Goal: Task Accomplishment & Management: Manage account settings

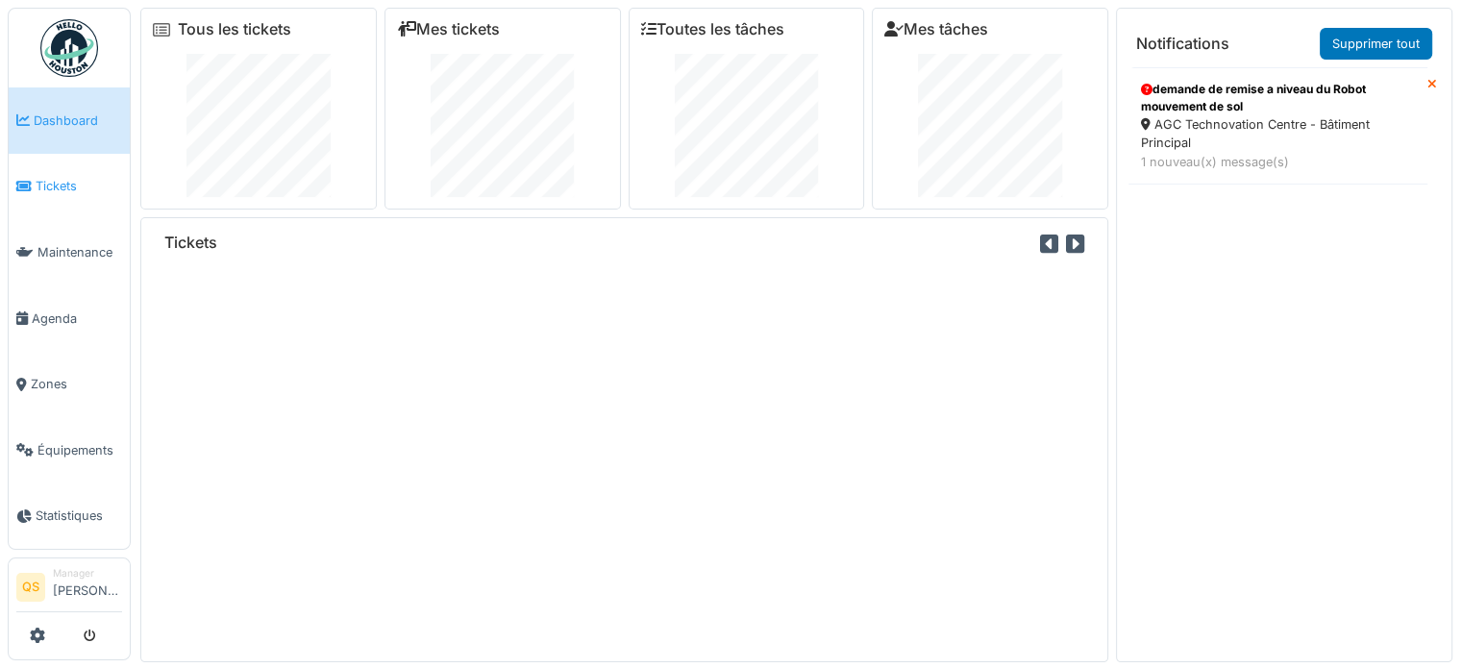
click at [67, 186] on span "Tickets" at bounding box center [79, 186] width 87 height 18
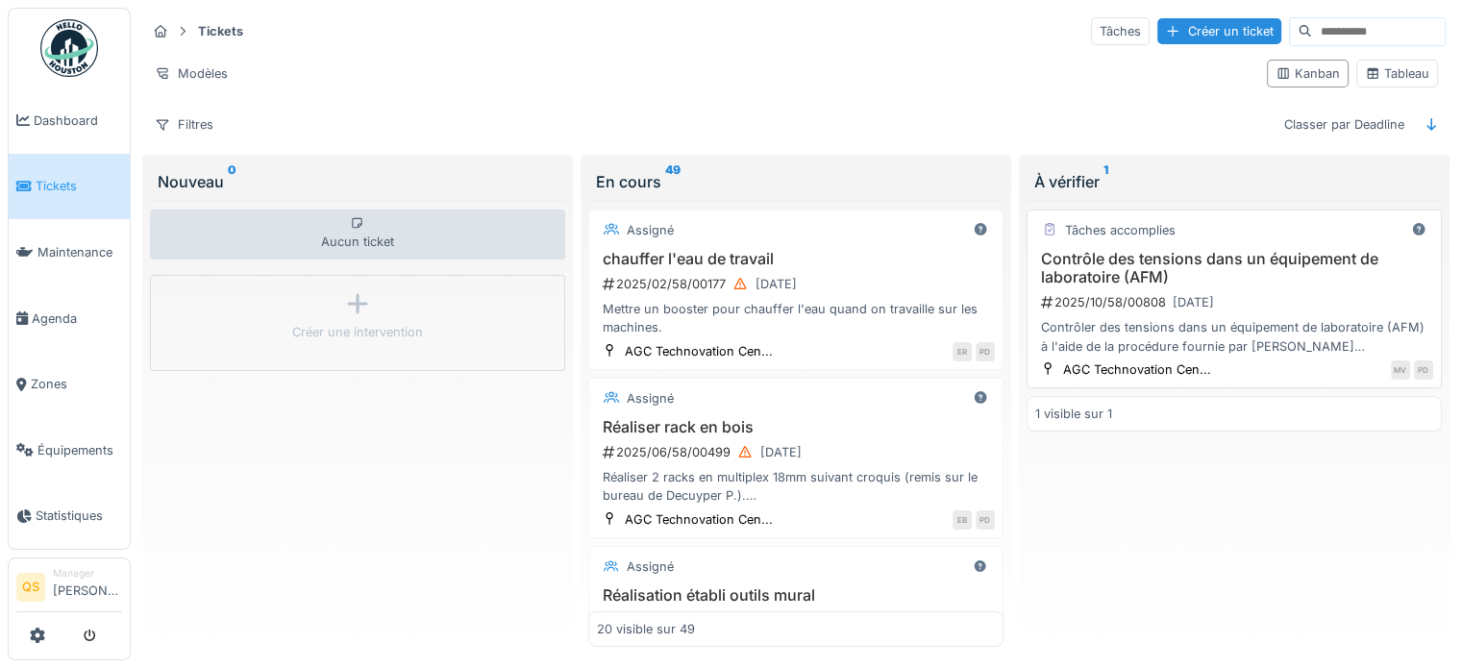
click at [1147, 245] on div "Tâches accomplies Contrôle des tensions dans un équipement de laboratoire (AFM)…" at bounding box center [1234, 299] width 415 height 179
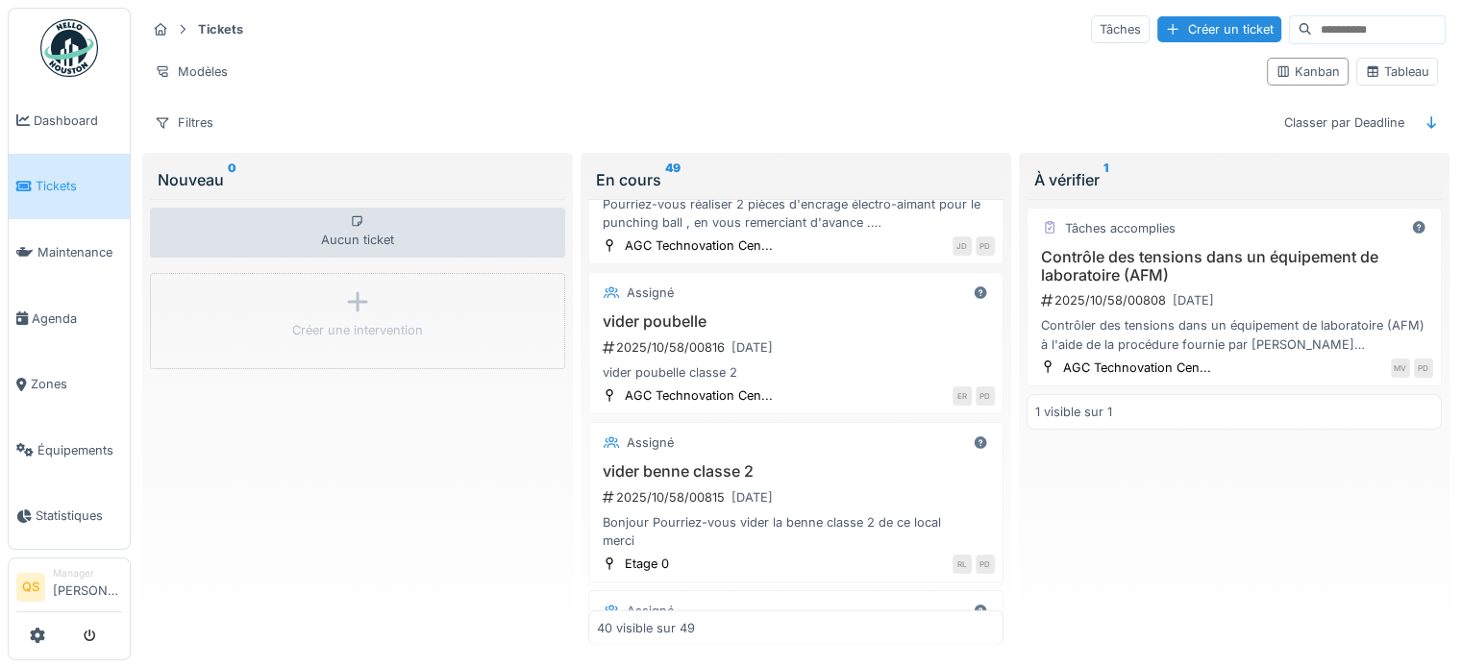
scroll to position [5722, 0]
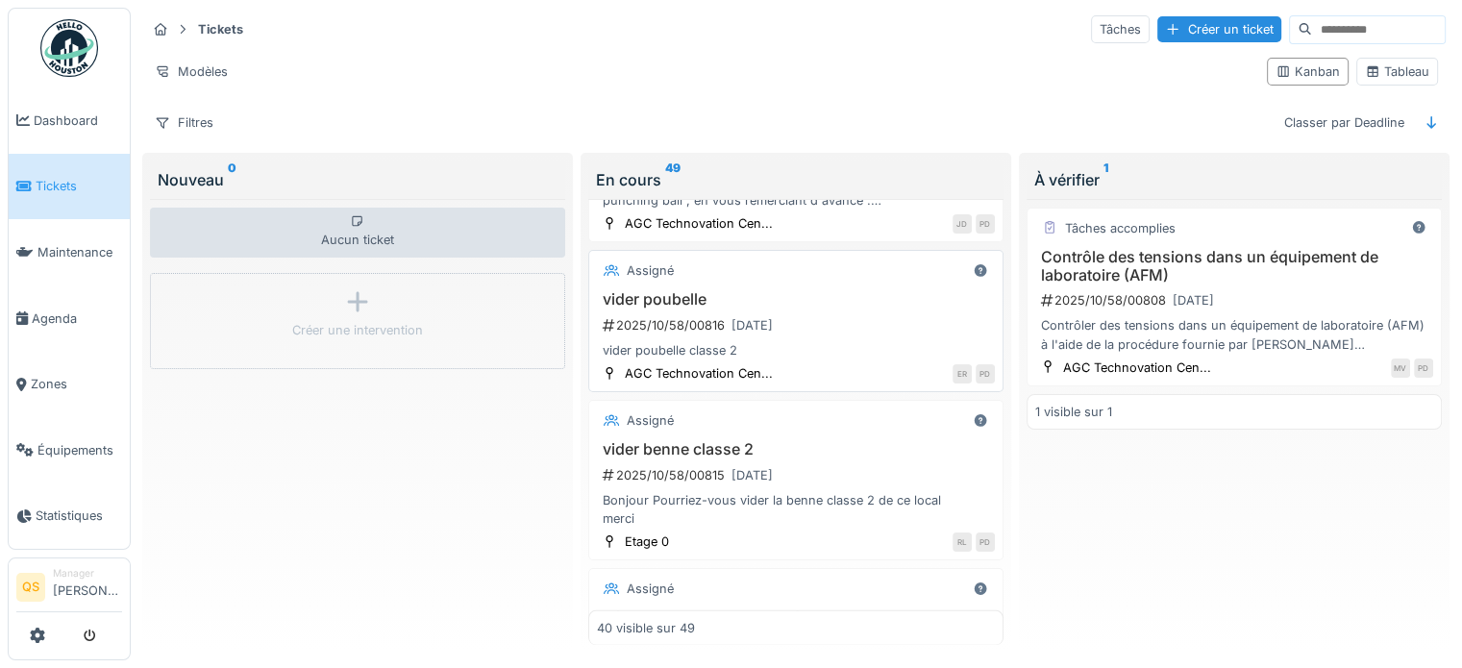
click at [827, 341] on div "vider poubelle classe 2" at bounding box center [796, 350] width 398 height 18
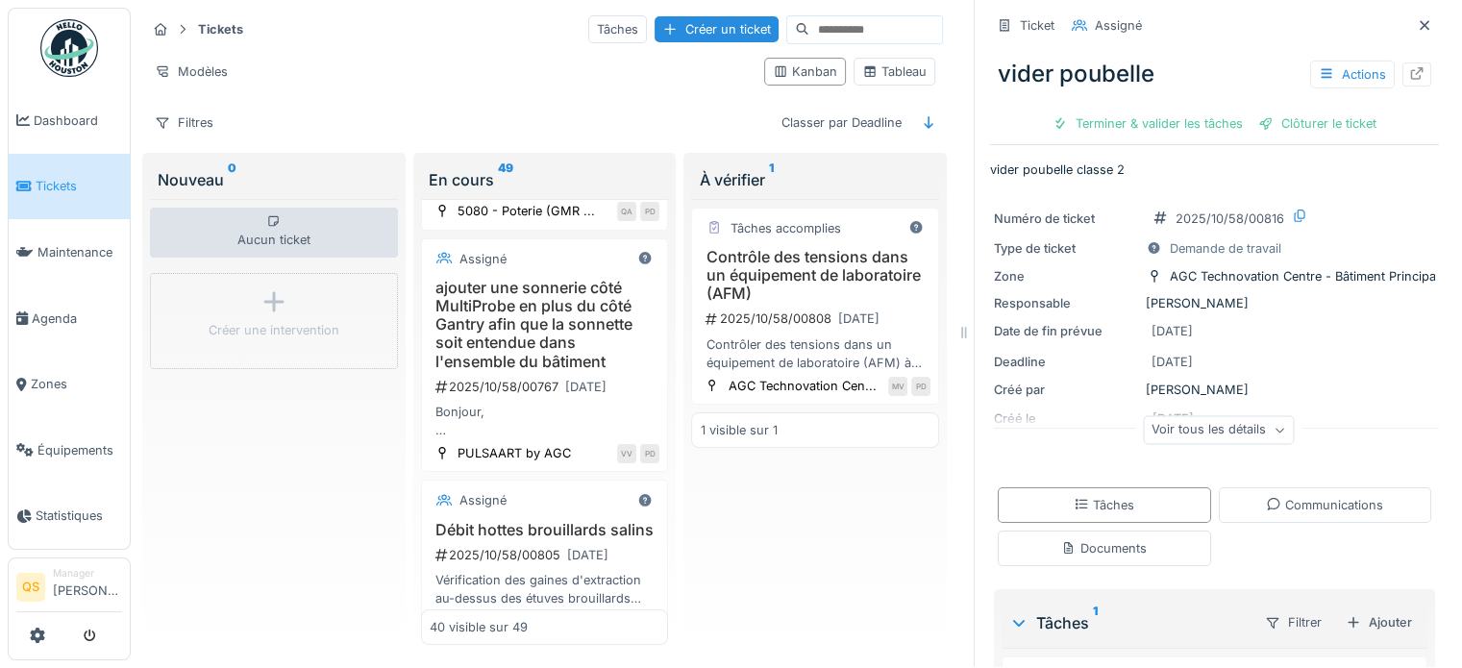
scroll to position [96, 0]
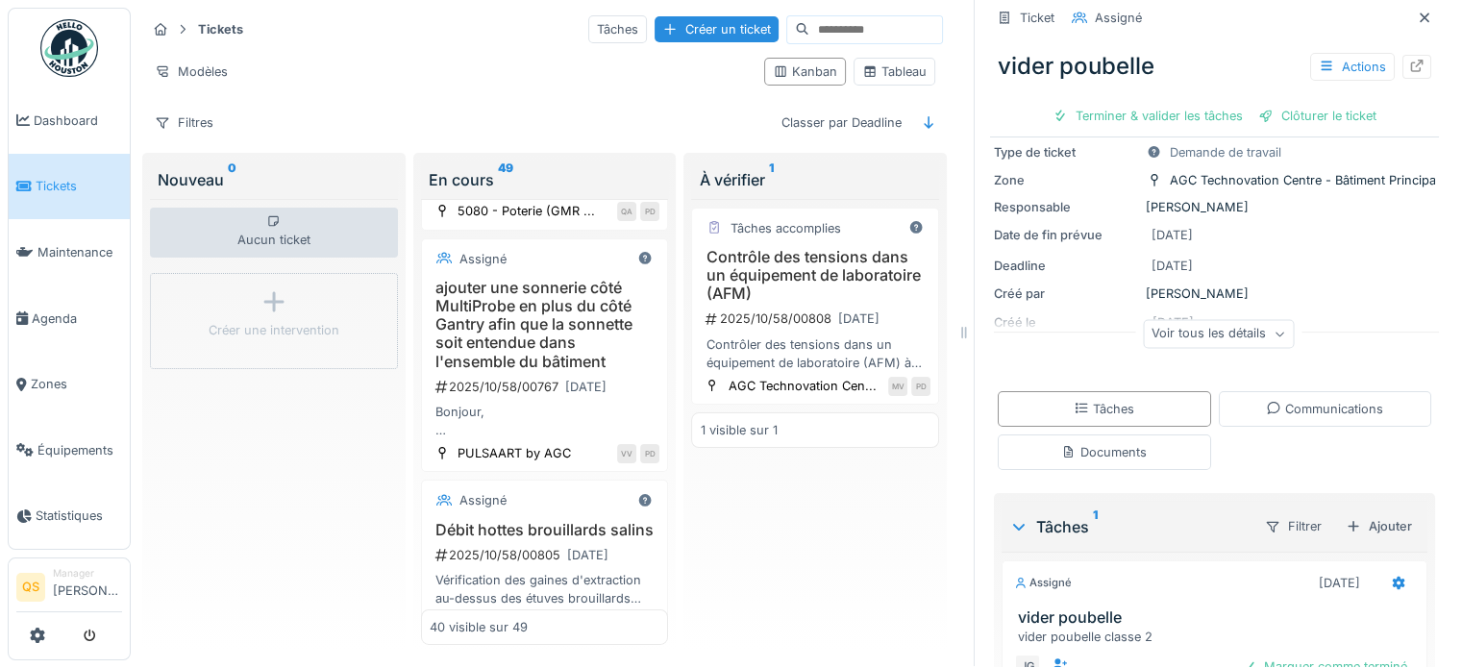
click at [1245, 325] on div "Voir tous les détails" at bounding box center [1218, 334] width 151 height 28
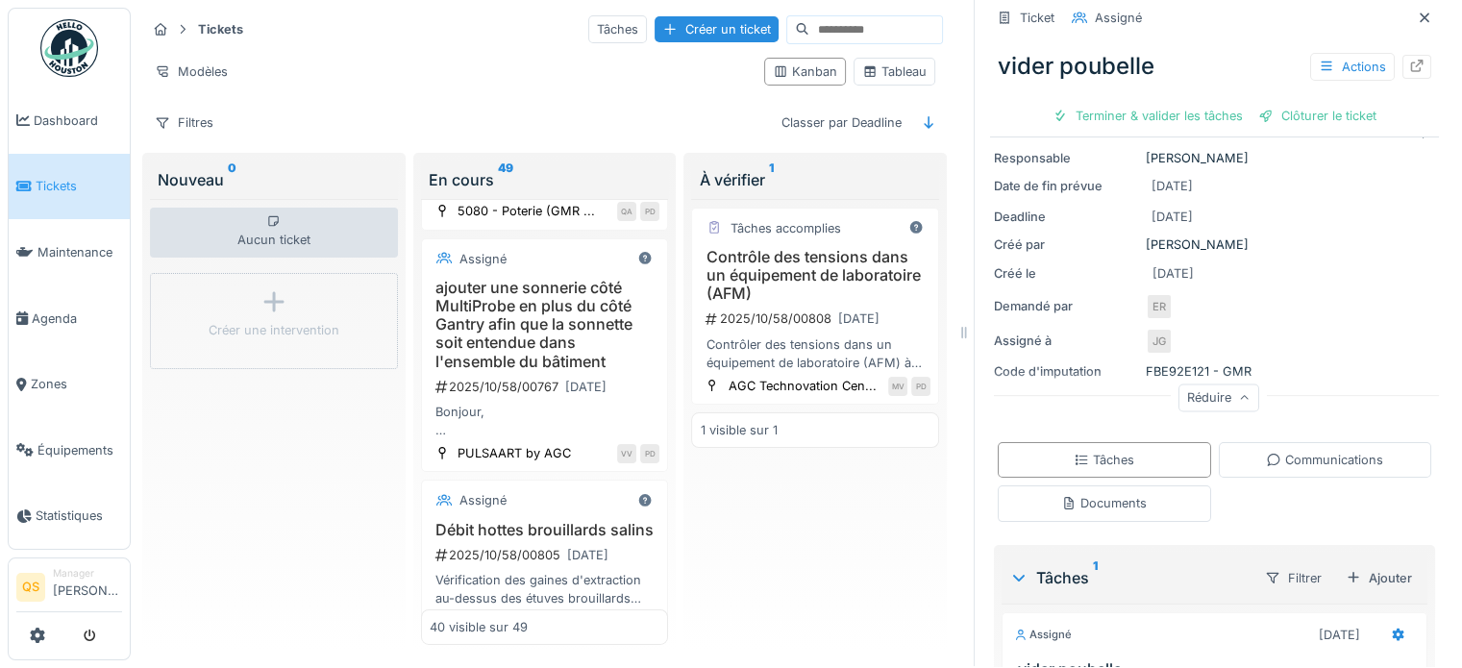
scroll to position [192, 0]
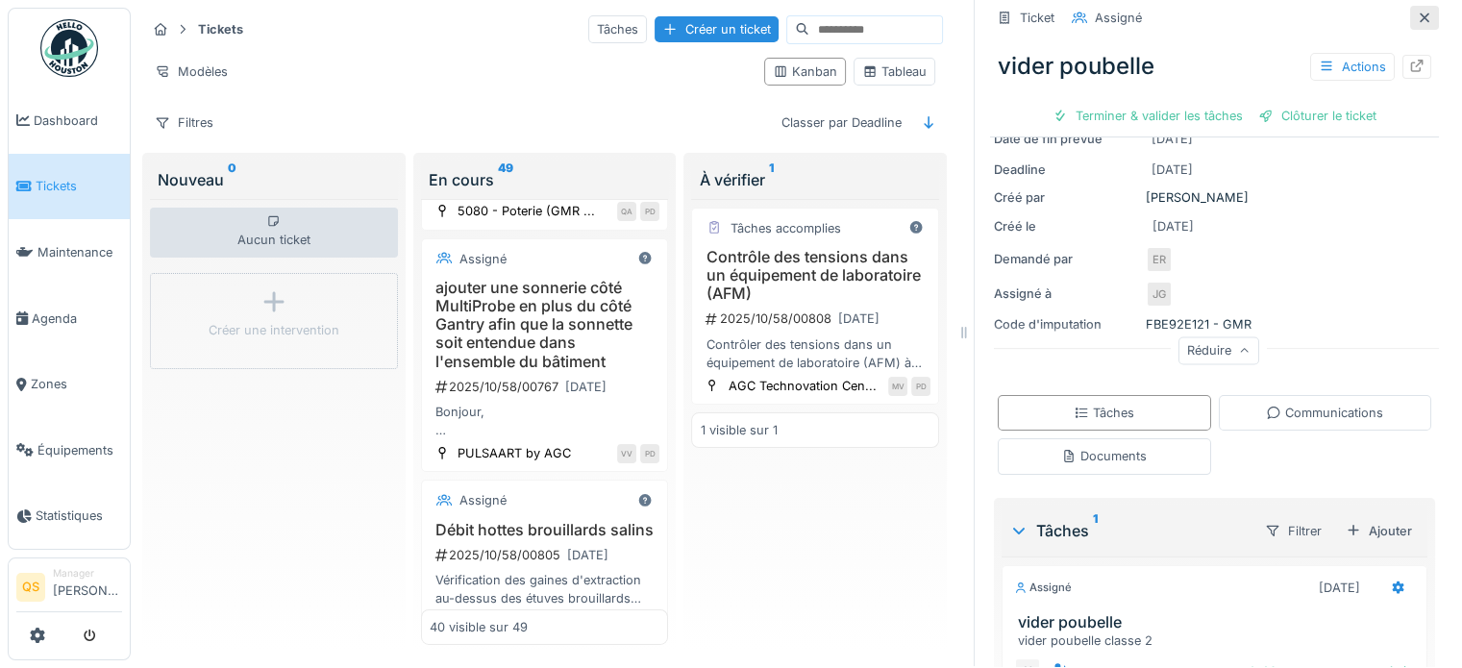
click at [1417, 9] on div at bounding box center [1424, 18] width 15 height 18
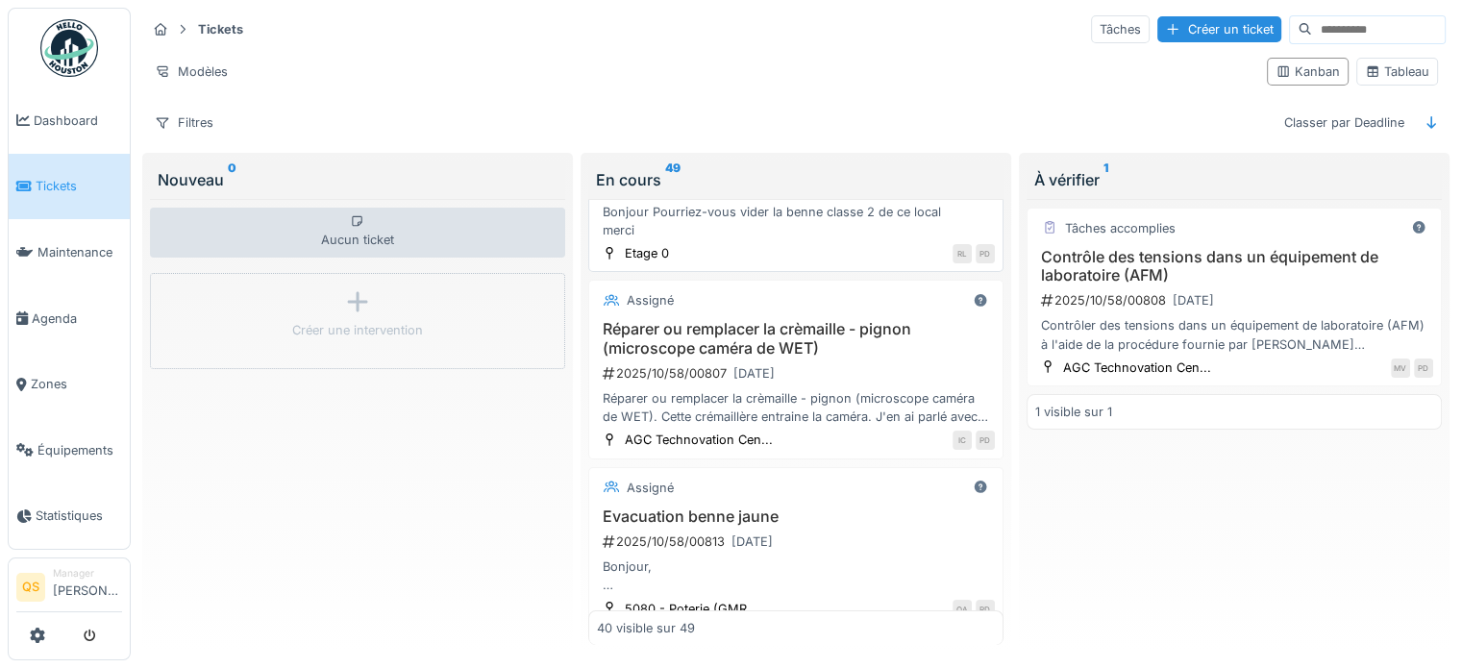
scroll to position [6106, 0]
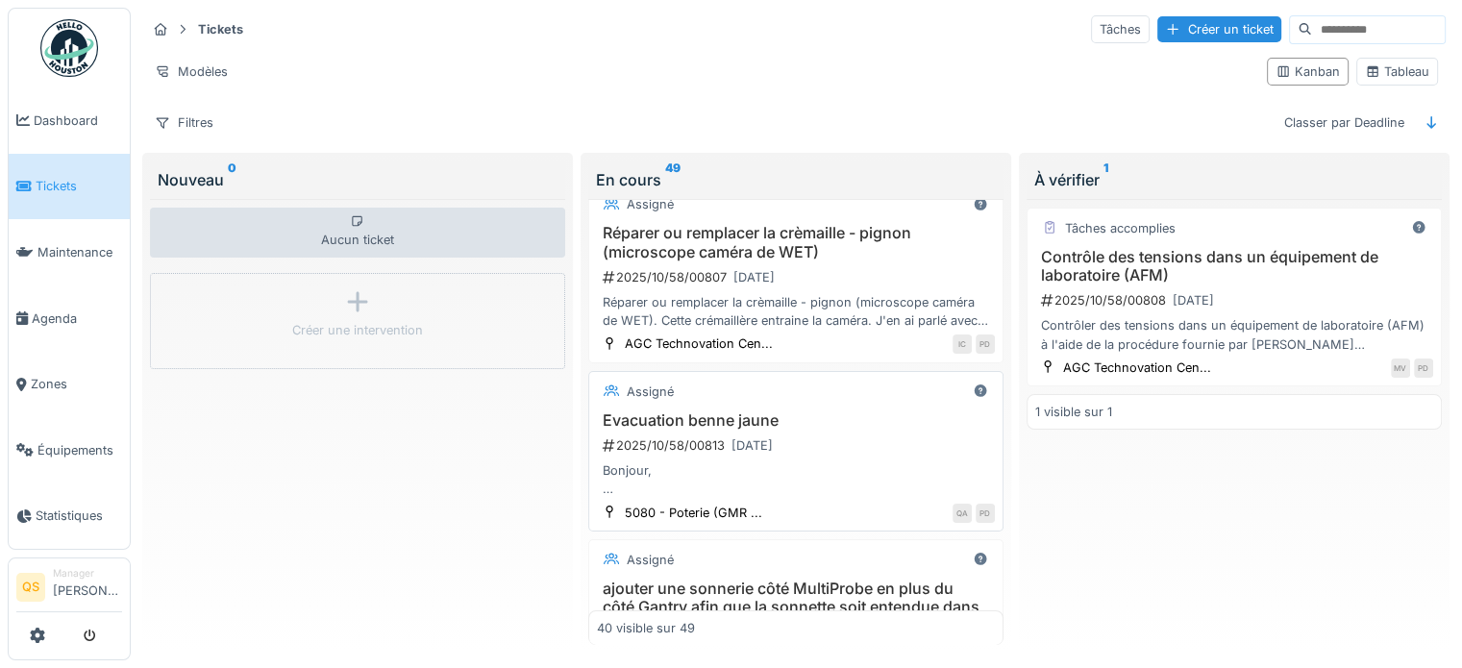
click at [874, 461] on div "Bonjour, Serait-il possible d'évacuer la benne jaune près du local 5080 svp? Me…" at bounding box center [796, 479] width 398 height 37
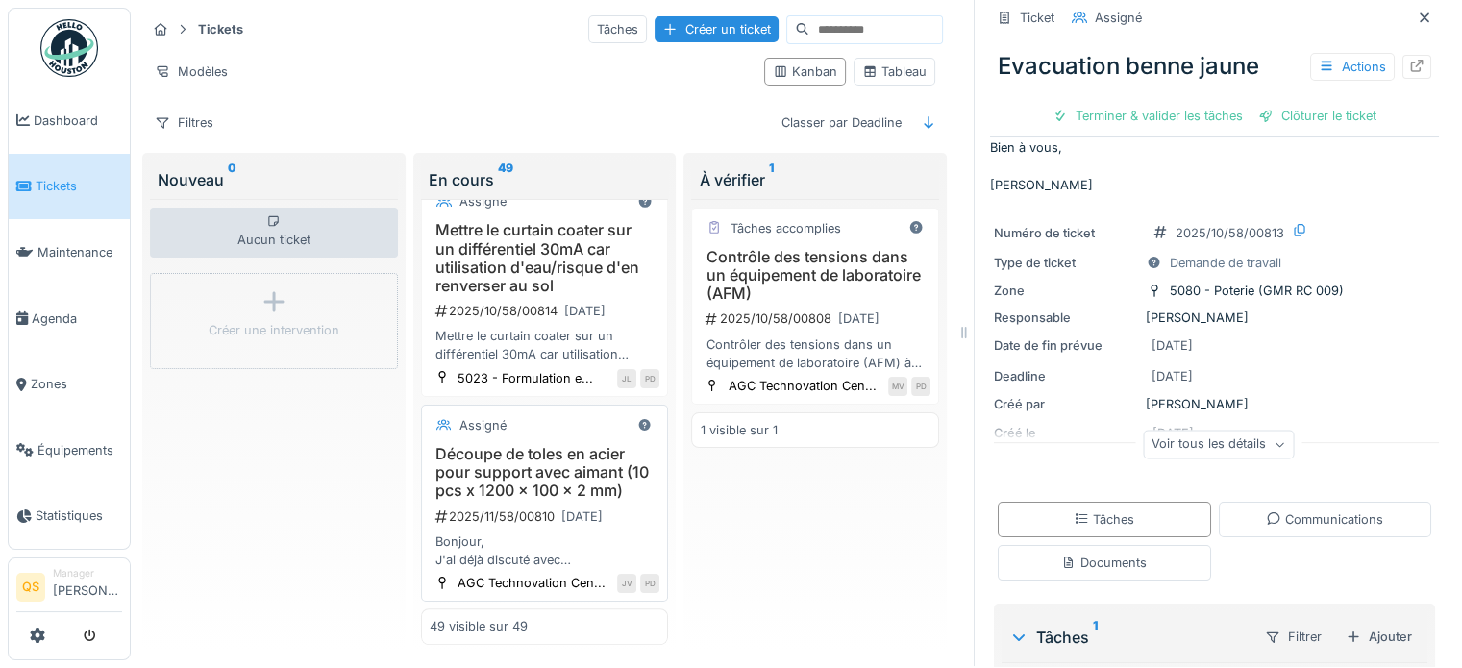
scroll to position [9763, 0]
click at [1417, 12] on icon at bounding box center [1424, 18] width 15 height 12
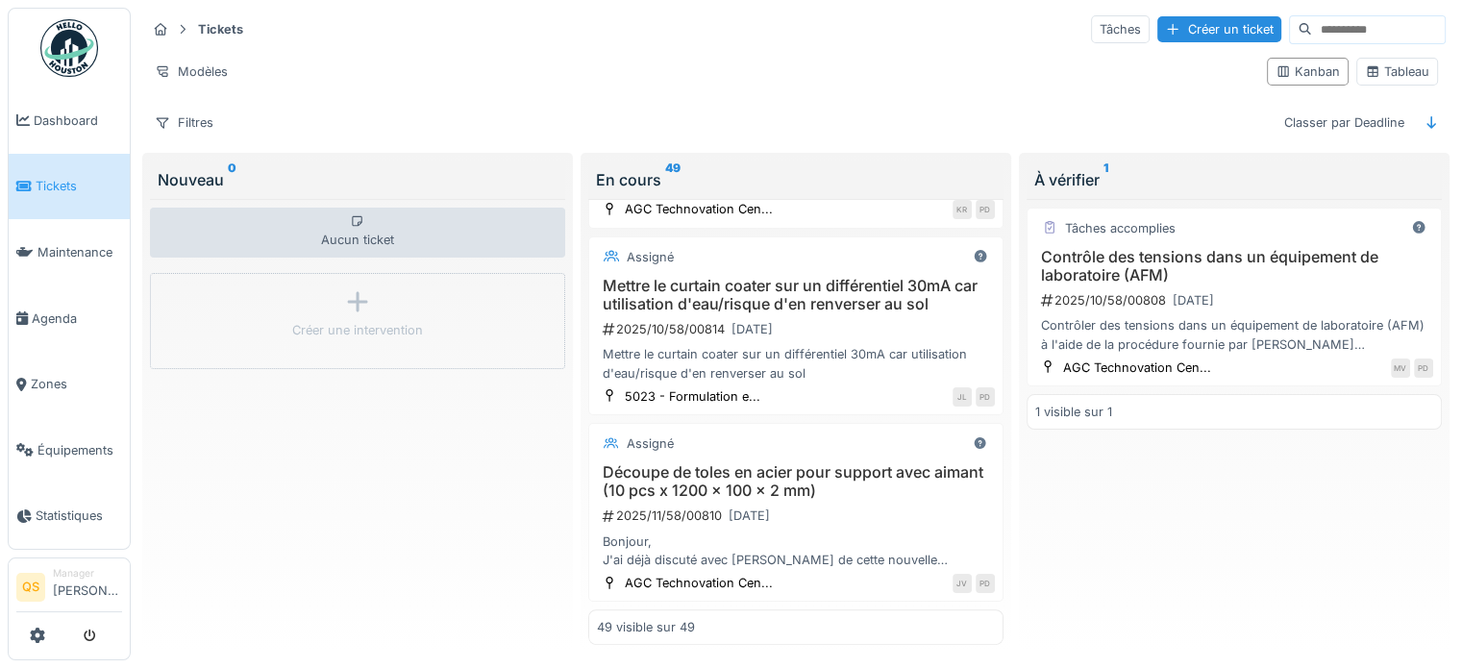
scroll to position [8012, 0]
click at [1414, 62] on div "Tableau" at bounding box center [1397, 71] width 64 height 18
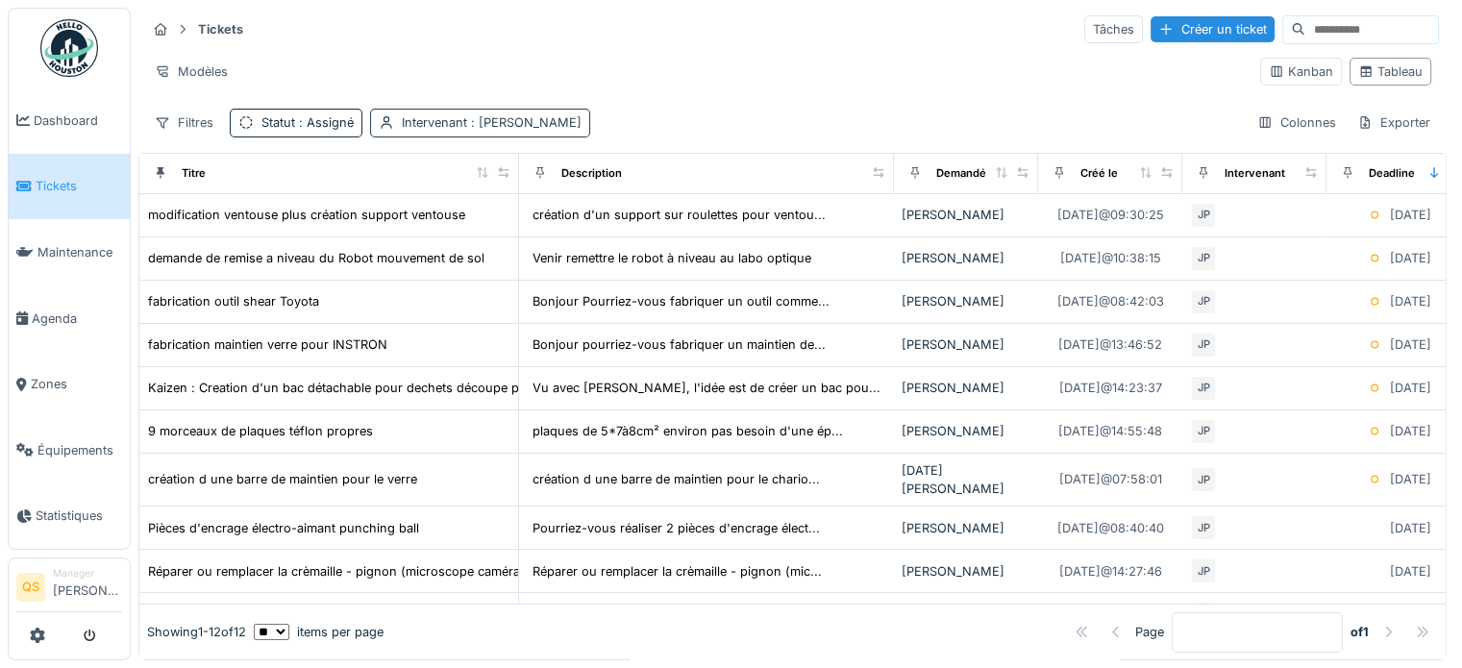
click at [531, 115] on span ": Jérémie Pellichero" at bounding box center [524, 122] width 114 height 14
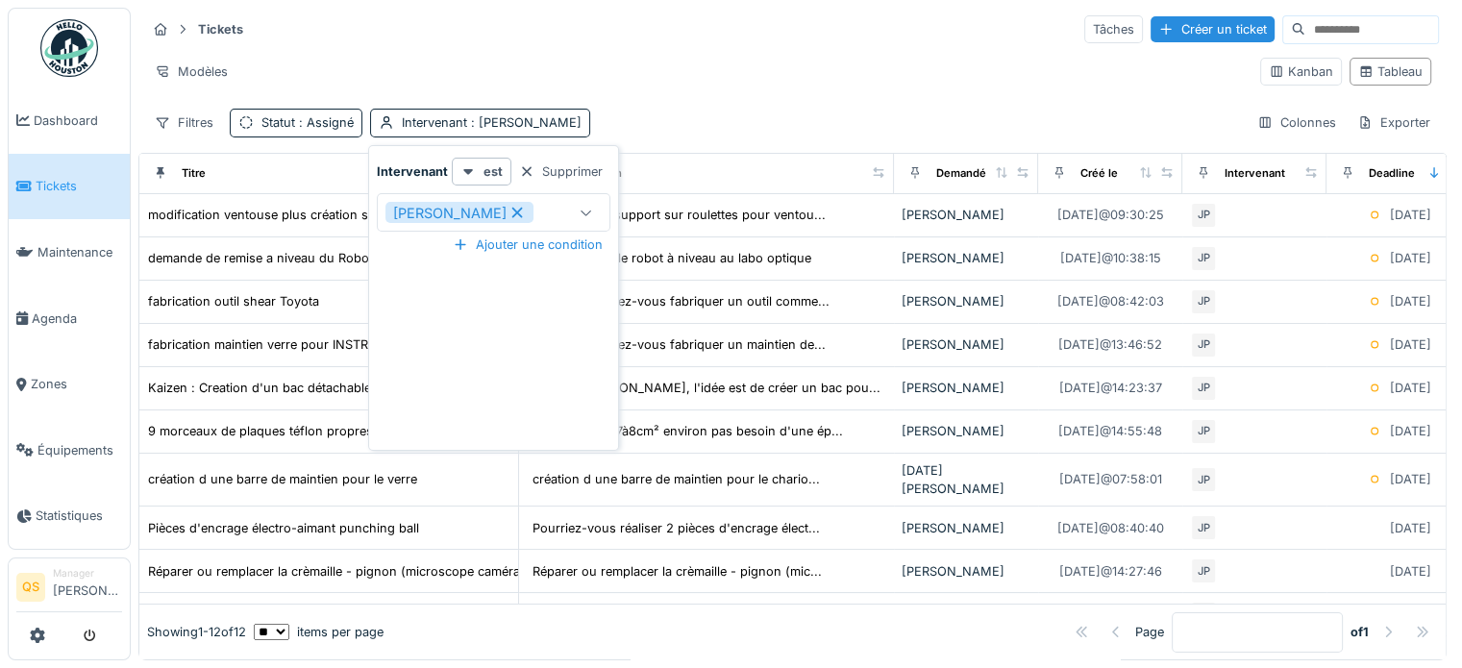
click at [524, 206] on icon at bounding box center [517, 212] width 17 height 13
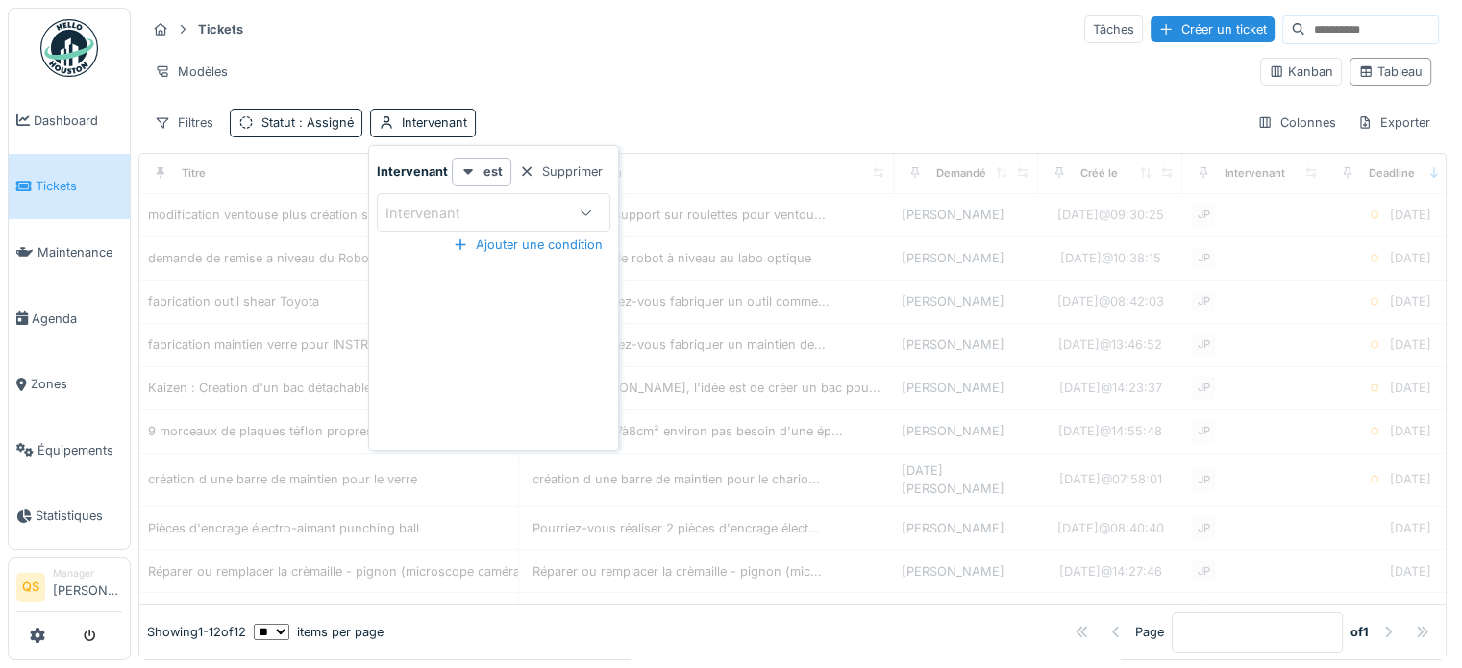
click at [520, 202] on div "Intervenant" at bounding box center [475, 212] width 180 height 21
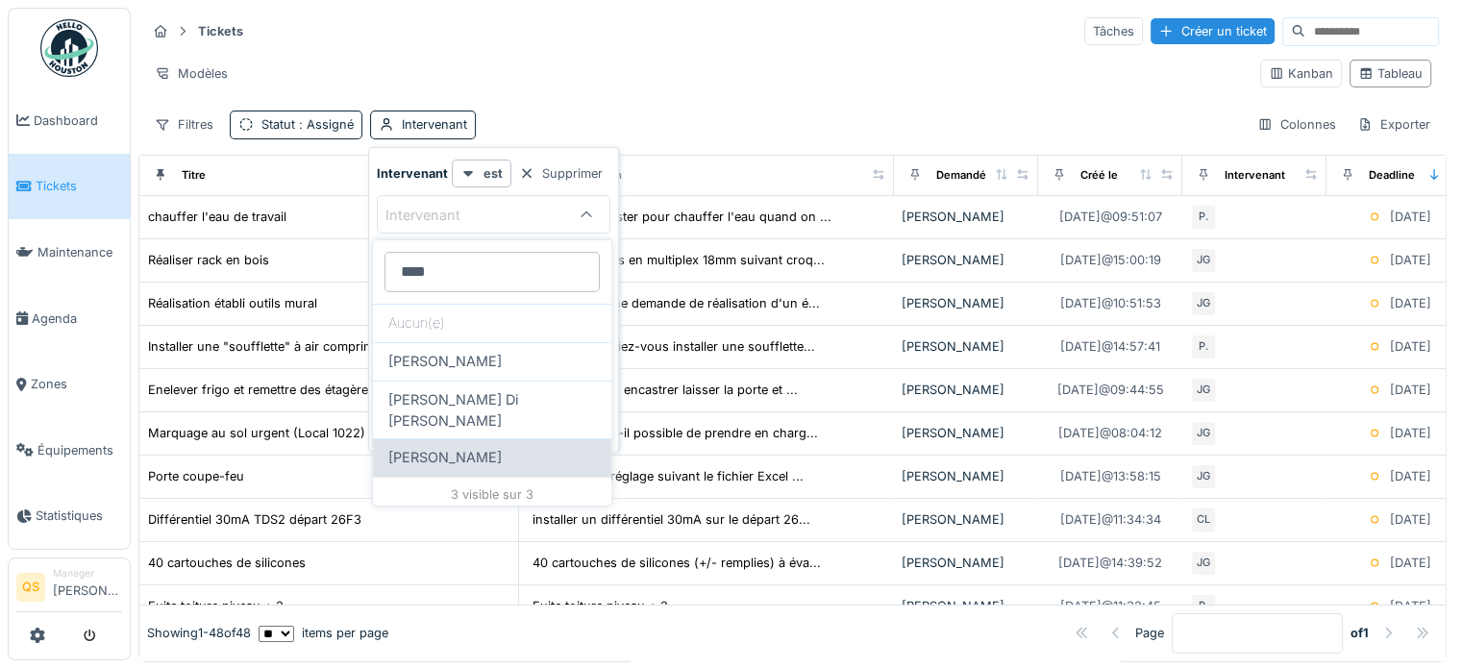
type input "****"
click at [454, 447] on span "[PERSON_NAME]" at bounding box center [444, 457] width 113 height 21
type input "****"
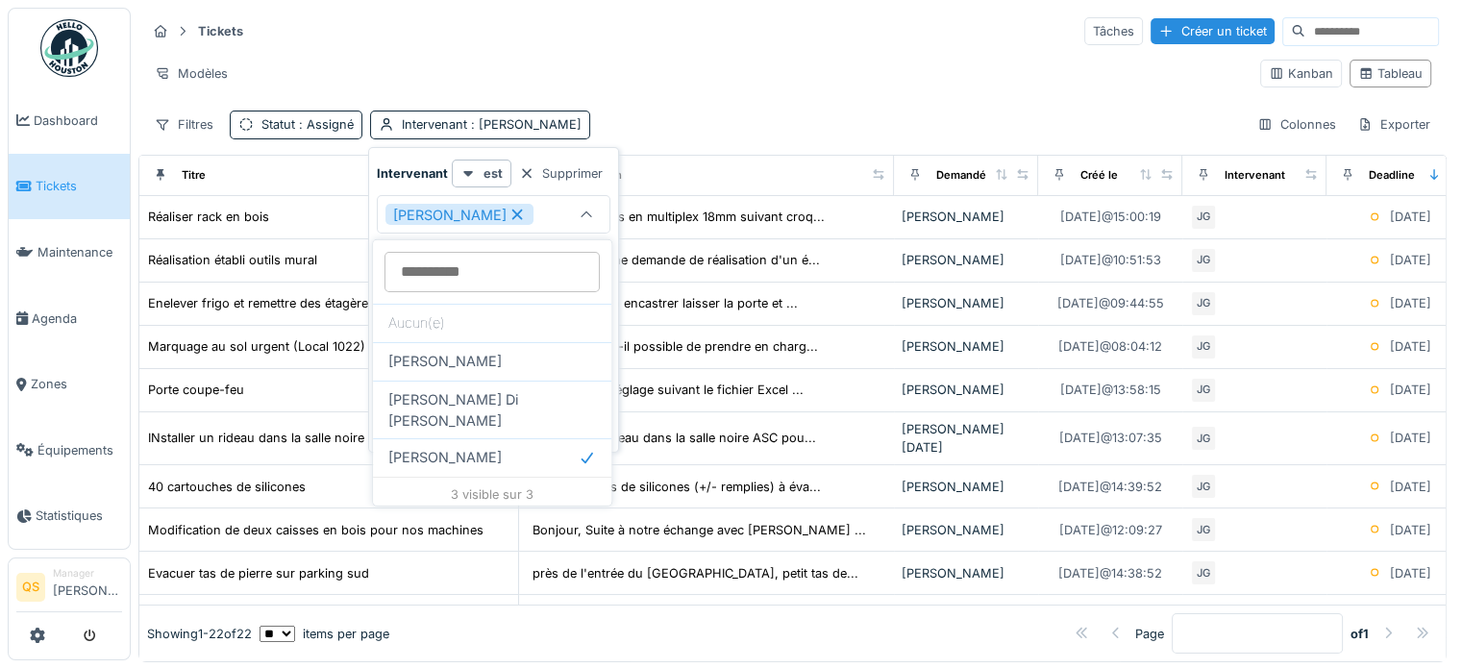
click at [715, 72] on div "Modèles" at bounding box center [695, 74] width 1099 height 28
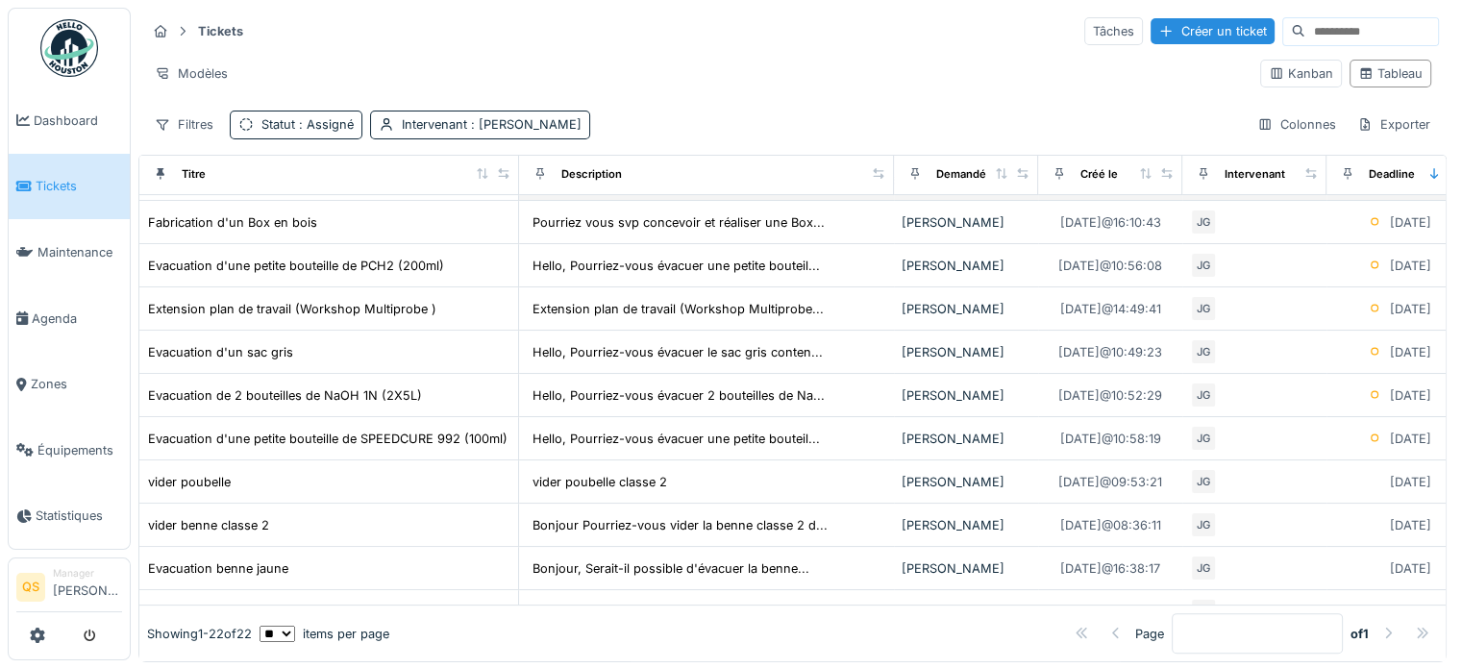
scroll to position [577, 0]
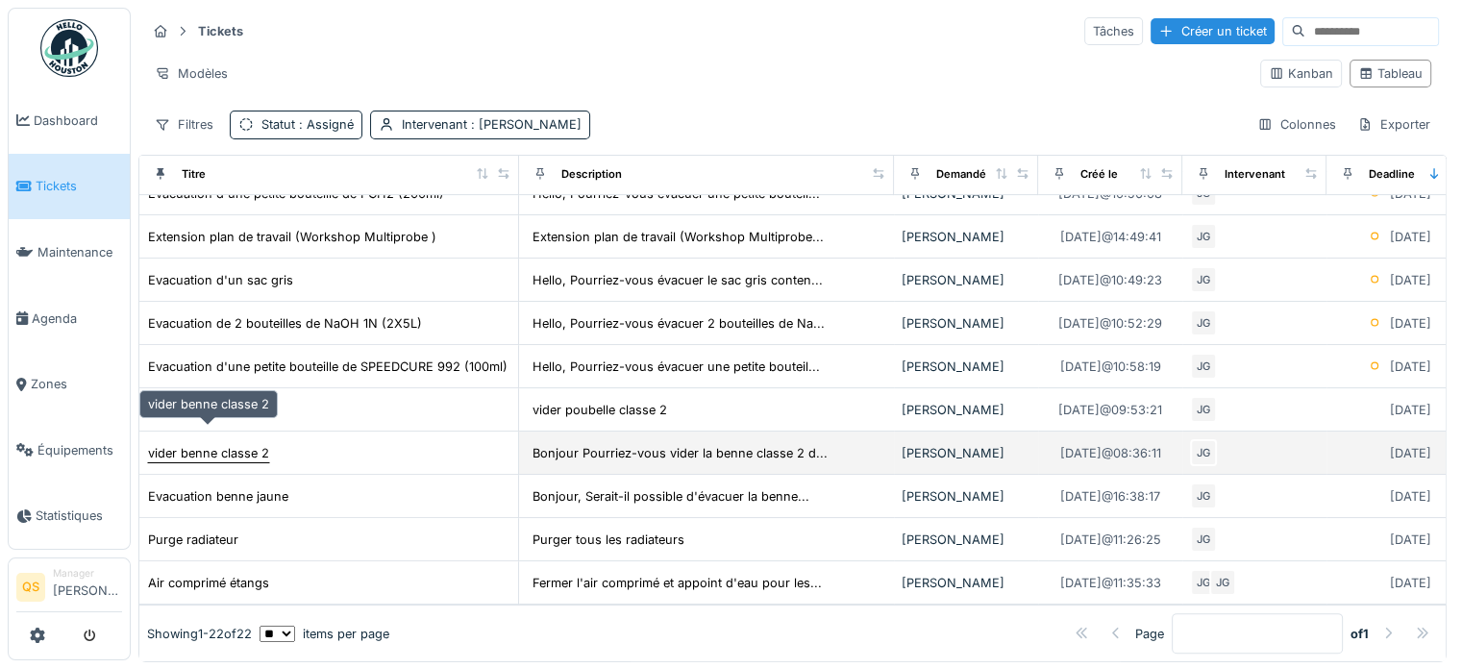
click at [219, 444] on div "vider benne classe 2" at bounding box center [208, 453] width 121 height 18
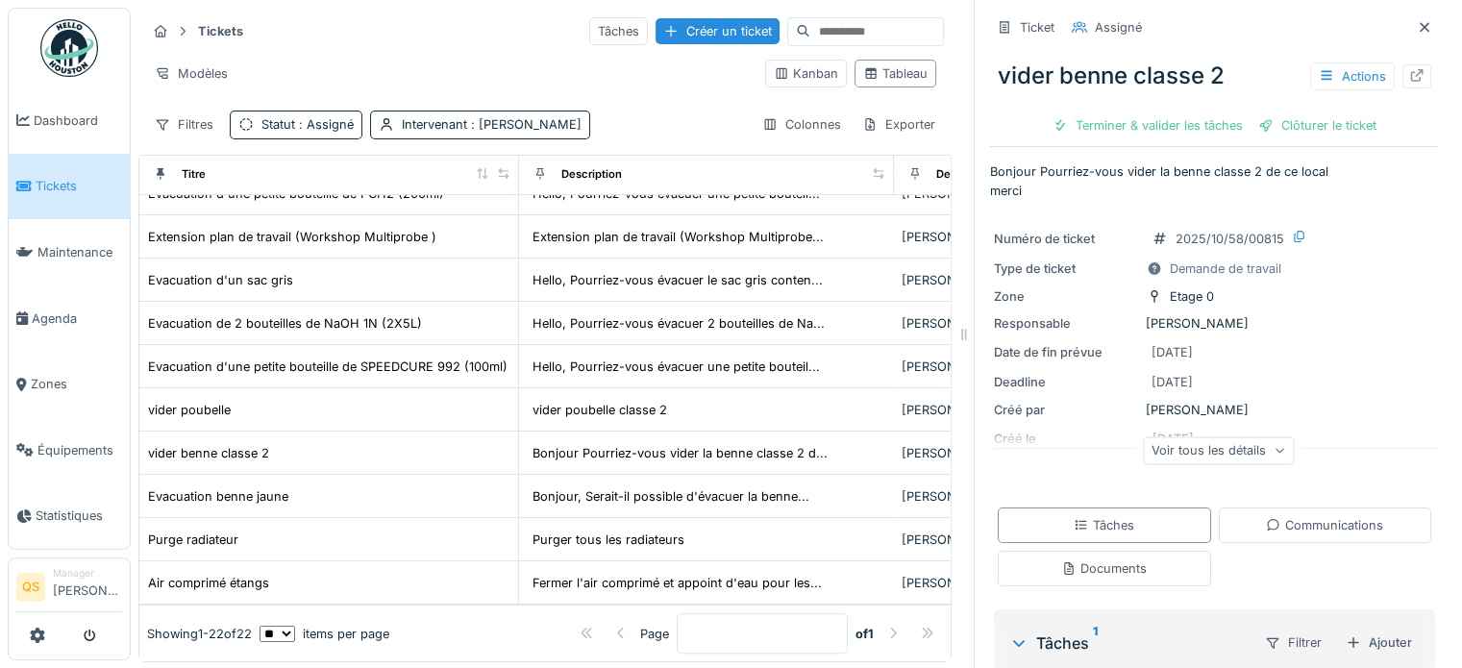
click at [1197, 454] on div "Voir tous les détails" at bounding box center [1218, 450] width 151 height 28
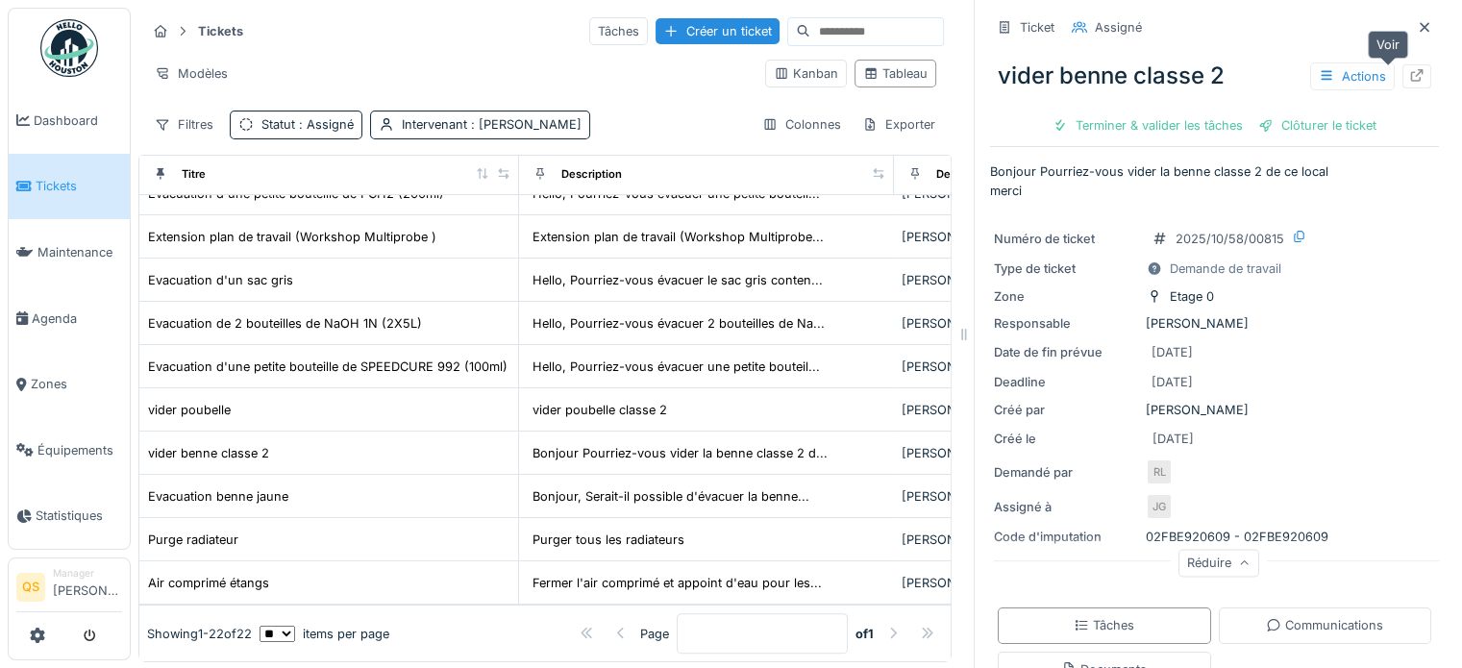
click at [1409, 76] on icon at bounding box center [1416, 75] width 15 height 12
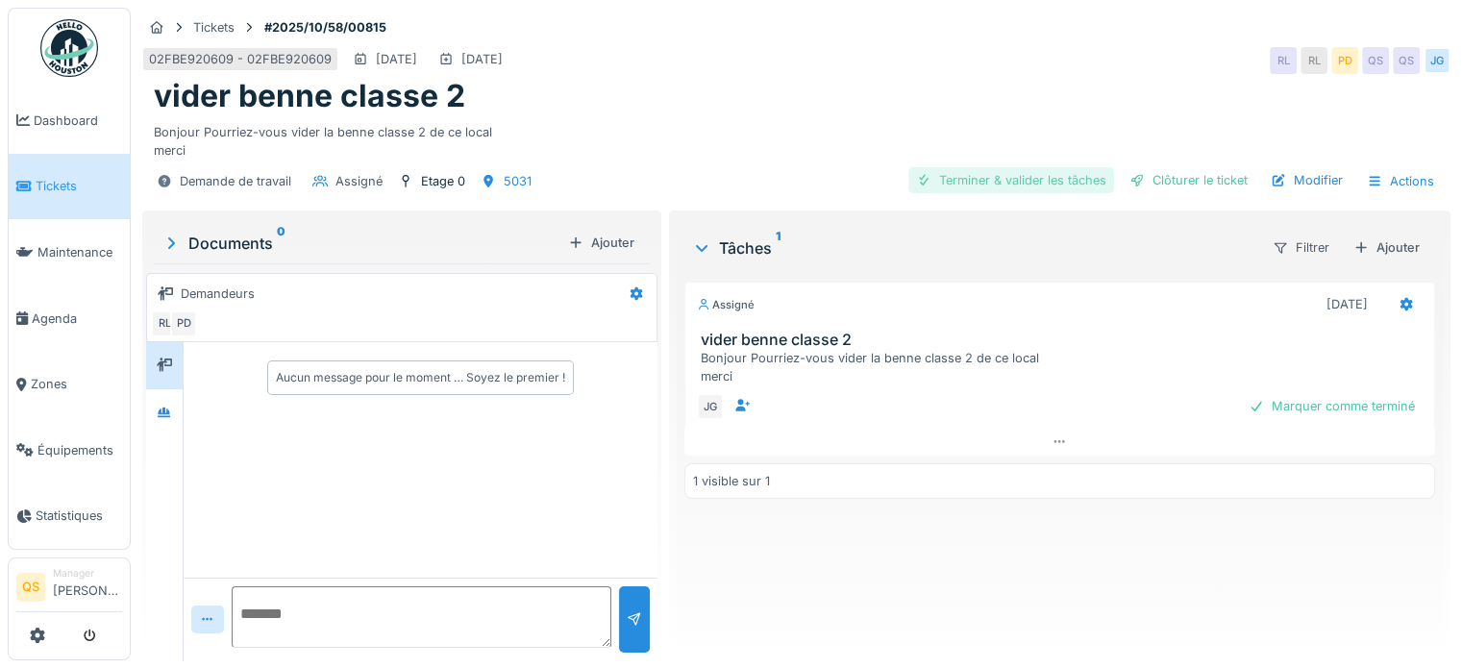
click at [1022, 180] on div "Terminer & valider les tâches" at bounding box center [1011, 180] width 206 height 26
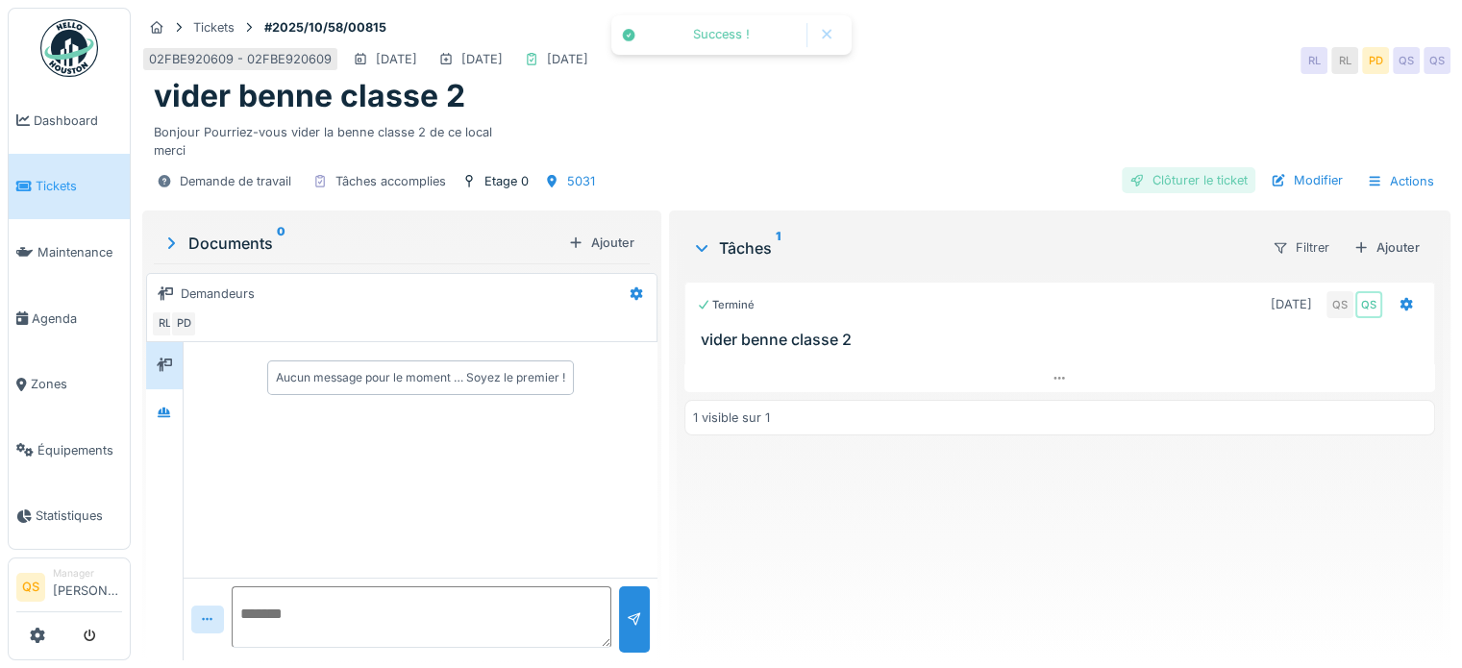
click at [1139, 185] on div "Clôturer le ticket" at bounding box center [1189, 180] width 134 height 26
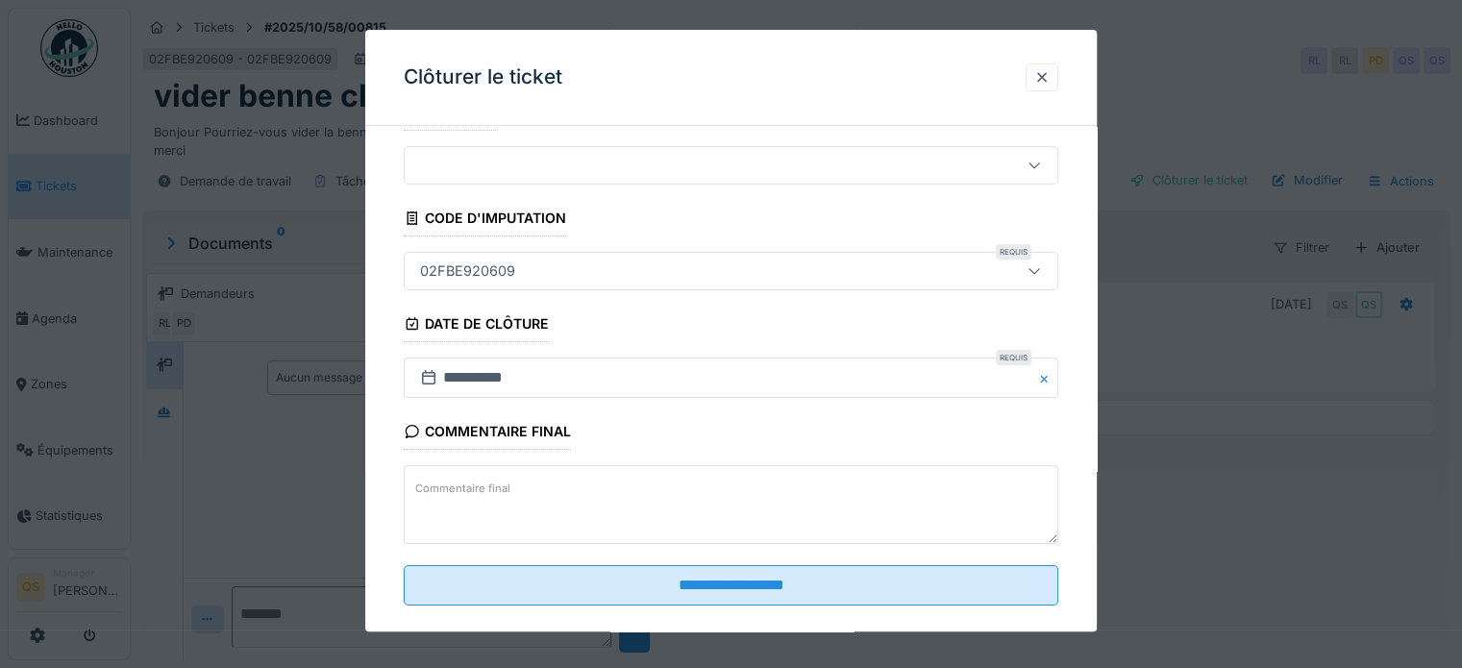
scroll to position [73, 0]
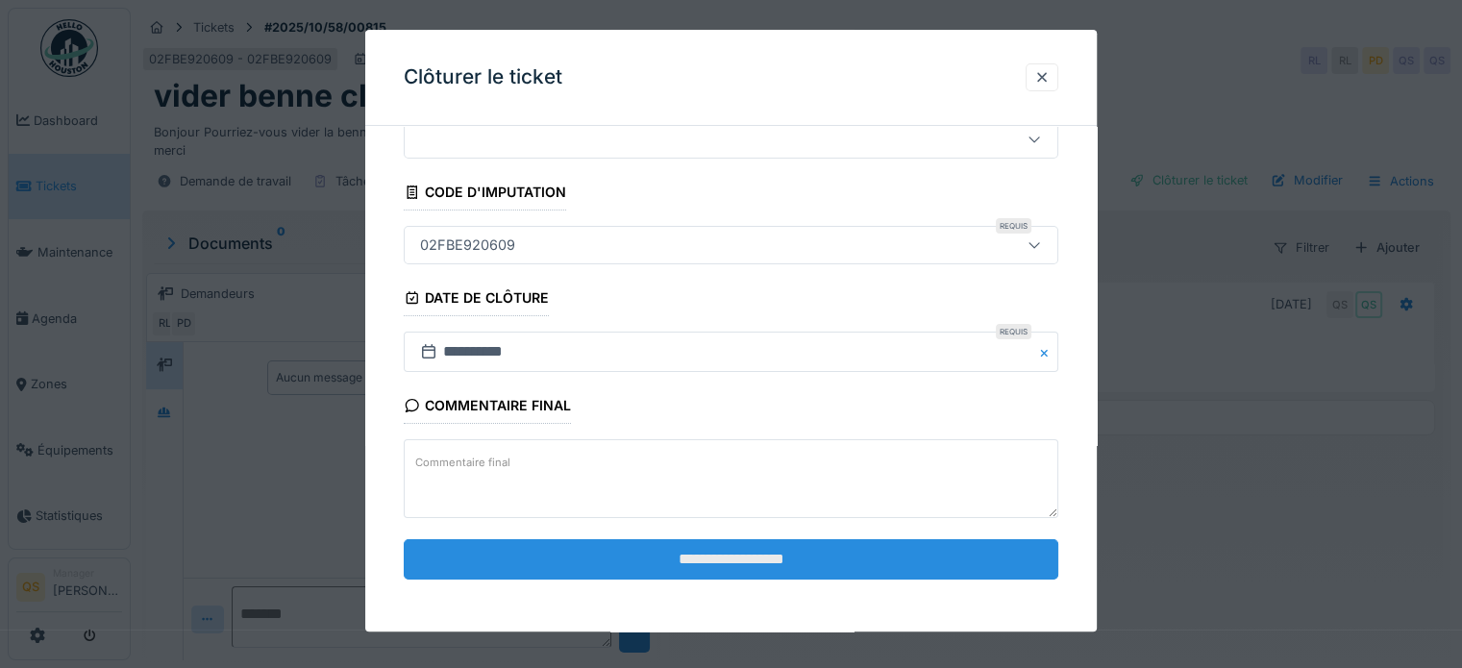
click at [600, 557] on input "**********" at bounding box center [731, 559] width 655 height 40
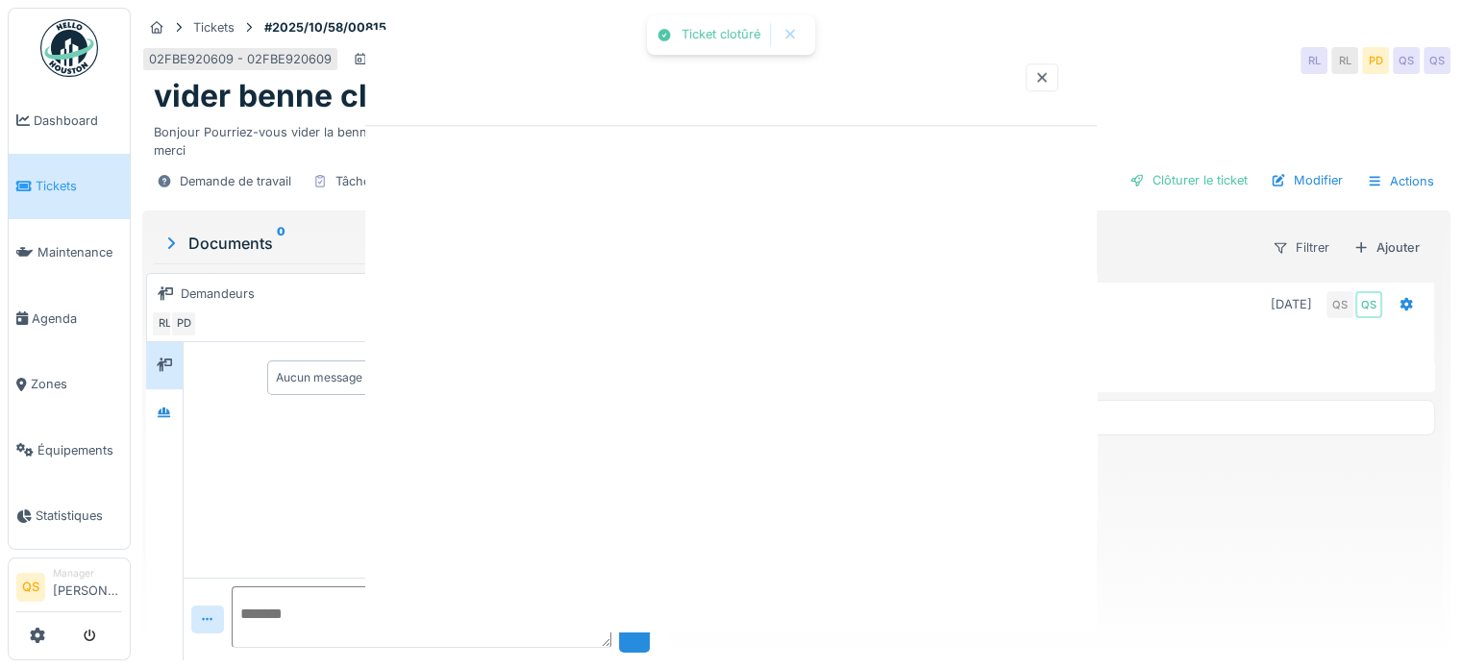
scroll to position [0, 0]
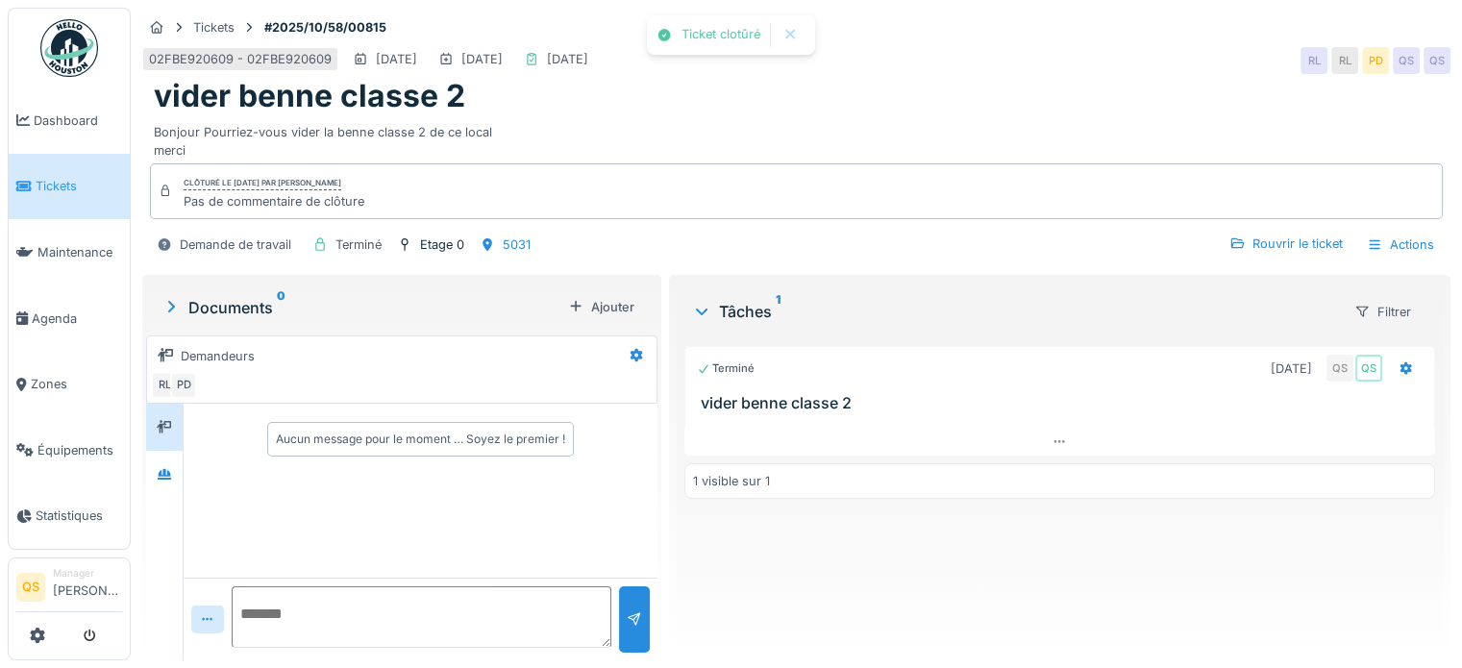
click at [68, 197] on link "Tickets" at bounding box center [69, 187] width 121 height 66
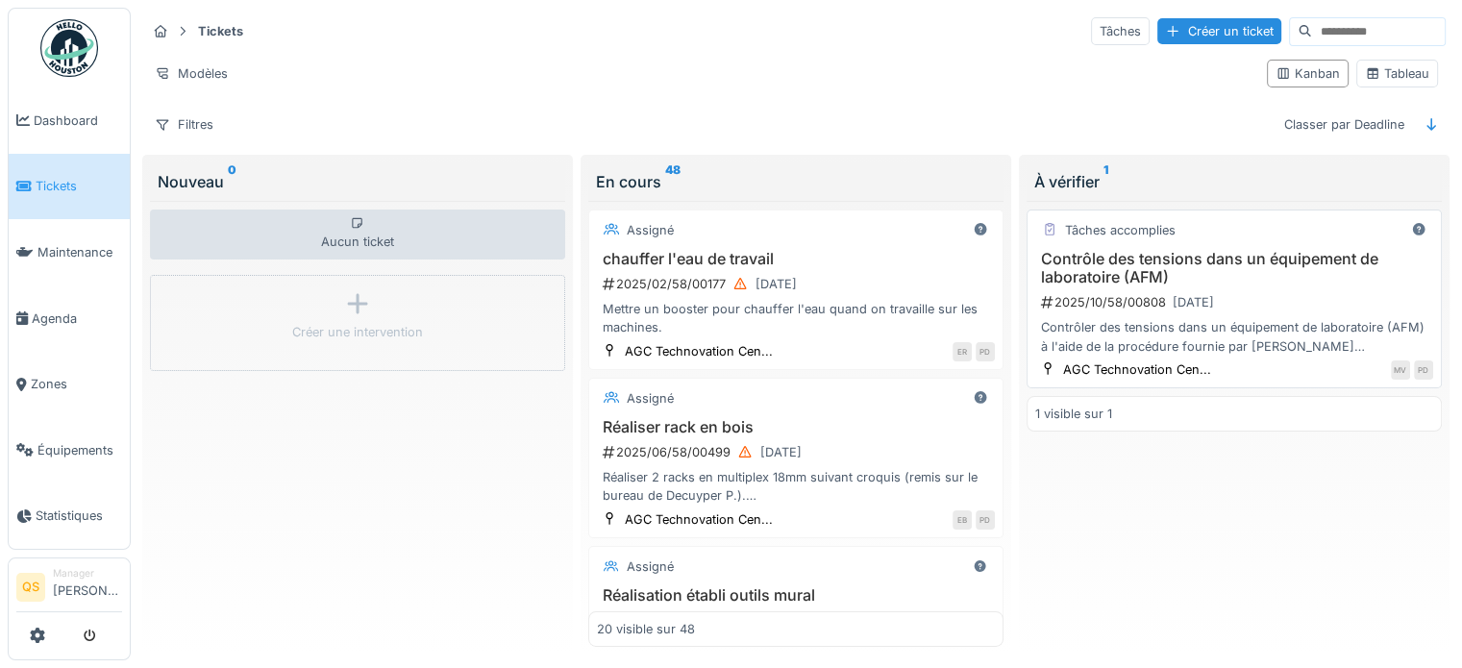
click at [1240, 222] on div "Tâches accomplies" at bounding box center [1234, 230] width 398 height 24
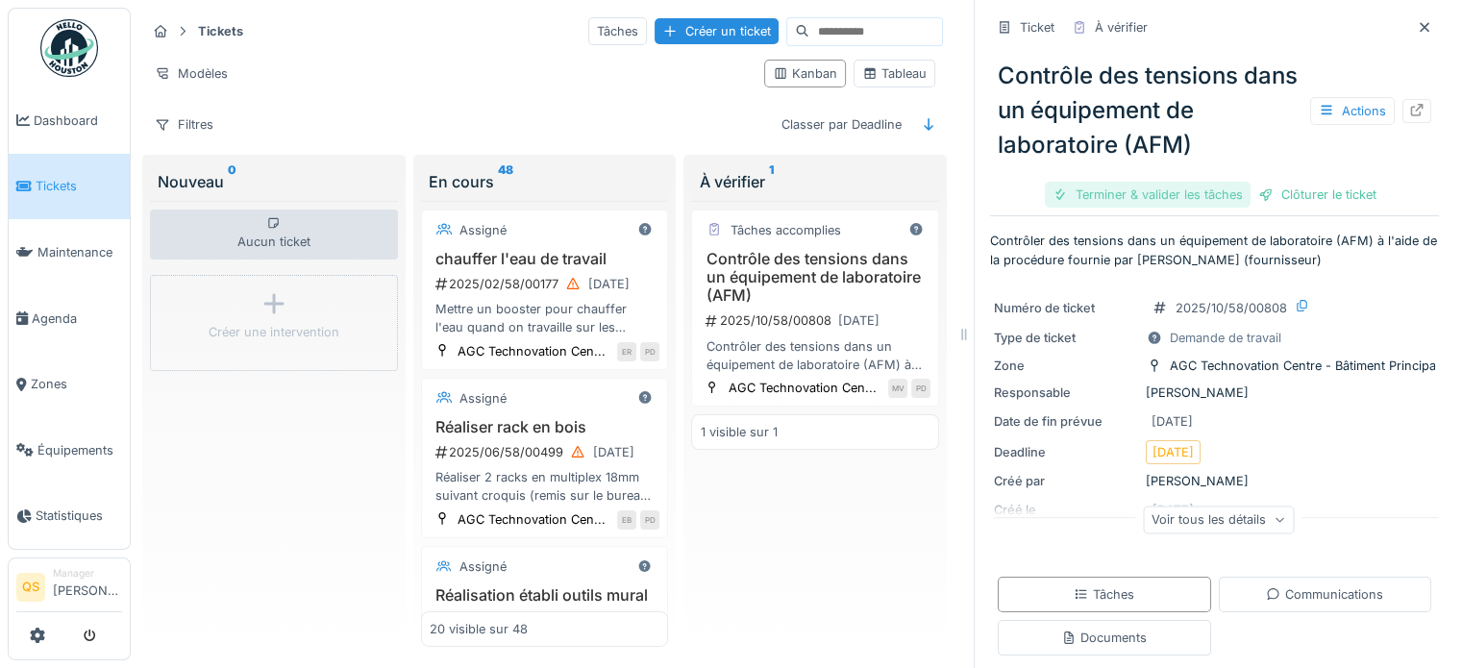
click at [1154, 202] on div "Terminer & valider les tâches" at bounding box center [1148, 195] width 206 height 26
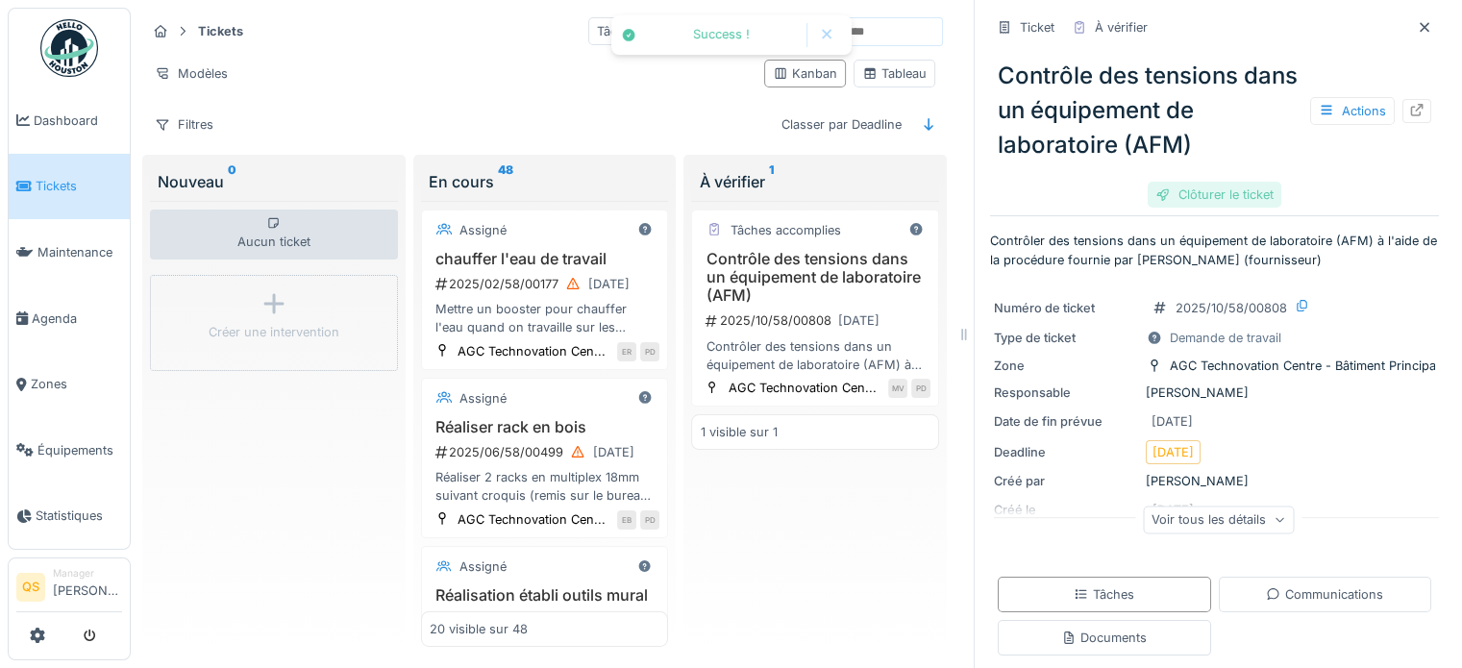
click at [1161, 197] on div "Clôturer le ticket" at bounding box center [1215, 195] width 134 height 26
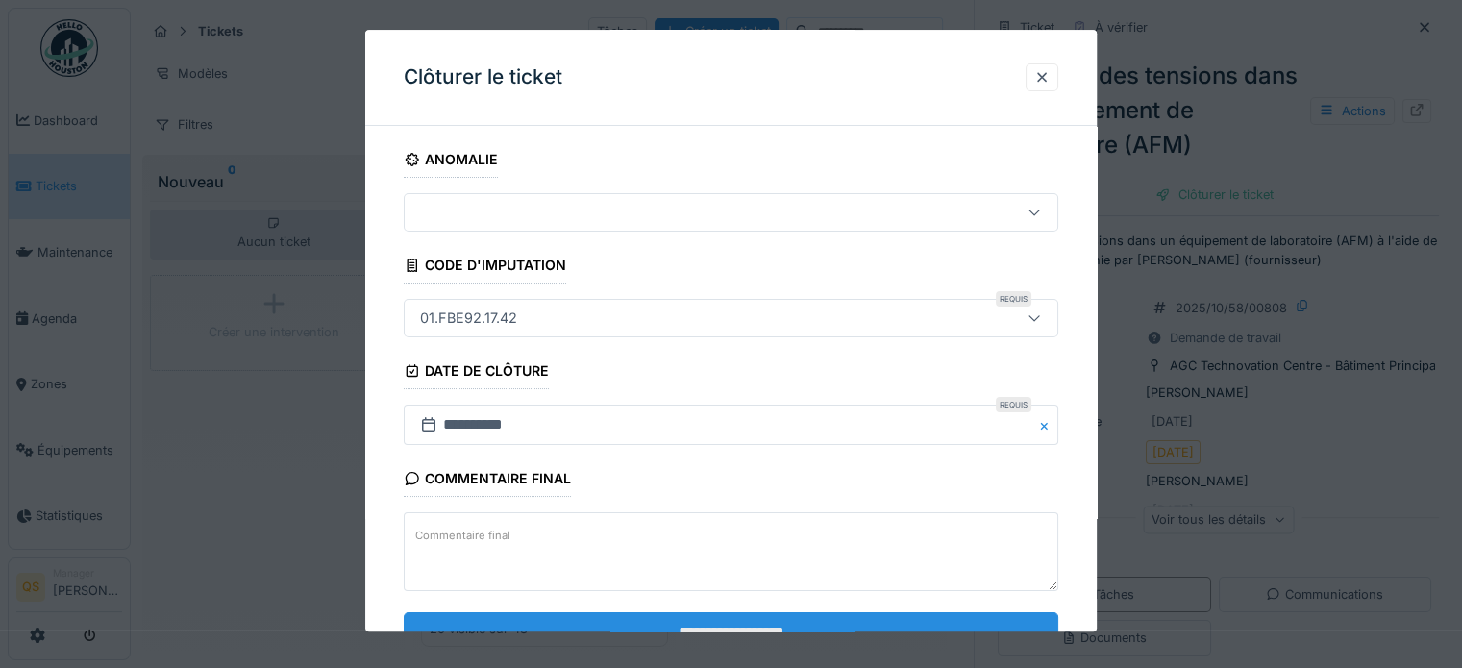
scroll to position [73, 0]
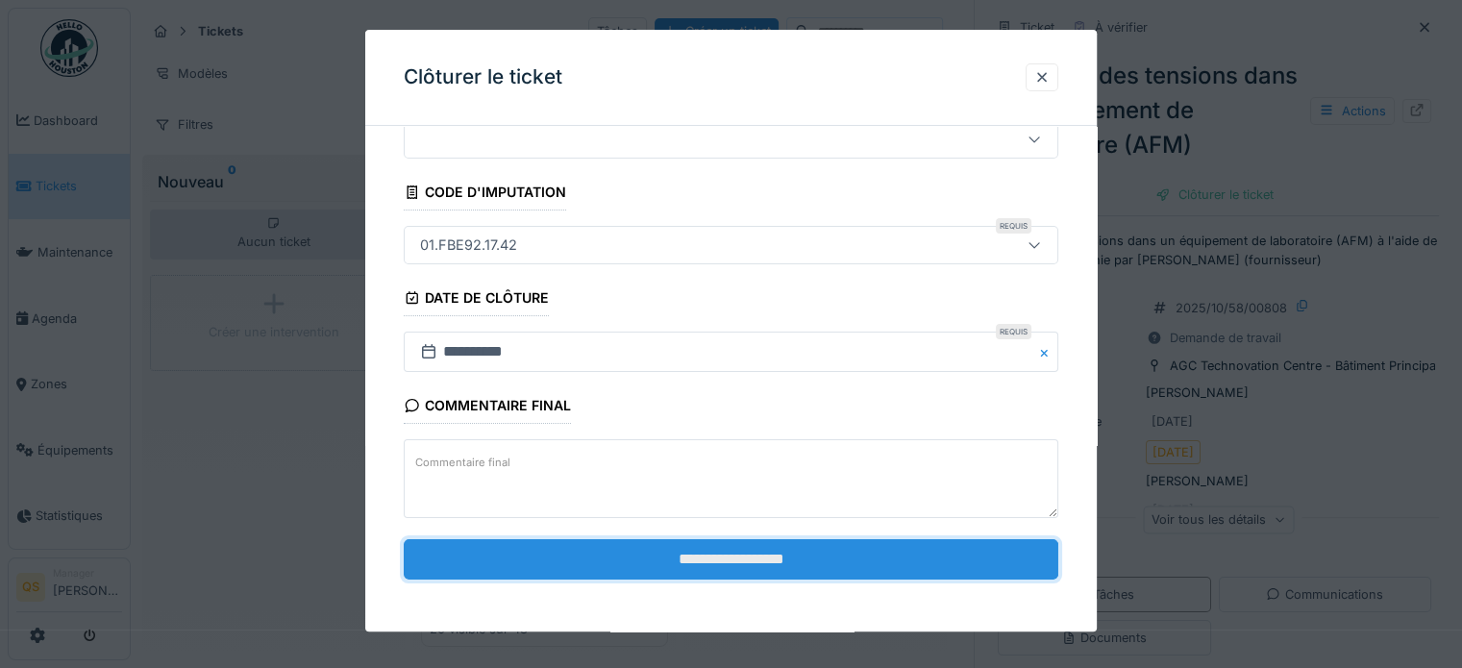
click at [857, 570] on input "**********" at bounding box center [731, 559] width 655 height 40
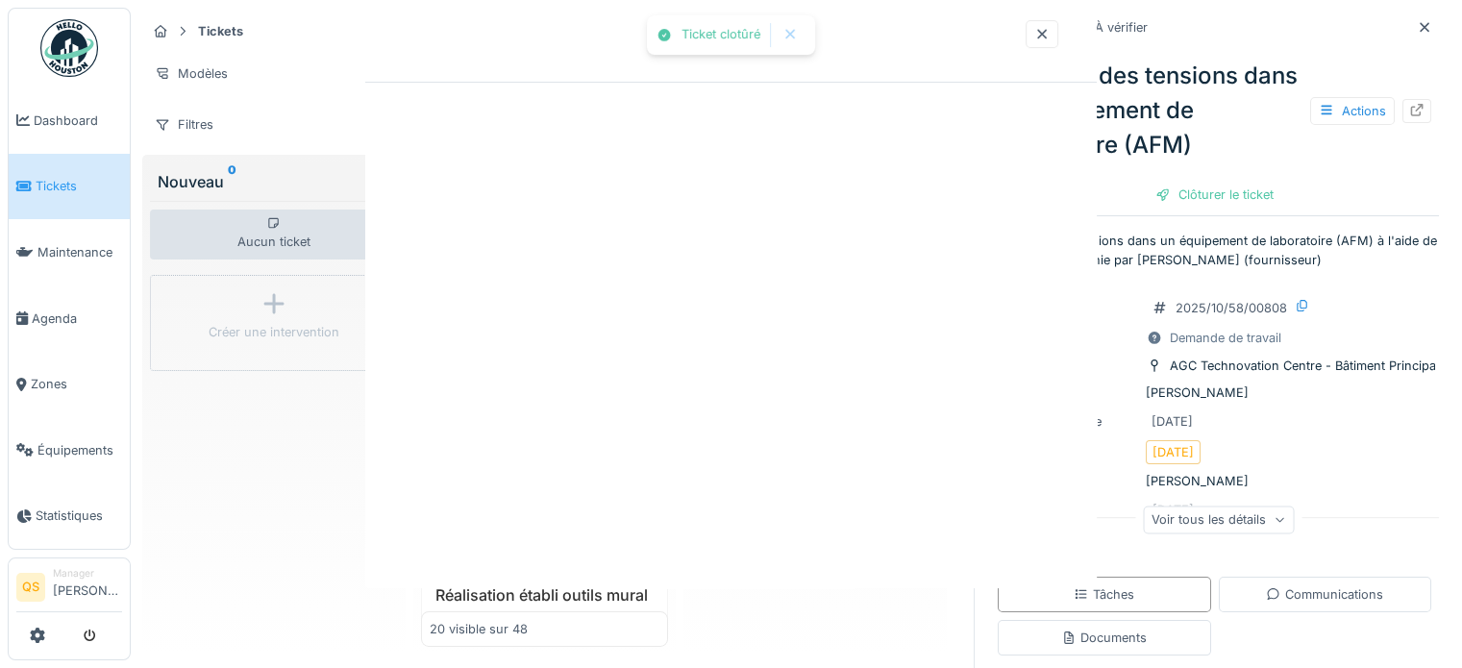
scroll to position [0, 0]
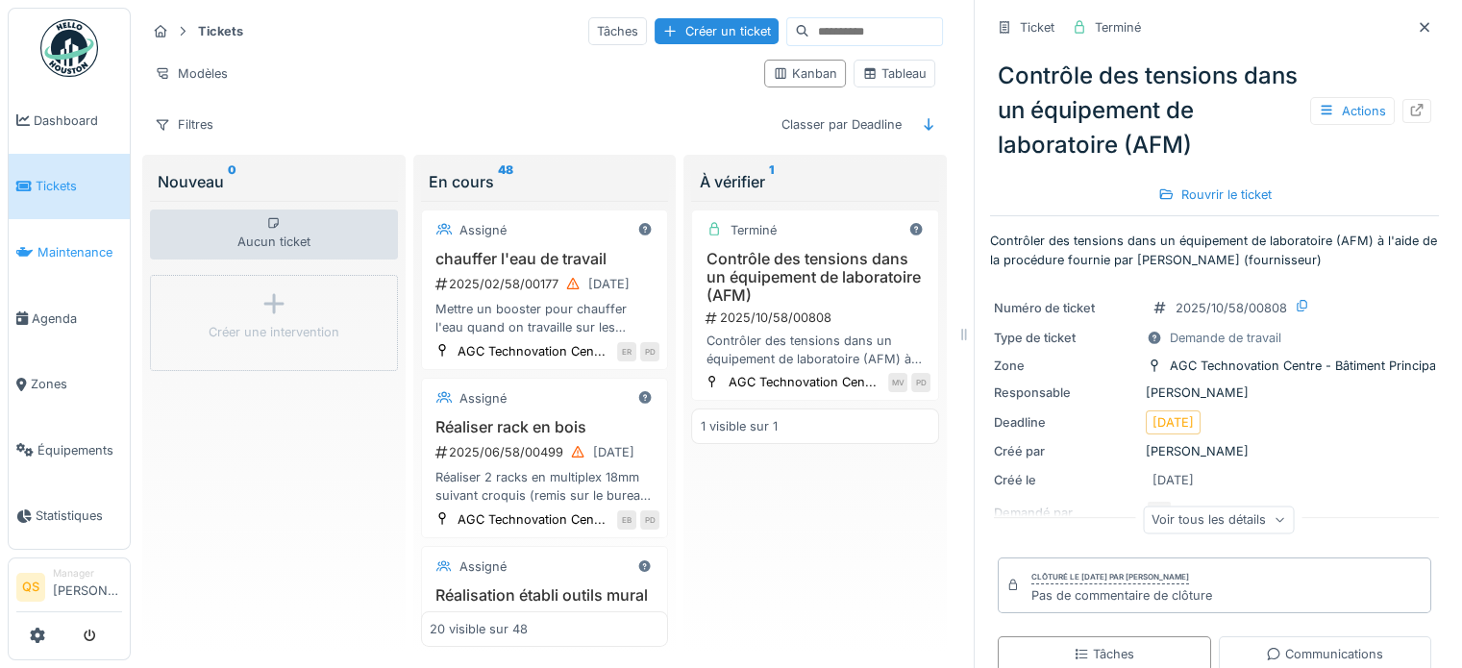
click at [81, 247] on span "Maintenance" at bounding box center [79, 252] width 85 height 18
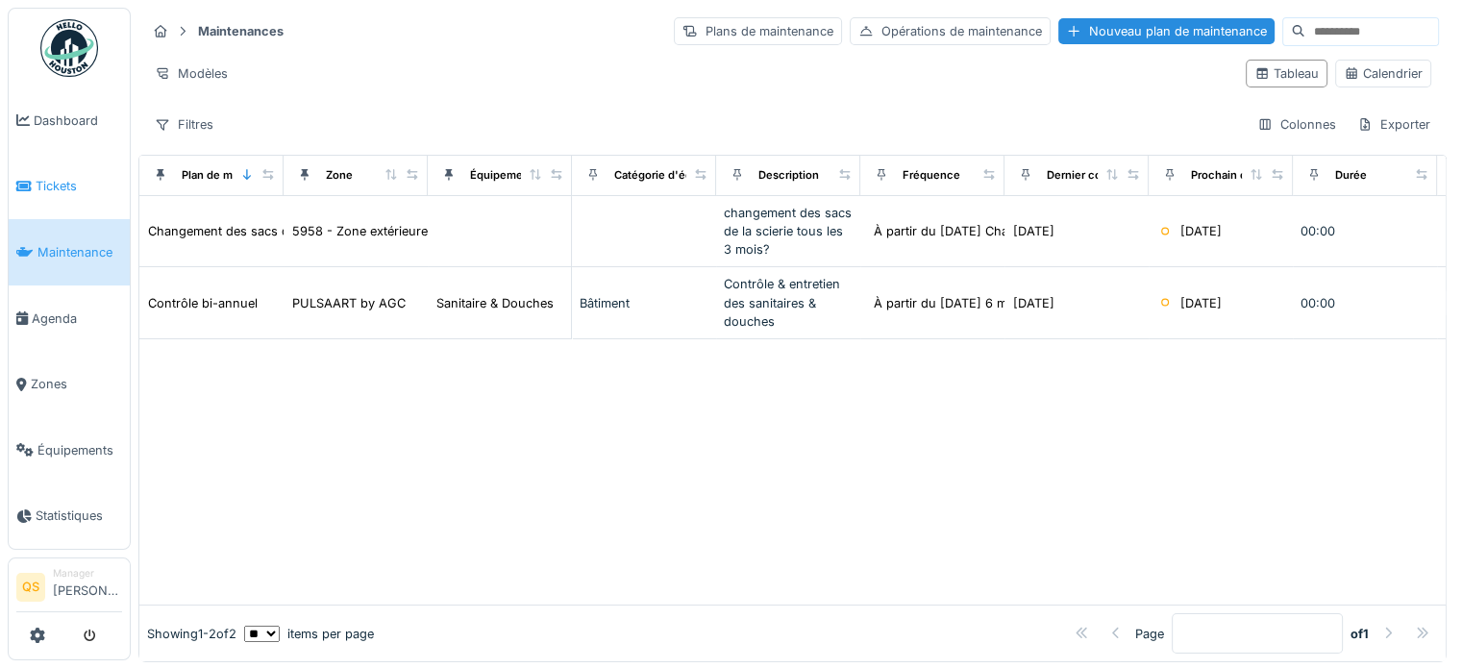
click at [27, 161] on link "Tickets" at bounding box center [69, 187] width 121 height 66
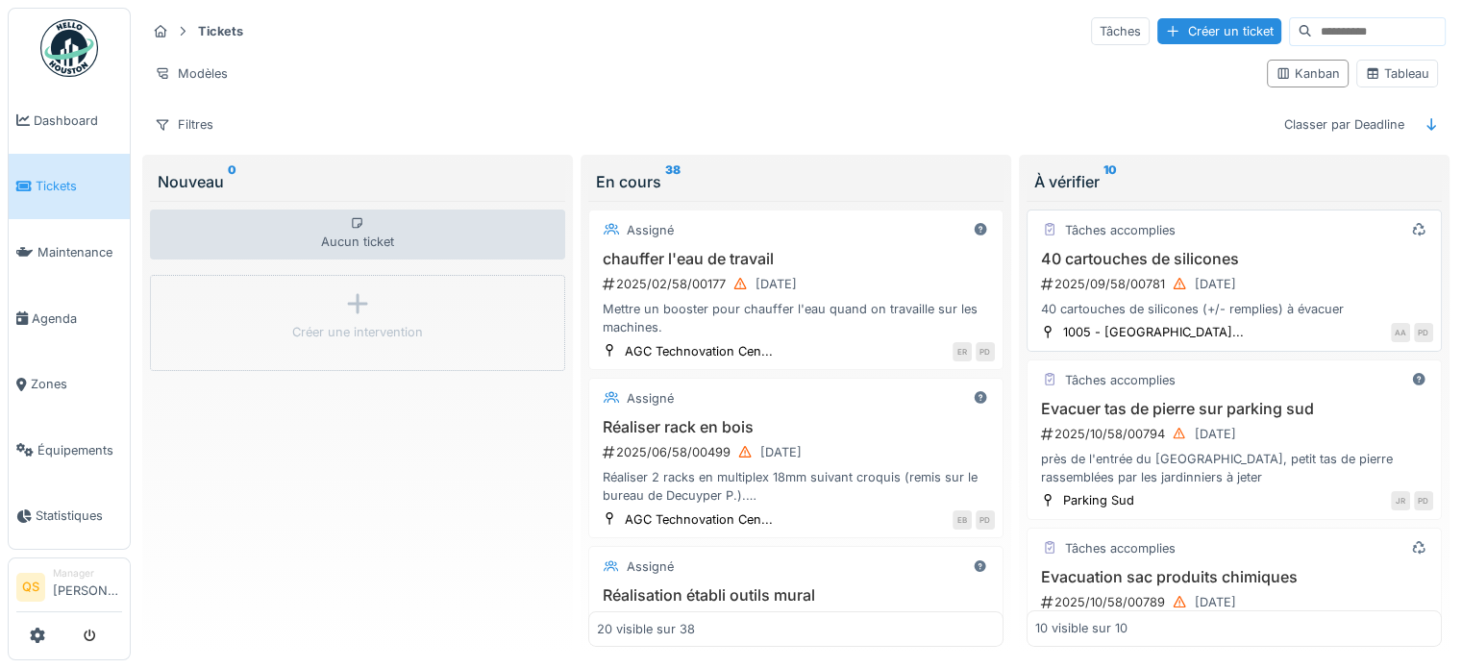
click at [1315, 235] on div "Tâches accomplies" at bounding box center [1234, 230] width 398 height 24
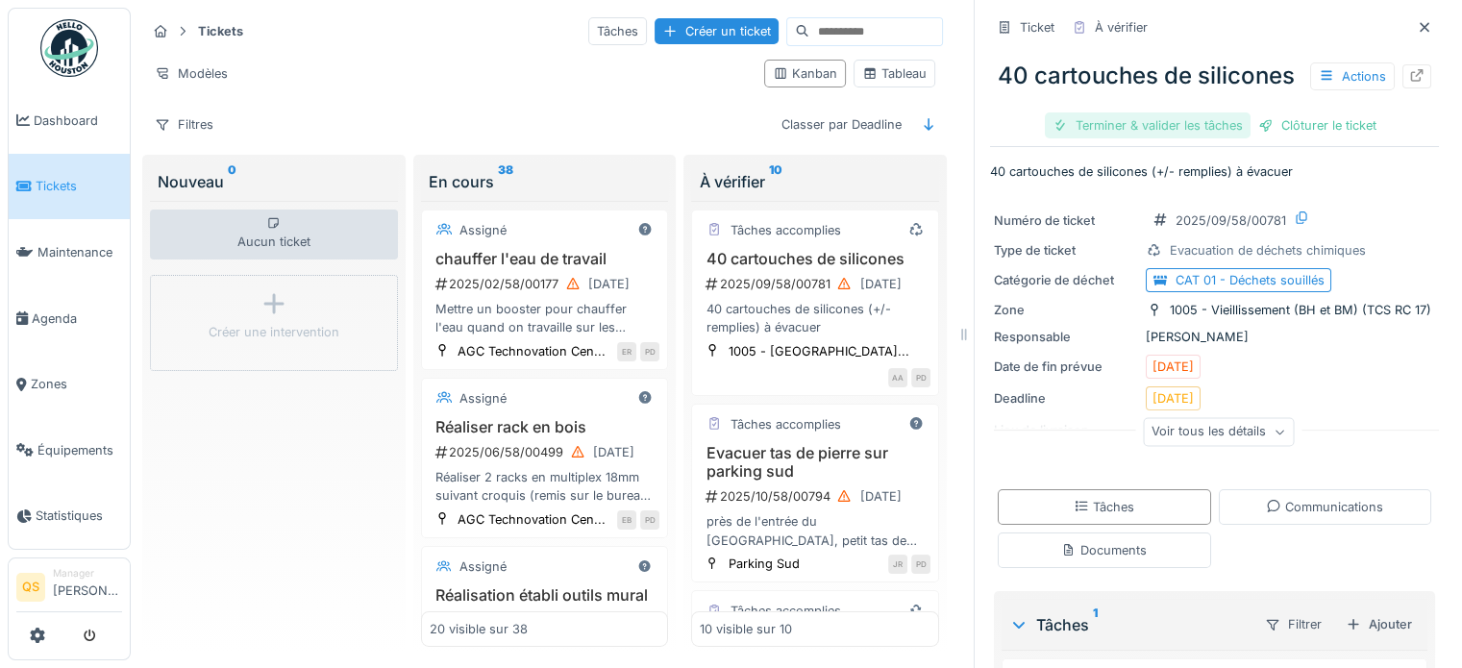
click at [1173, 138] on div "Terminer & valider les tâches" at bounding box center [1148, 125] width 206 height 26
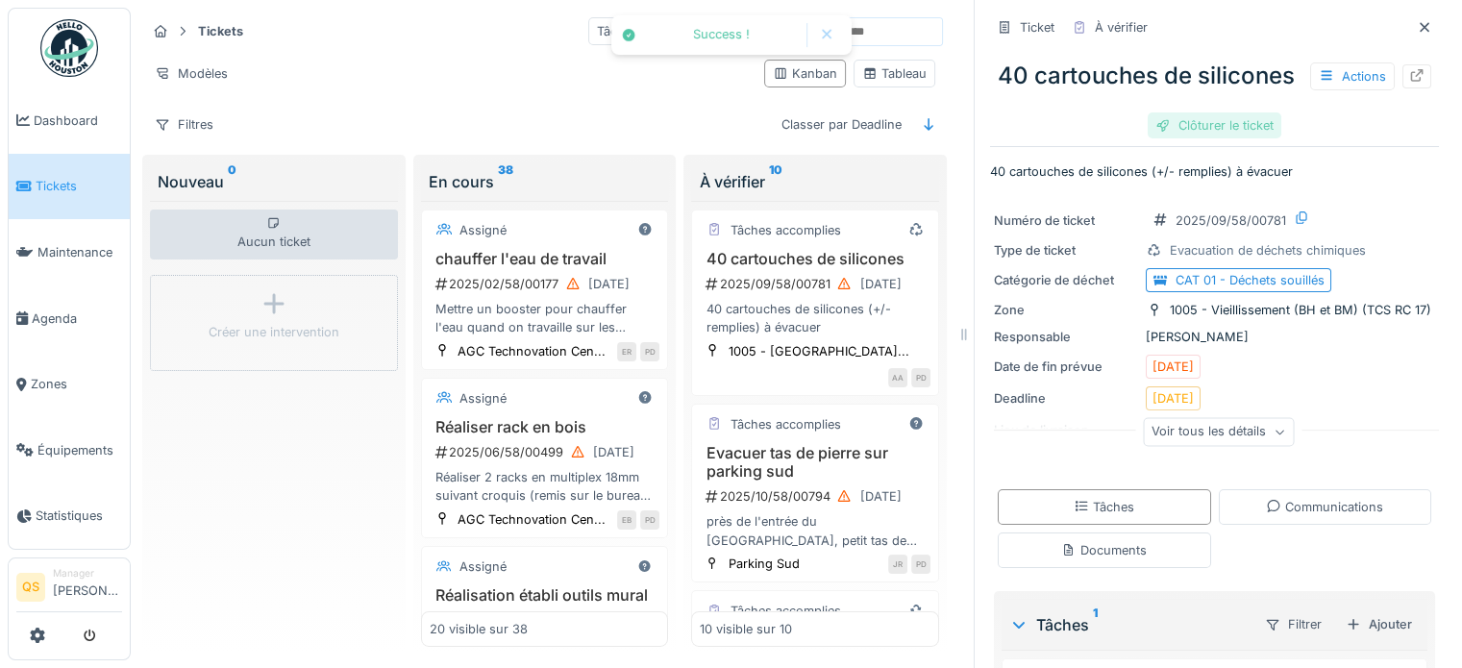
click at [1180, 138] on div "Clôturer le ticket" at bounding box center [1215, 125] width 134 height 26
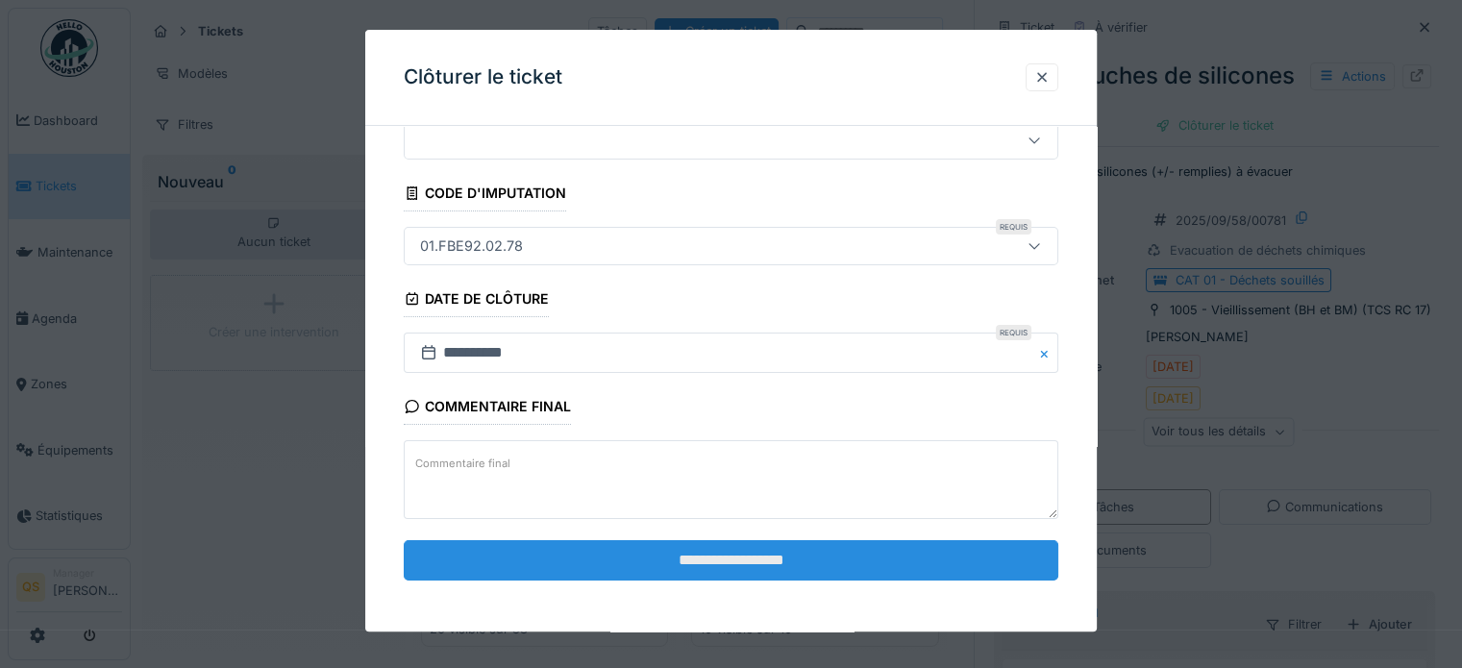
scroll to position [73, 0]
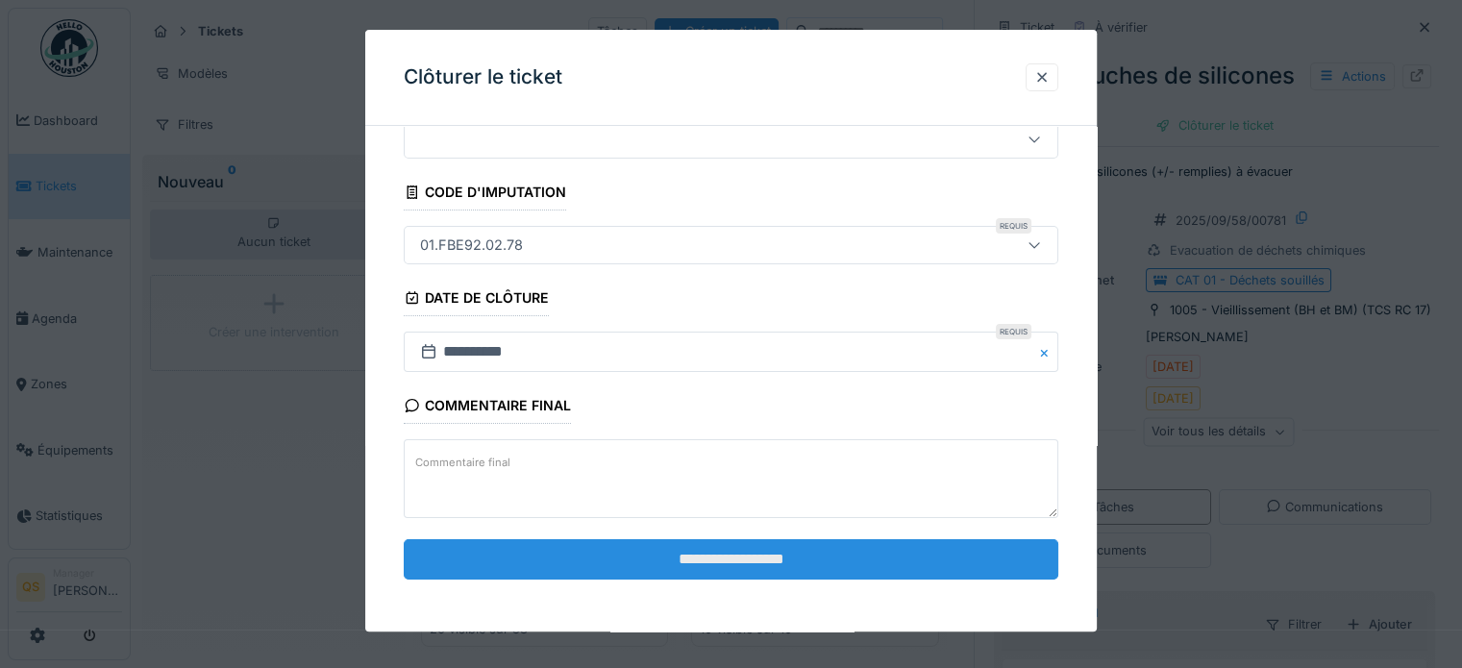
click at [854, 554] on input "**********" at bounding box center [731, 559] width 655 height 40
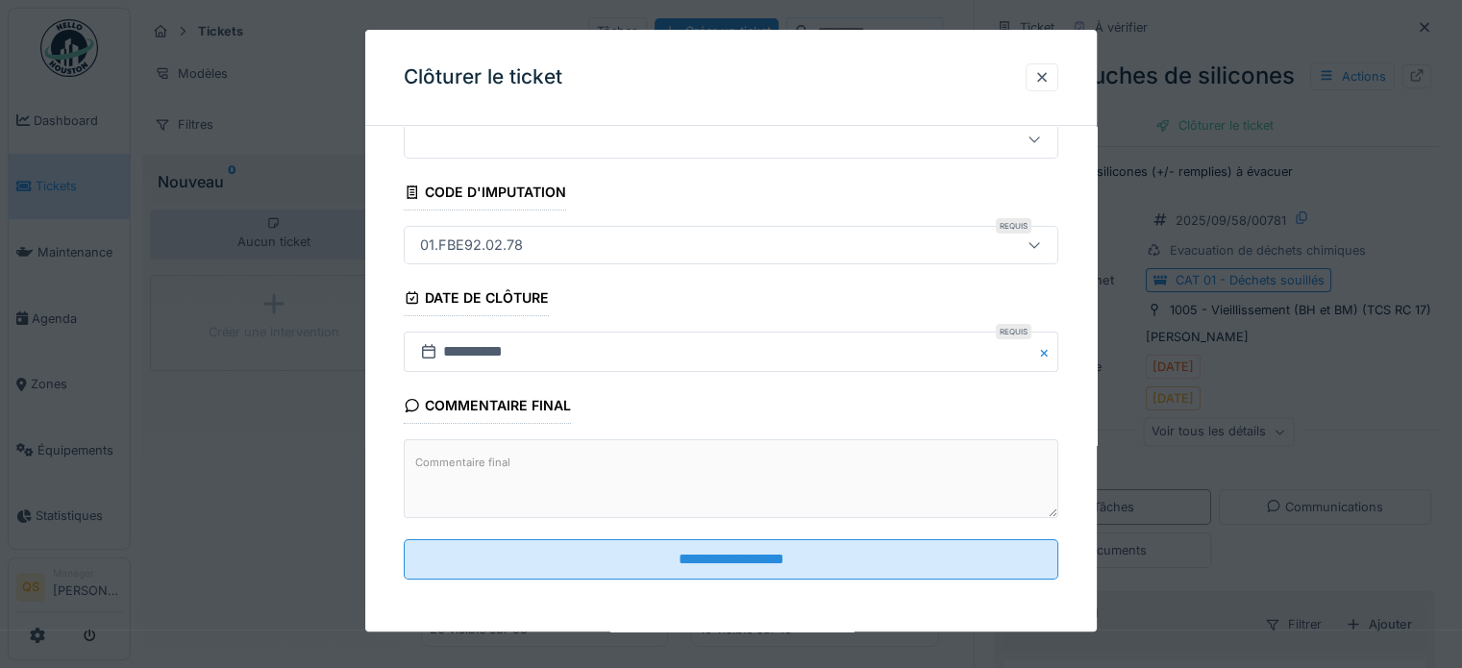
scroll to position [0, 0]
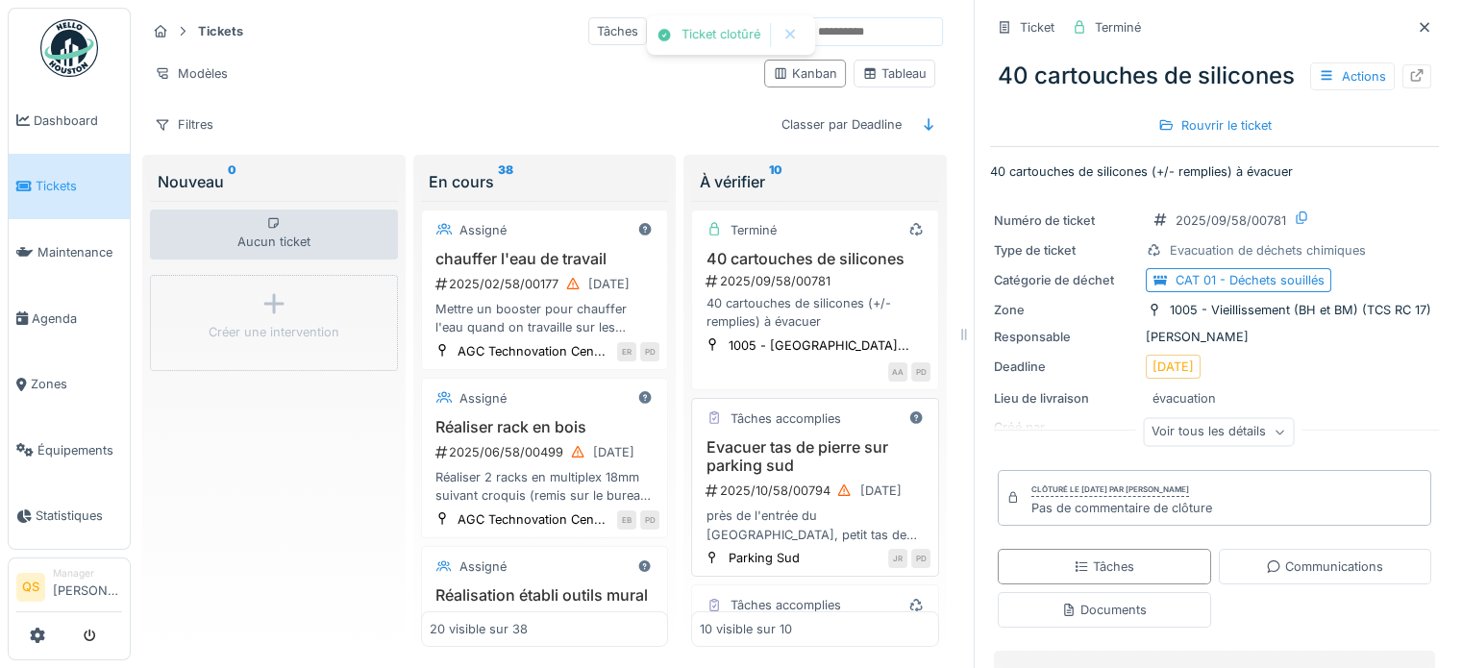
click at [795, 438] on h3 "Evacuer tas de pierre sur parking sud" at bounding box center [815, 456] width 231 height 37
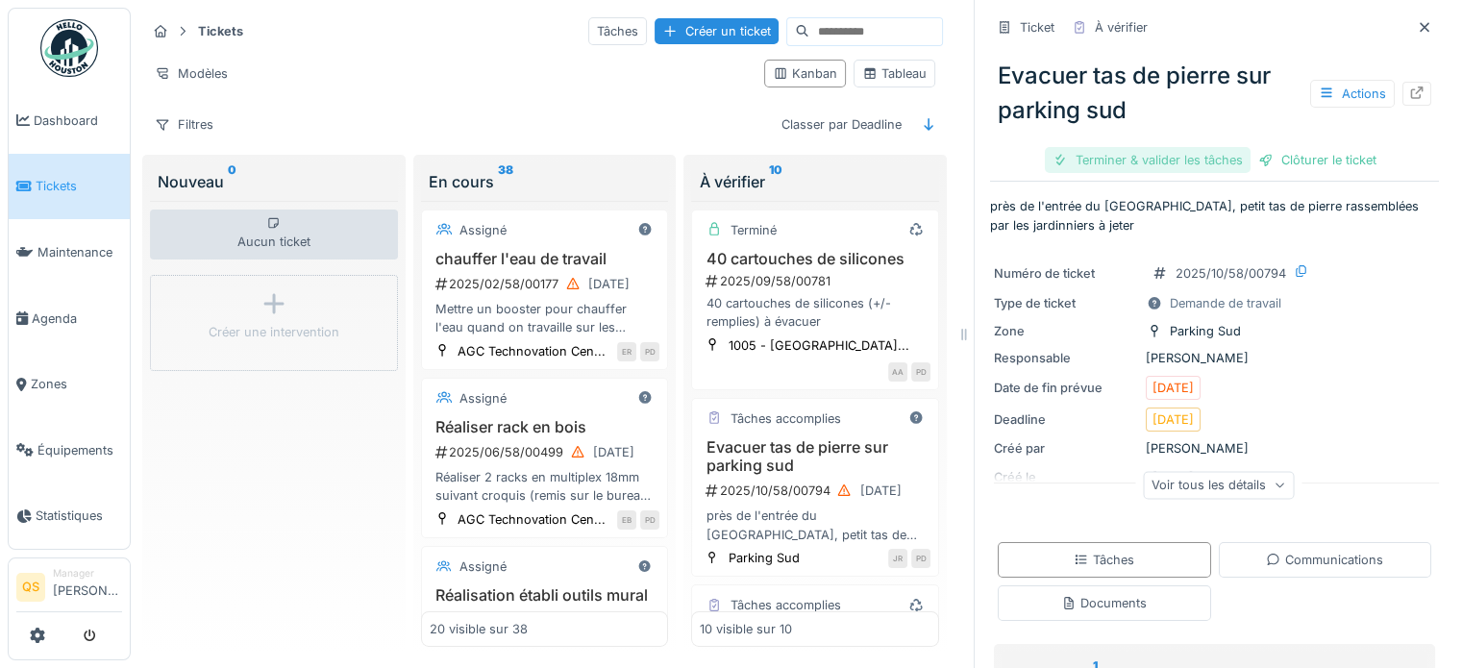
click at [1142, 170] on div "Terminer & valider les tâches" at bounding box center [1148, 160] width 206 height 26
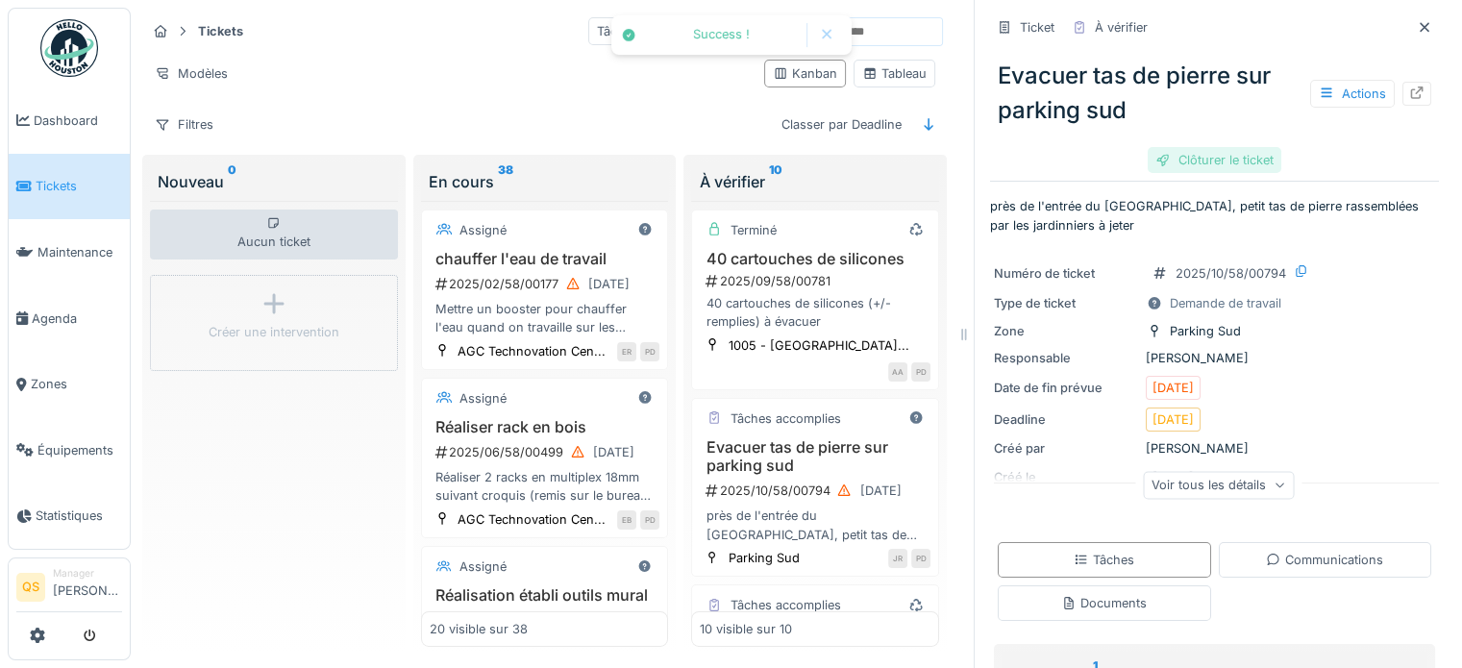
click at [1195, 160] on div "Clôturer le ticket" at bounding box center [1215, 160] width 134 height 26
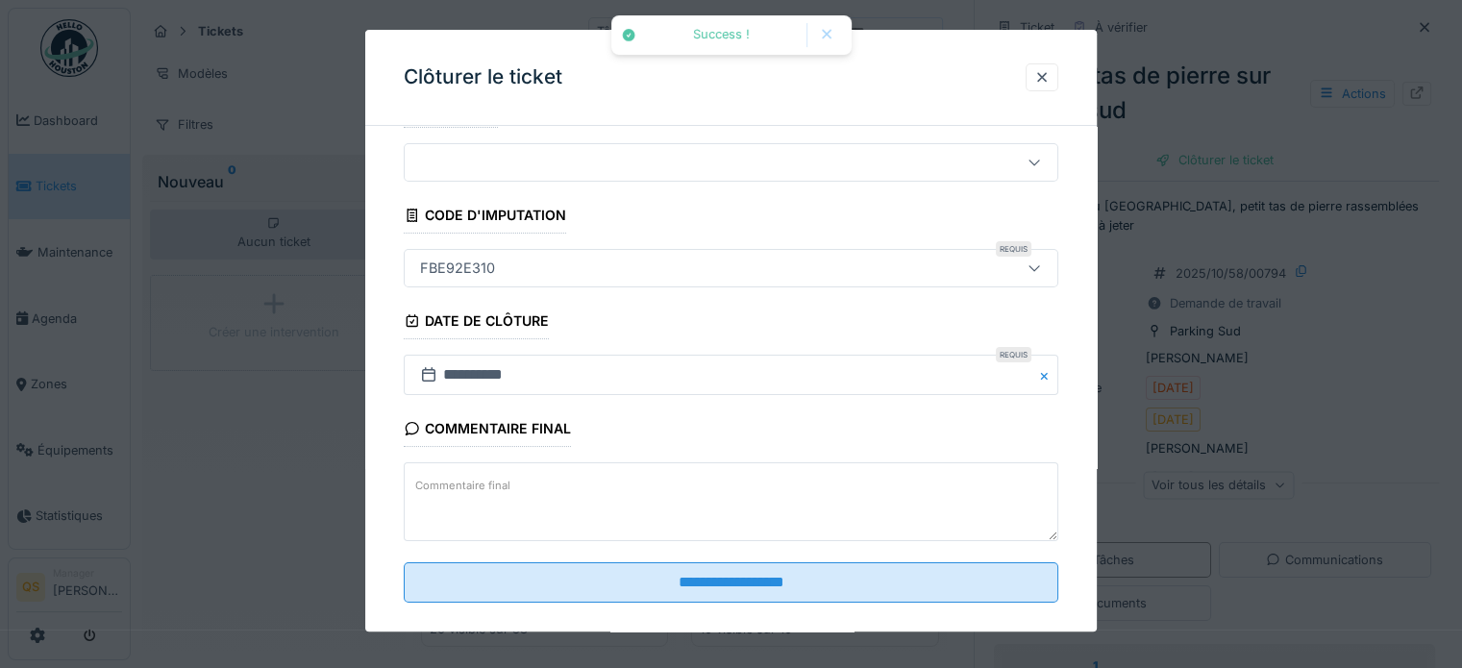
scroll to position [73, 0]
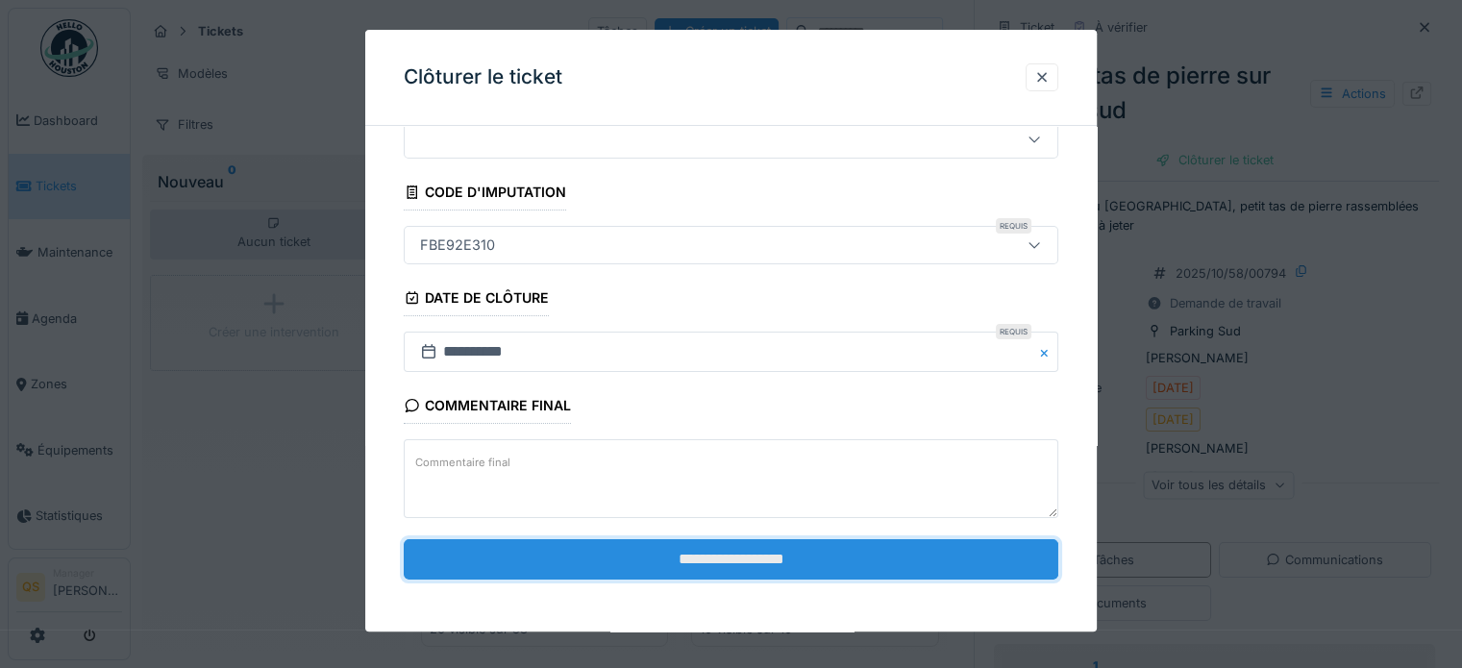
click at [860, 551] on input "**********" at bounding box center [731, 559] width 655 height 40
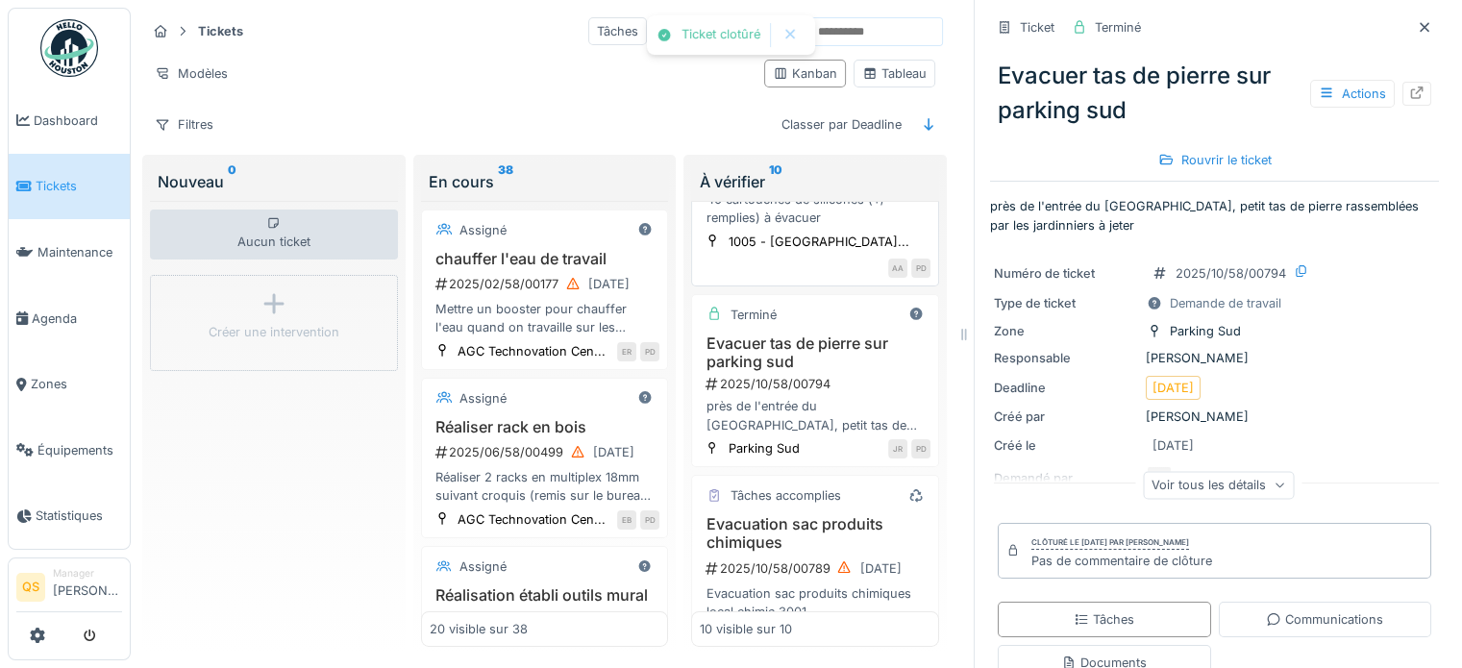
scroll to position [288, 0]
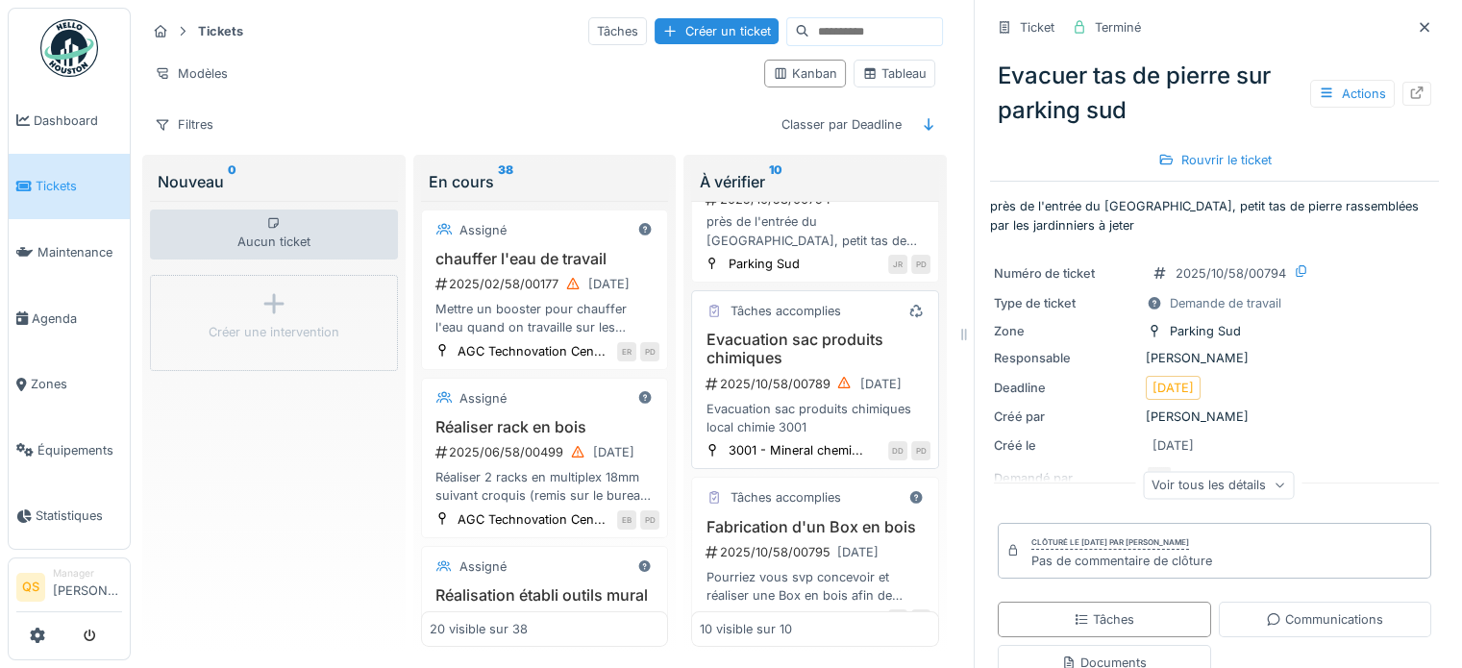
click at [798, 331] on h3 "Evacuation sac produits chimiques" at bounding box center [815, 349] width 231 height 37
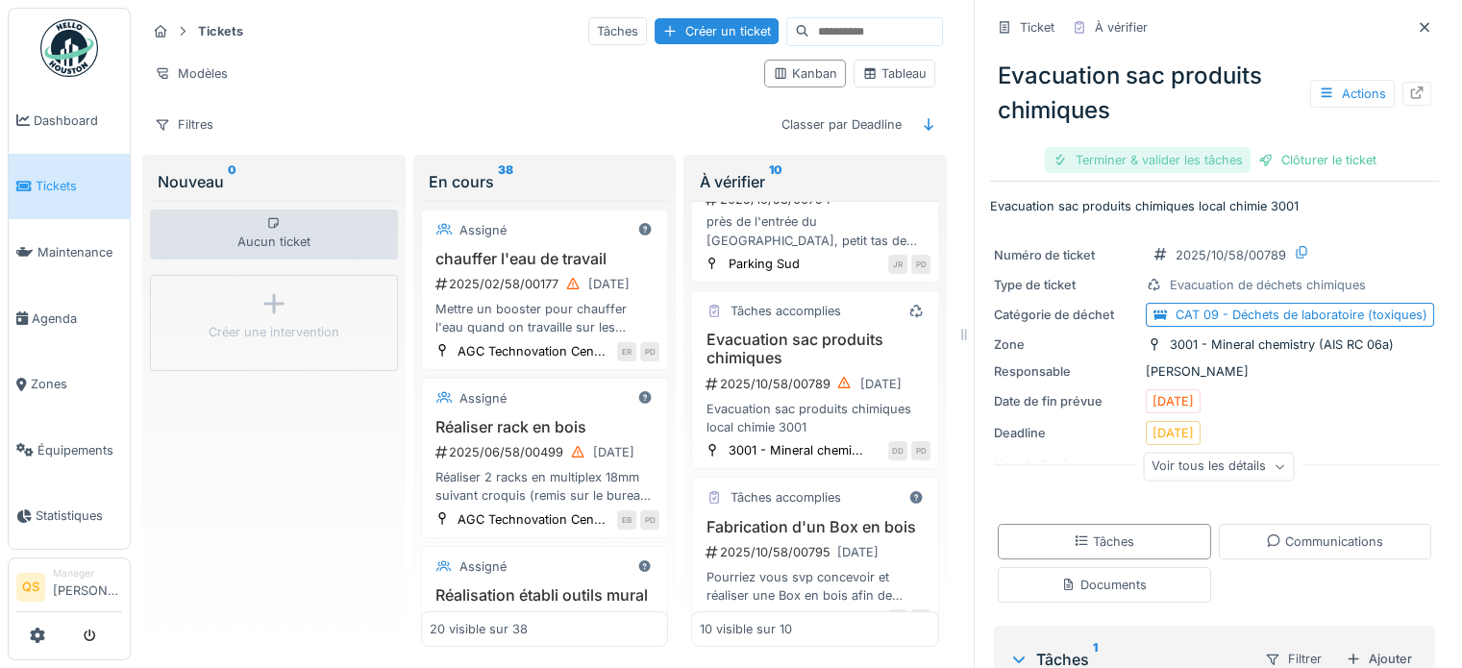
click at [1092, 153] on div "Terminer & valider les tâches" at bounding box center [1148, 160] width 206 height 26
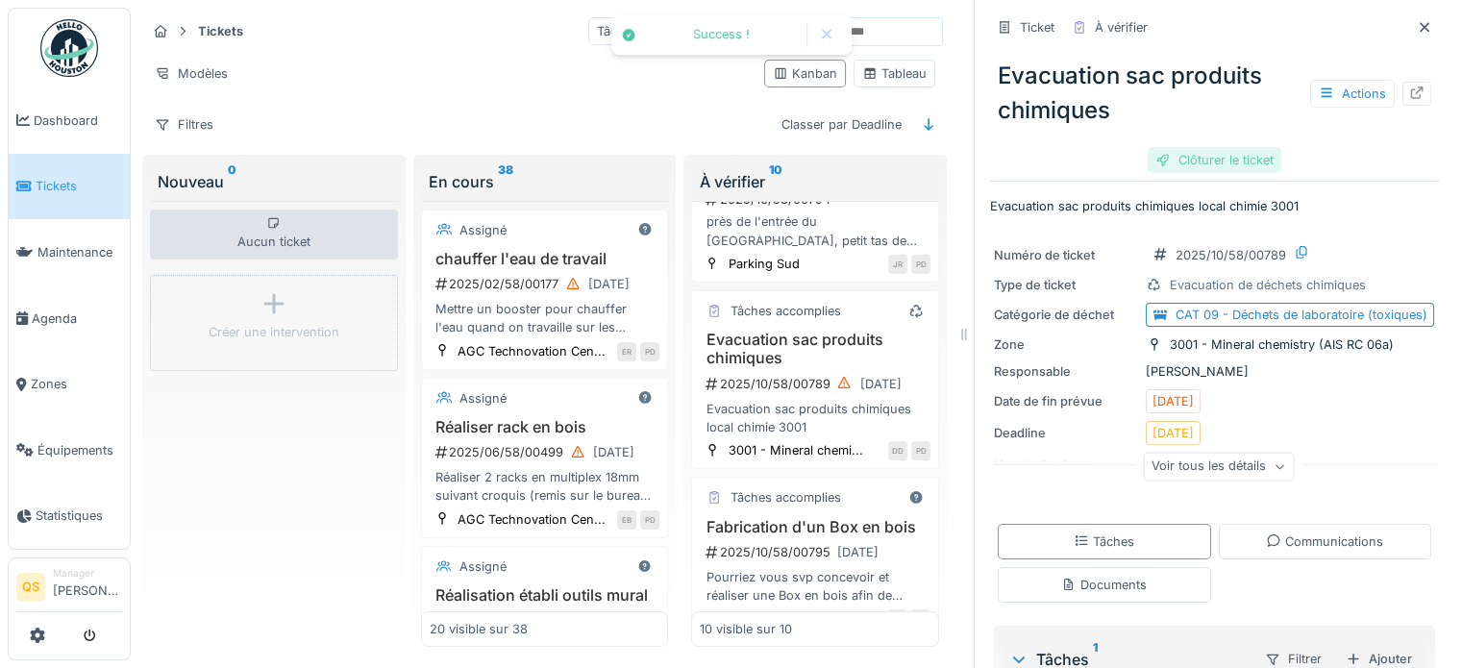
click at [1211, 162] on div "Clôturer le ticket" at bounding box center [1215, 160] width 134 height 26
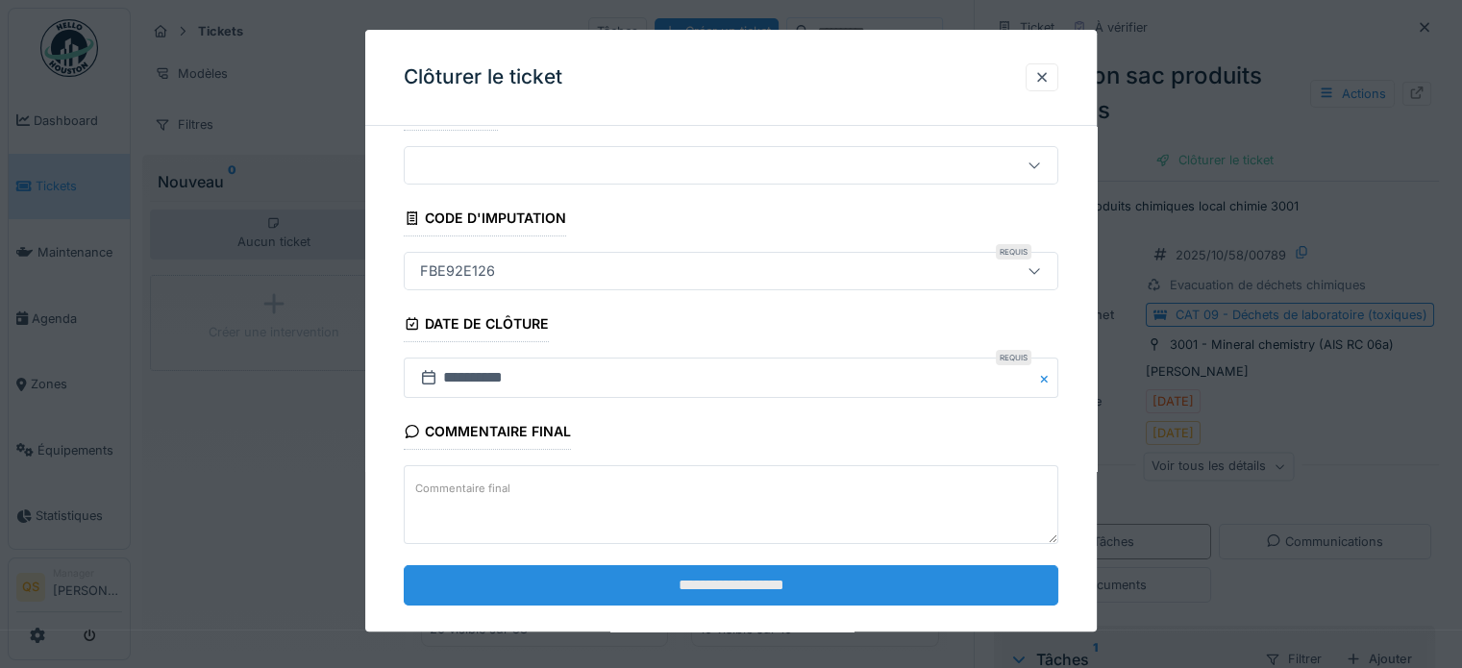
scroll to position [73, 0]
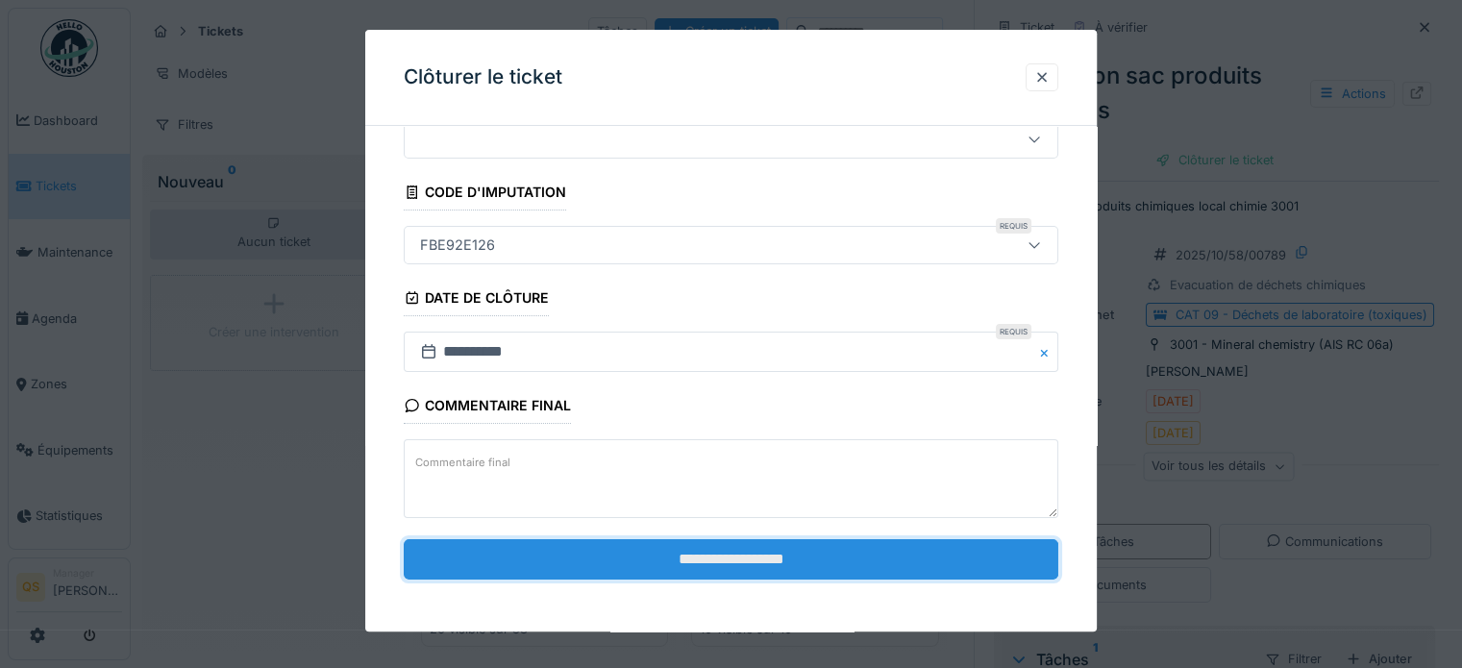
click at [792, 566] on input "**********" at bounding box center [731, 559] width 655 height 40
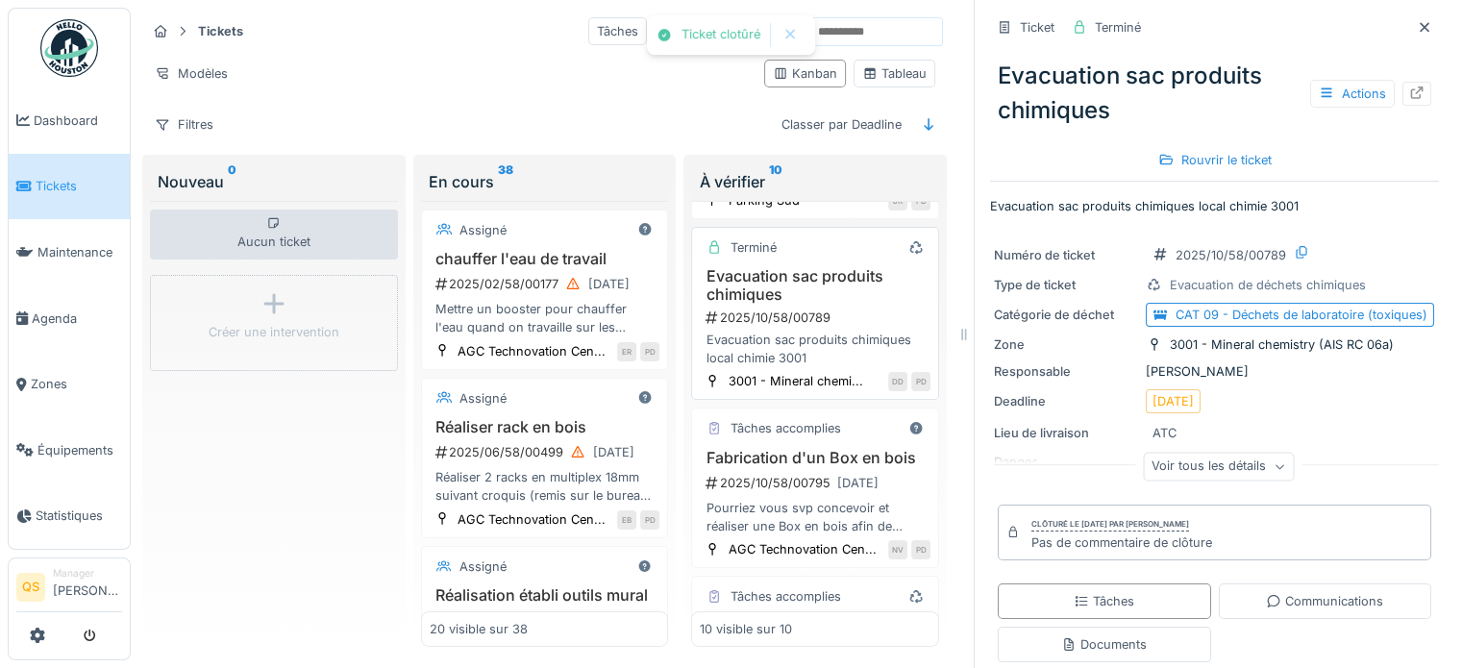
scroll to position [385, 0]
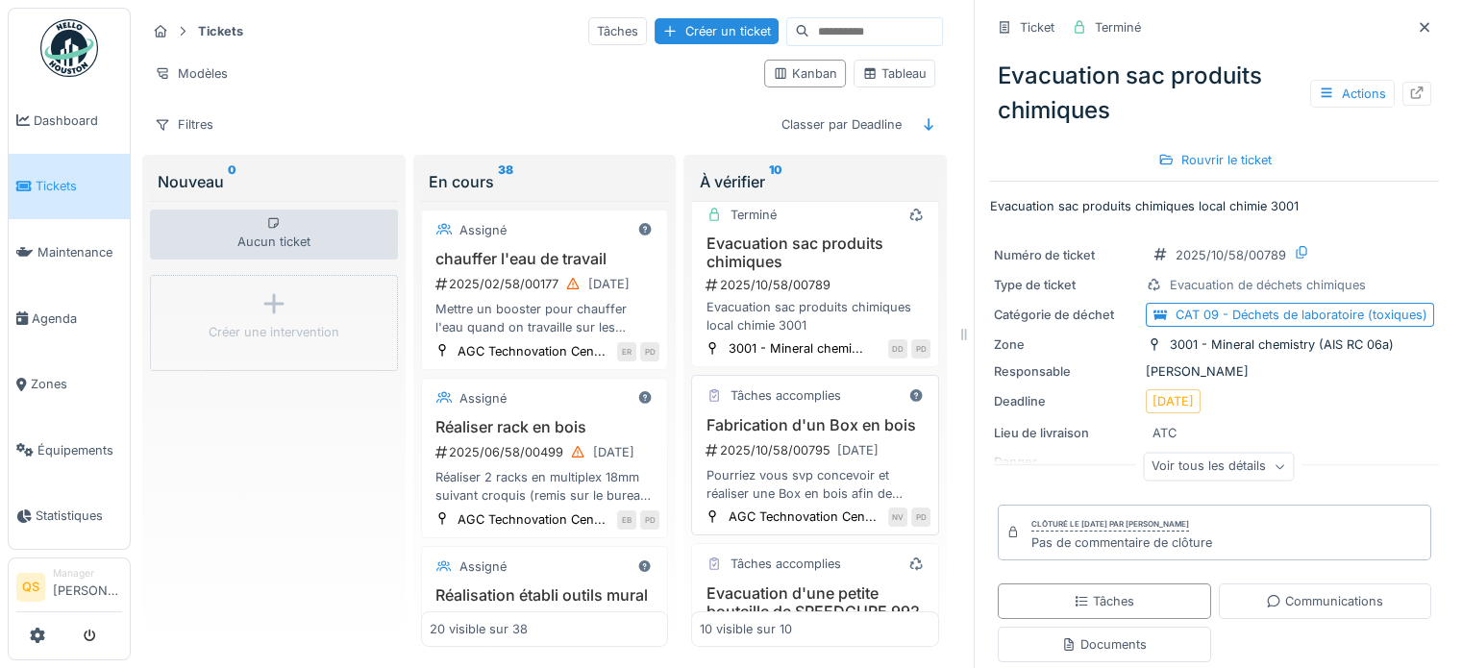
click at [781, 430] on h3 "Fabrication d'un Box en bois" at bounding box center [815, 425] width 231 height 18
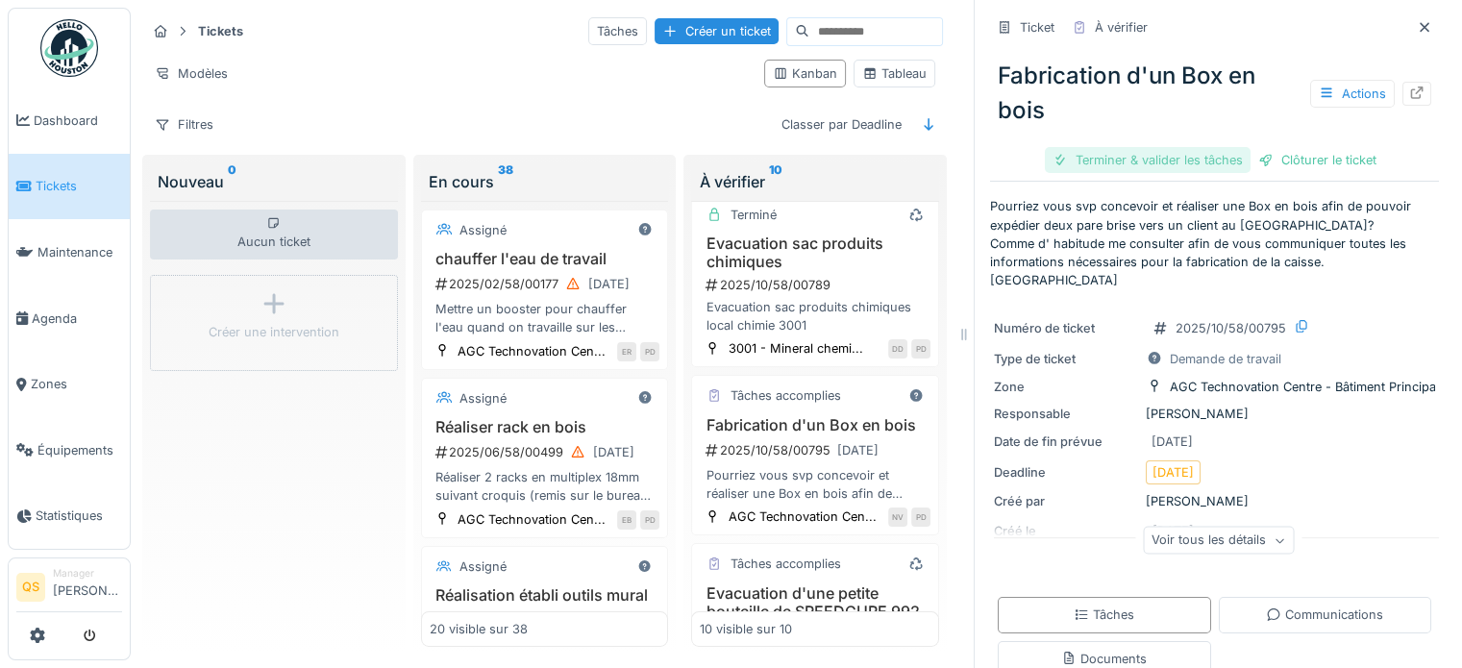
click at [1146, 163] on div "Terminer & valider les tâches" at bounding box center [1148, 160] width 206 height 26
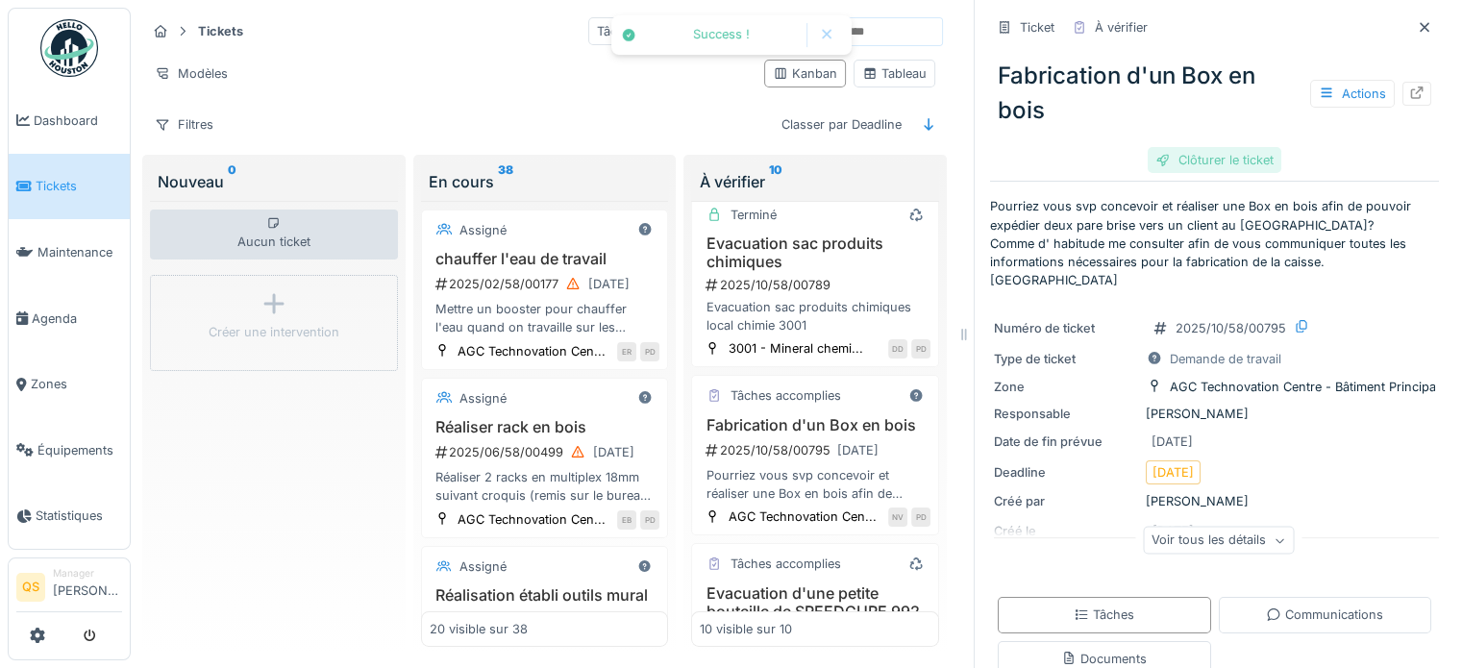
click at [1212, 156] on div "Clôturer le ticket" at bounding box center [1215, 160] width 134 height 26
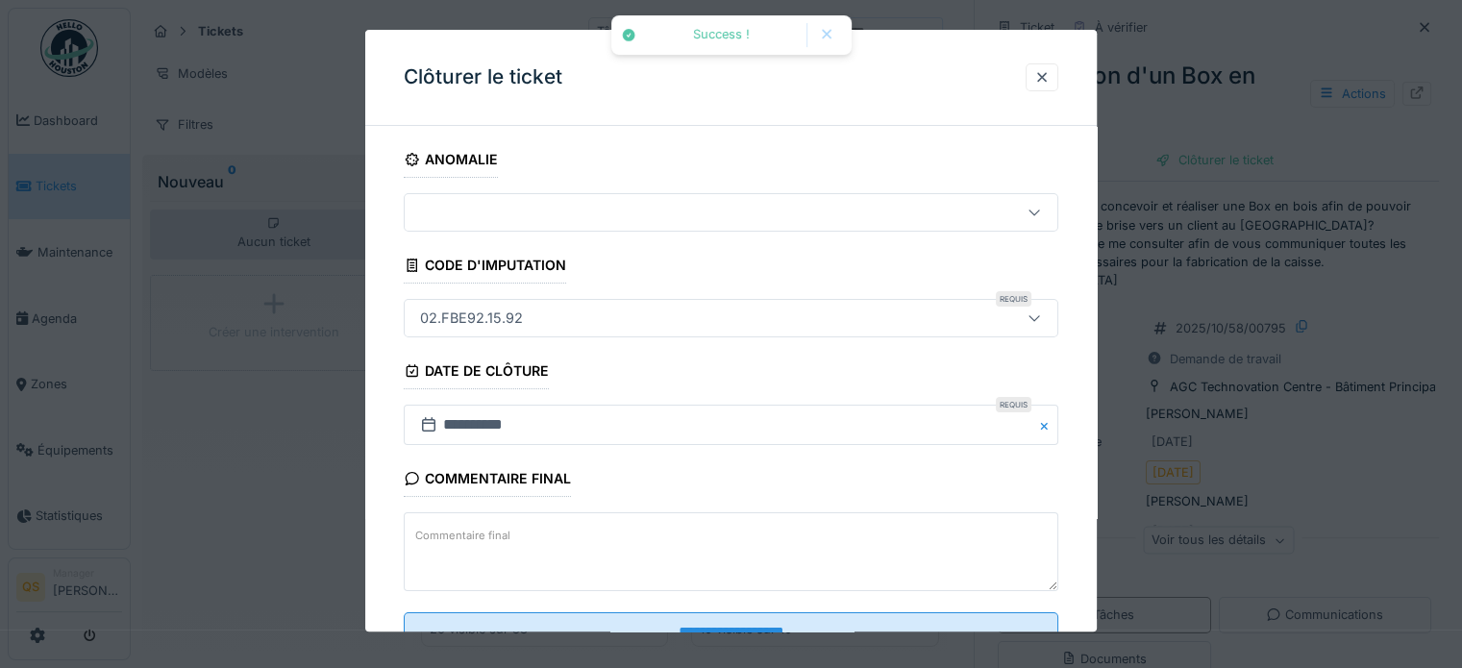
scroll to position [73, 0]
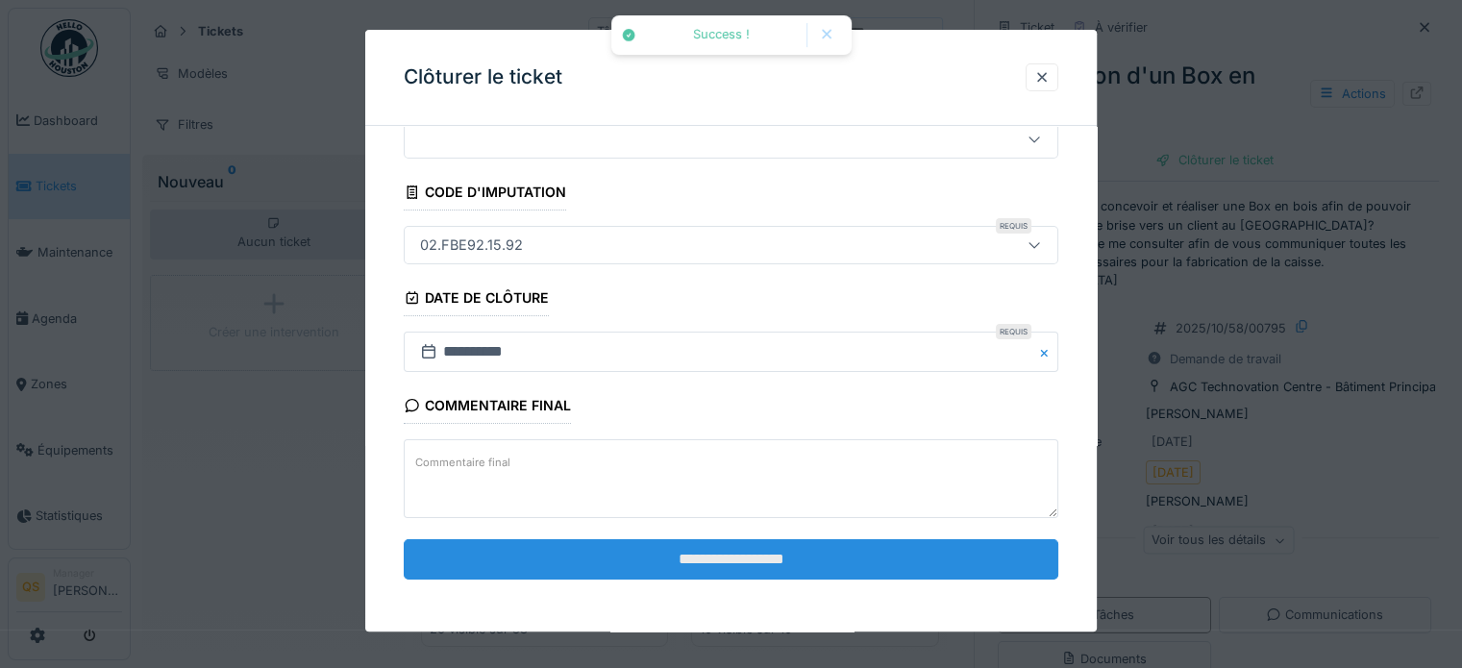
click at [724, 569] on input "**********" at bounding box center [731, 559] width 655 height 40
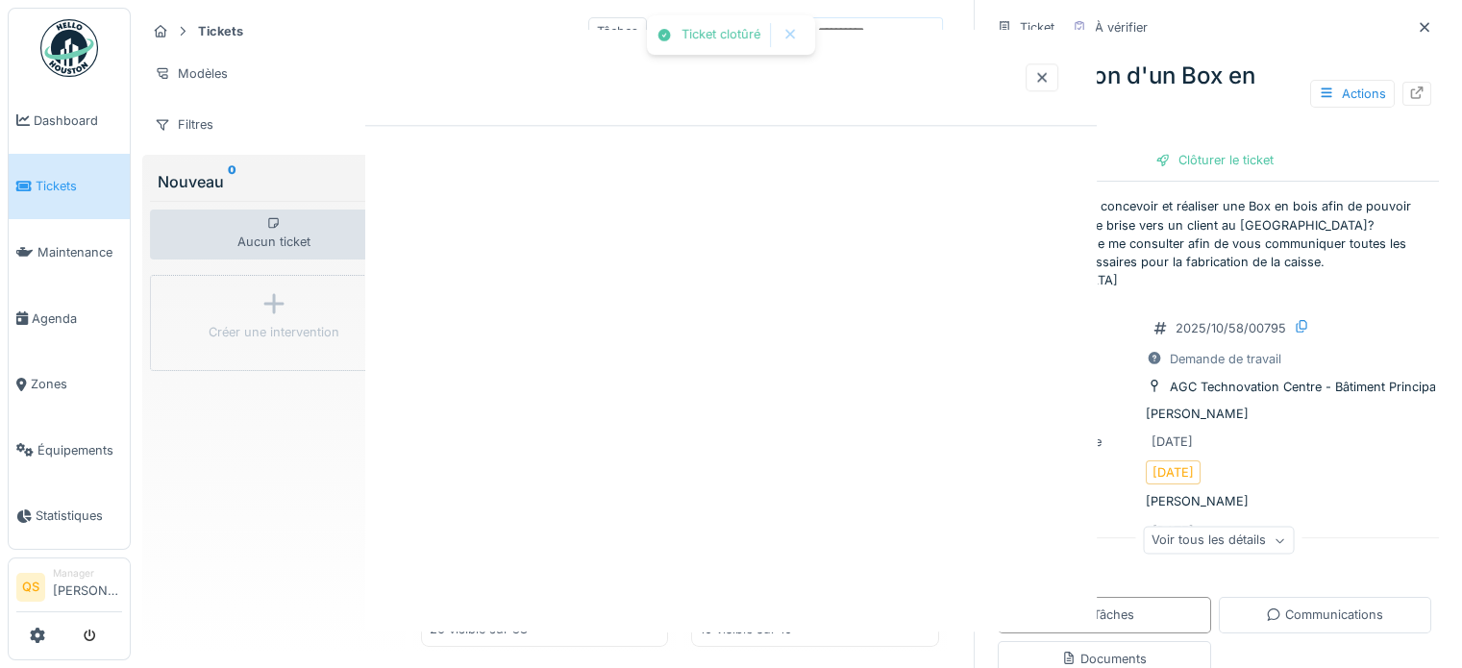
scroll to position [0, 0]
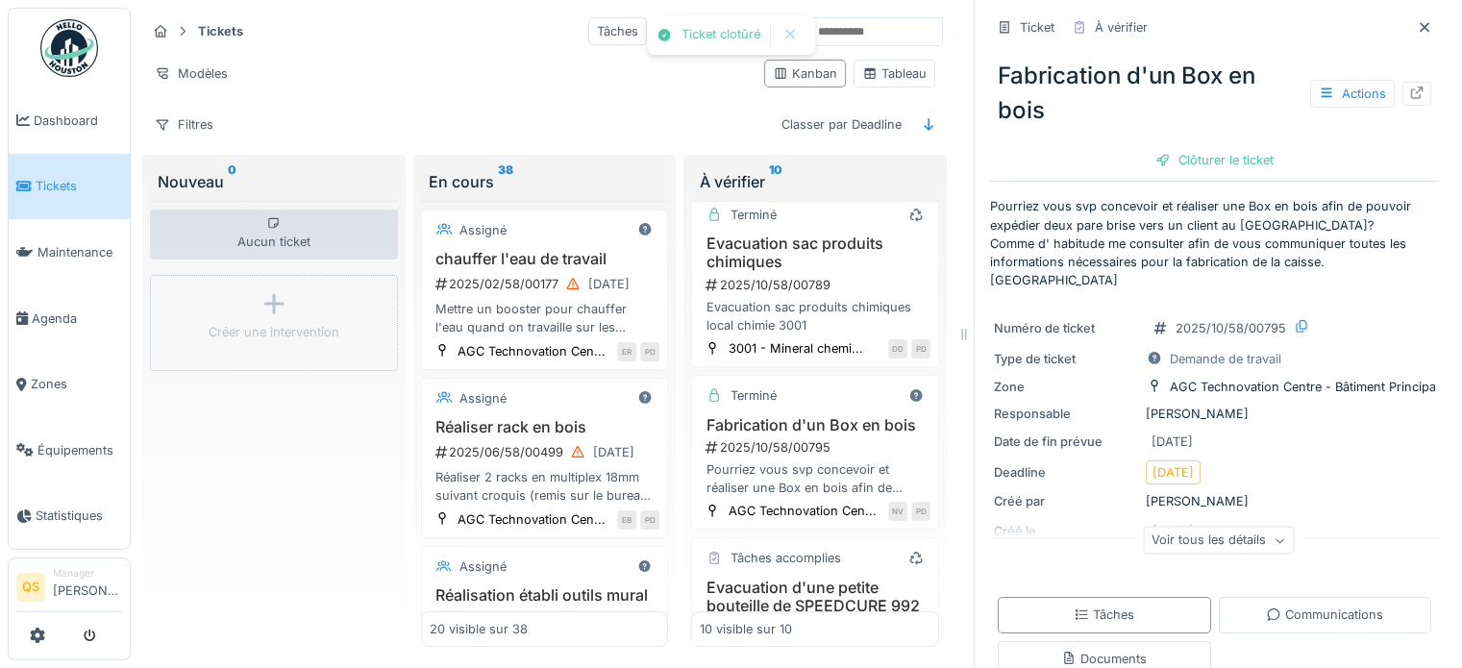
click at [78, 183] on span "Tickets" at bounding box center [79, 186] width 87 height 18
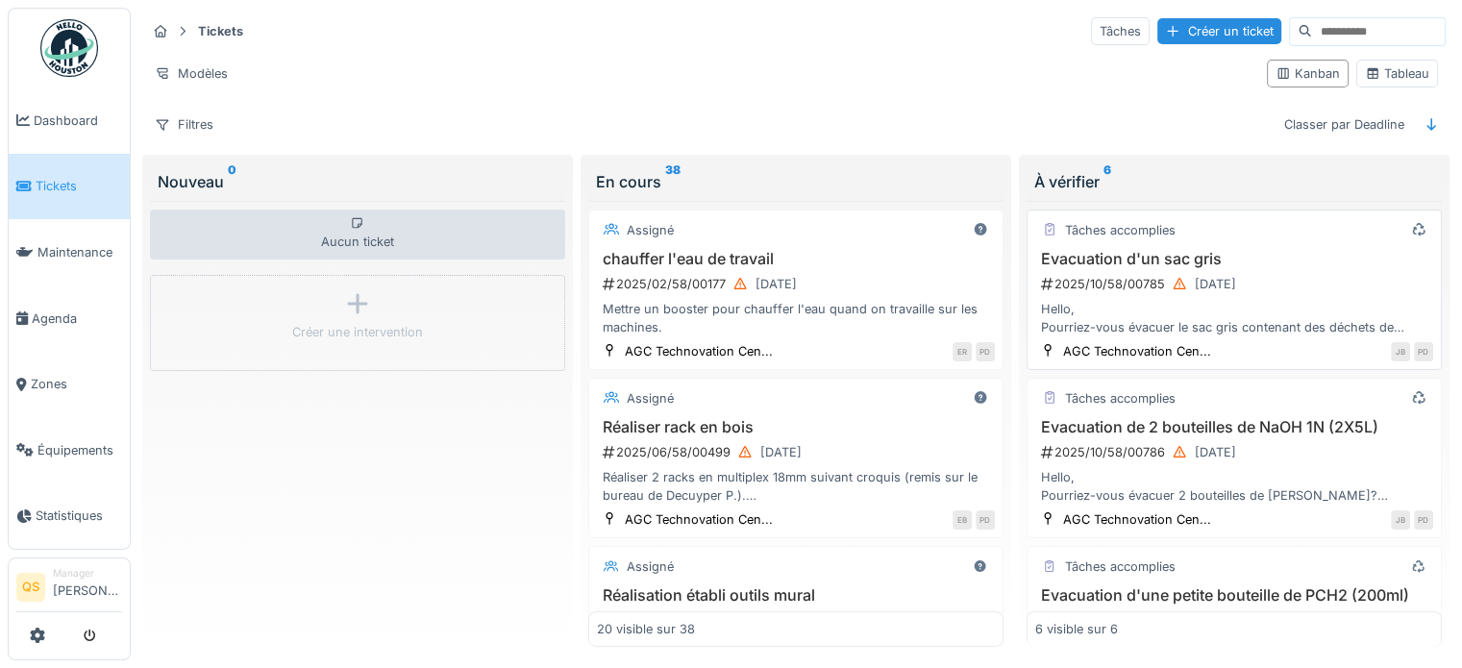
click at [1189, 253] on h3 "Evacuation d'un sac gris" at bounding box center [1234, 259] width 398 height 18
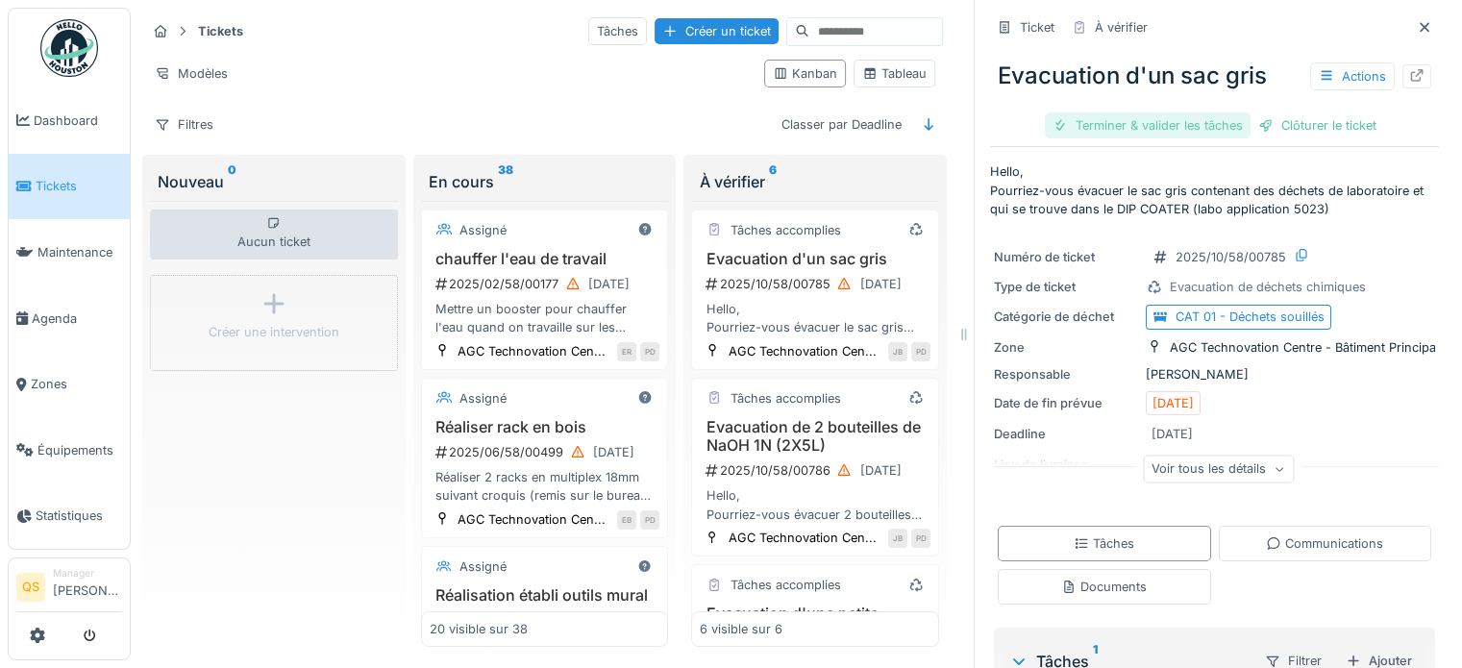
click at [1136, 126] on div "Terminer & valider les tâches" at bounding box center [1148, 125] width 206 height 26
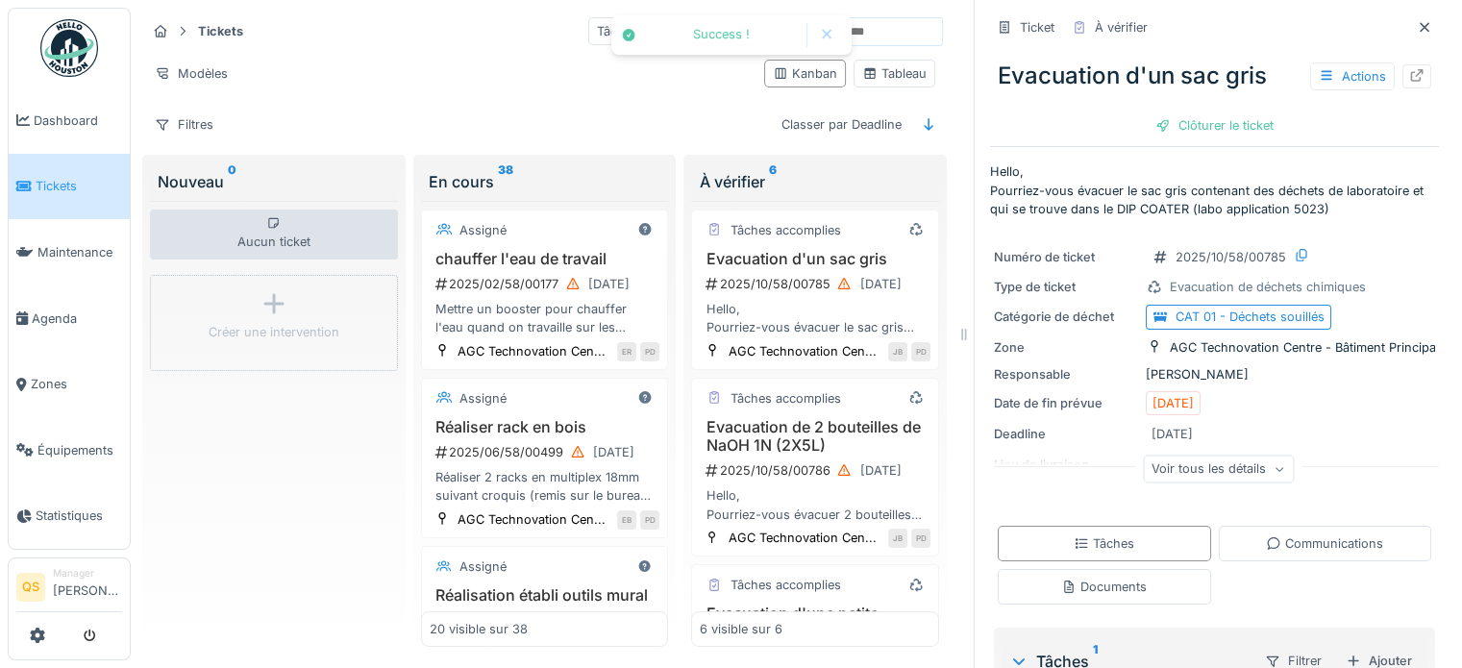
click at [1223, 127] on div "Clôturer le ticket" at bounding box center [1215, 125] width 134 height 26
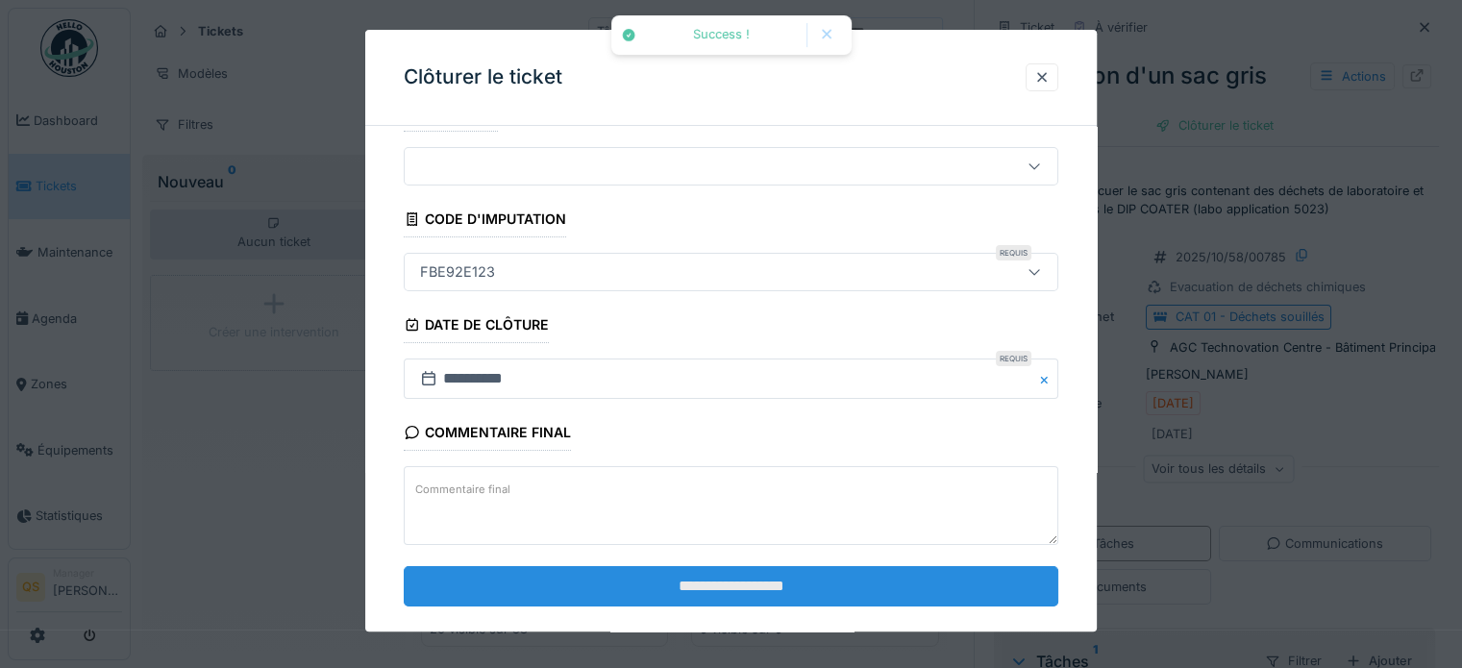
scroll to position [73, 0]
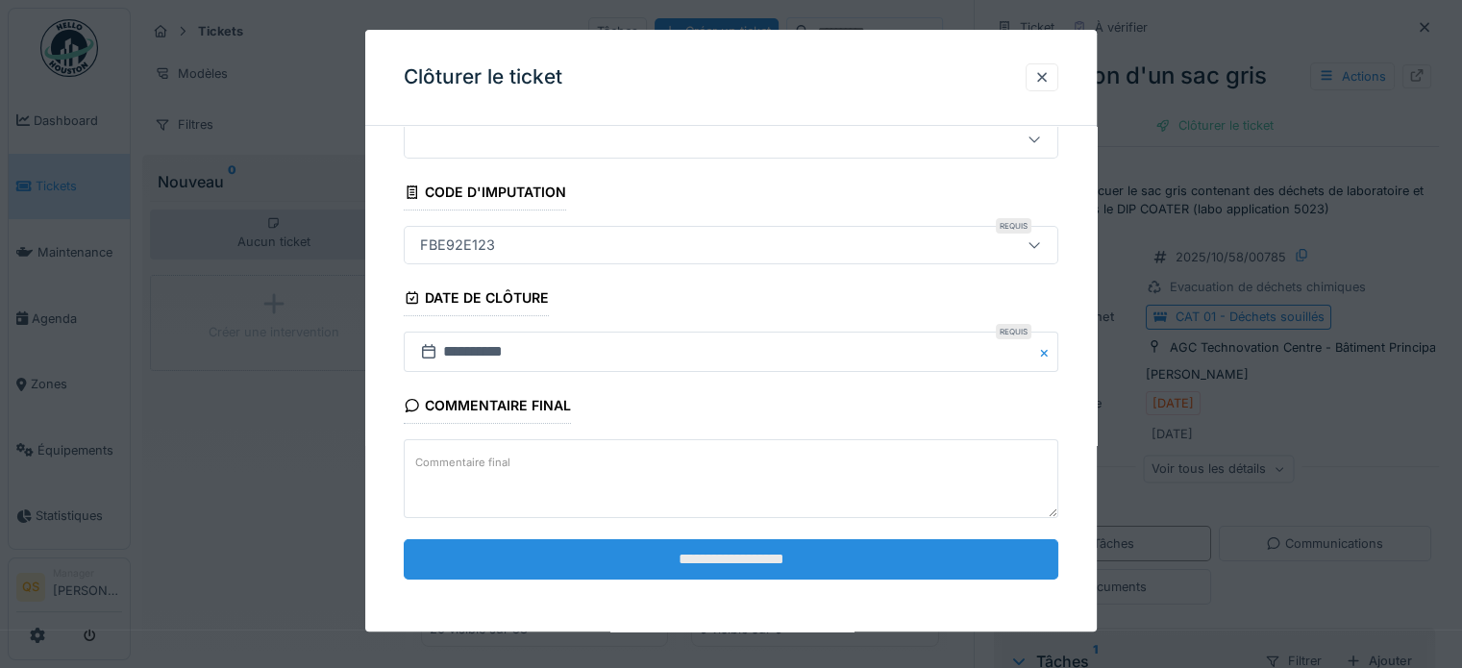
click at [796, 545] on input "**********" at bounding box center [731, 559] width 655 height 40
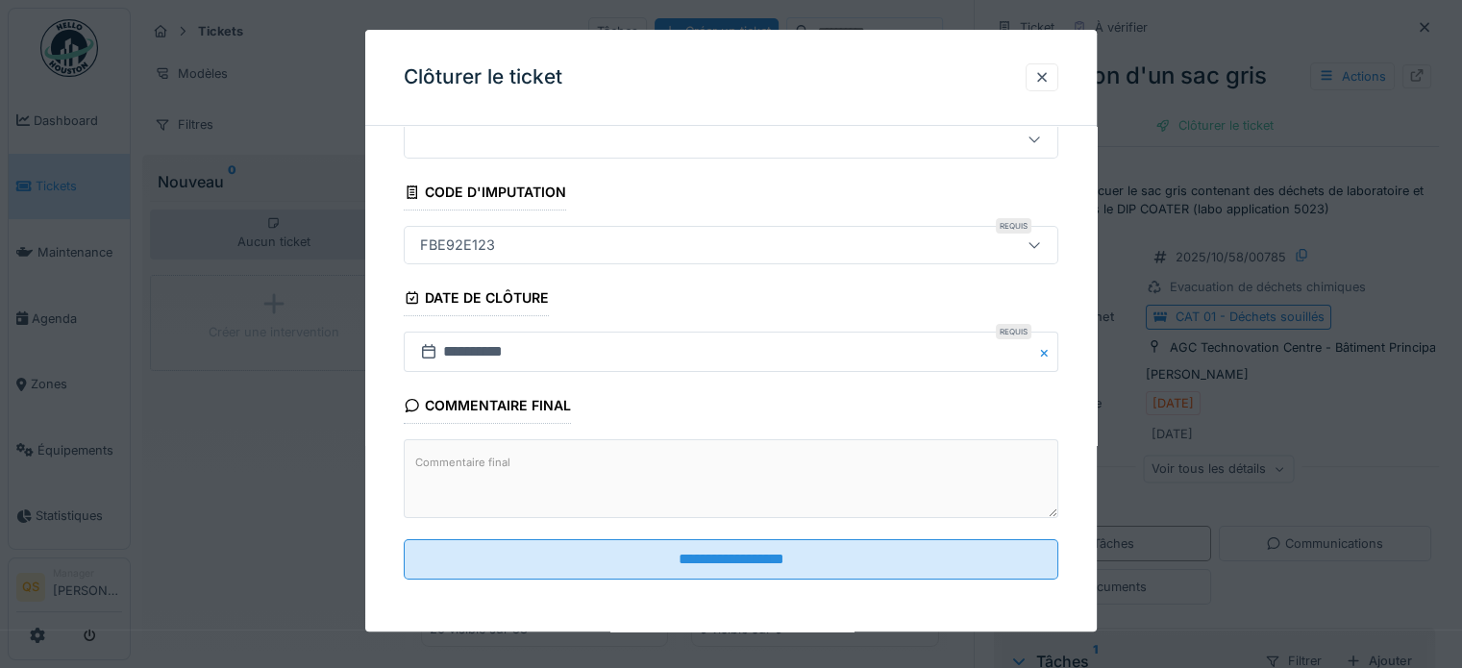
scroll to position [0, 0]
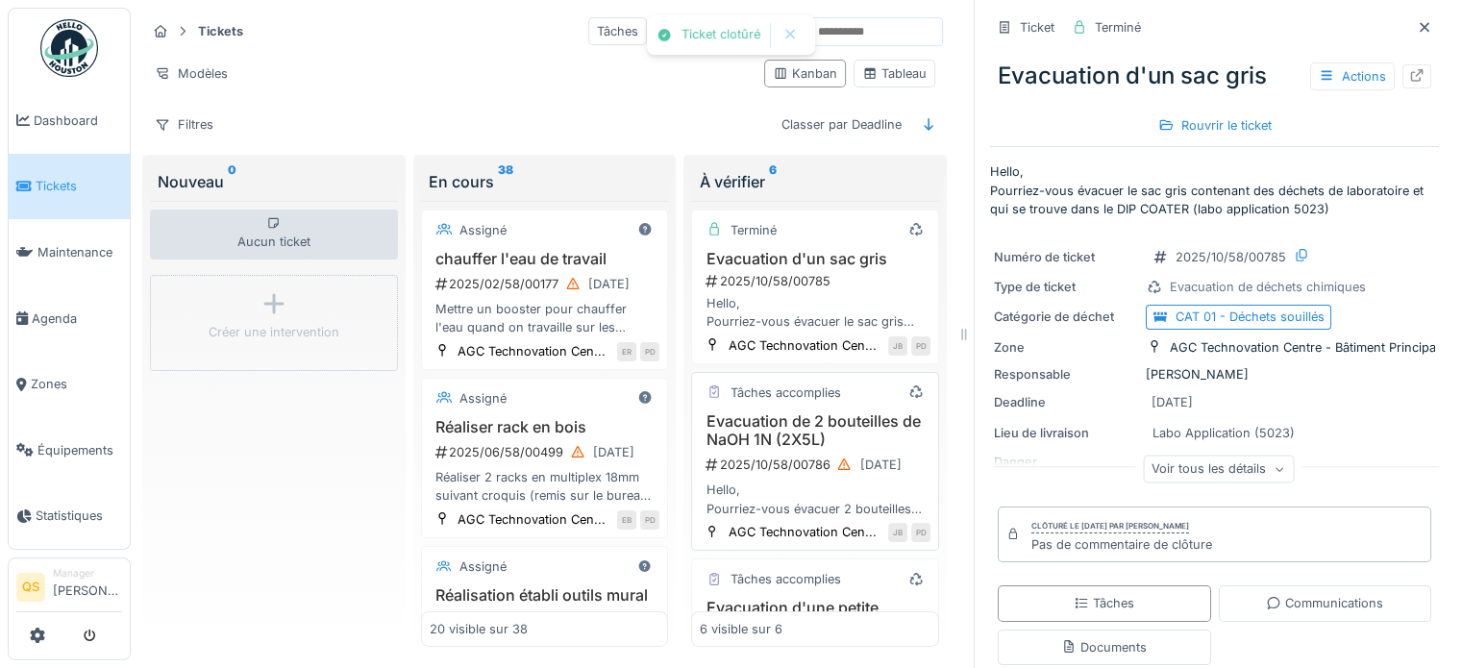
click at [755, 449] on h3 "Evacuation de 2 bouteilles de NaOH 1N (2X5L)" at bounding box center [815, 430] width 231 height 37
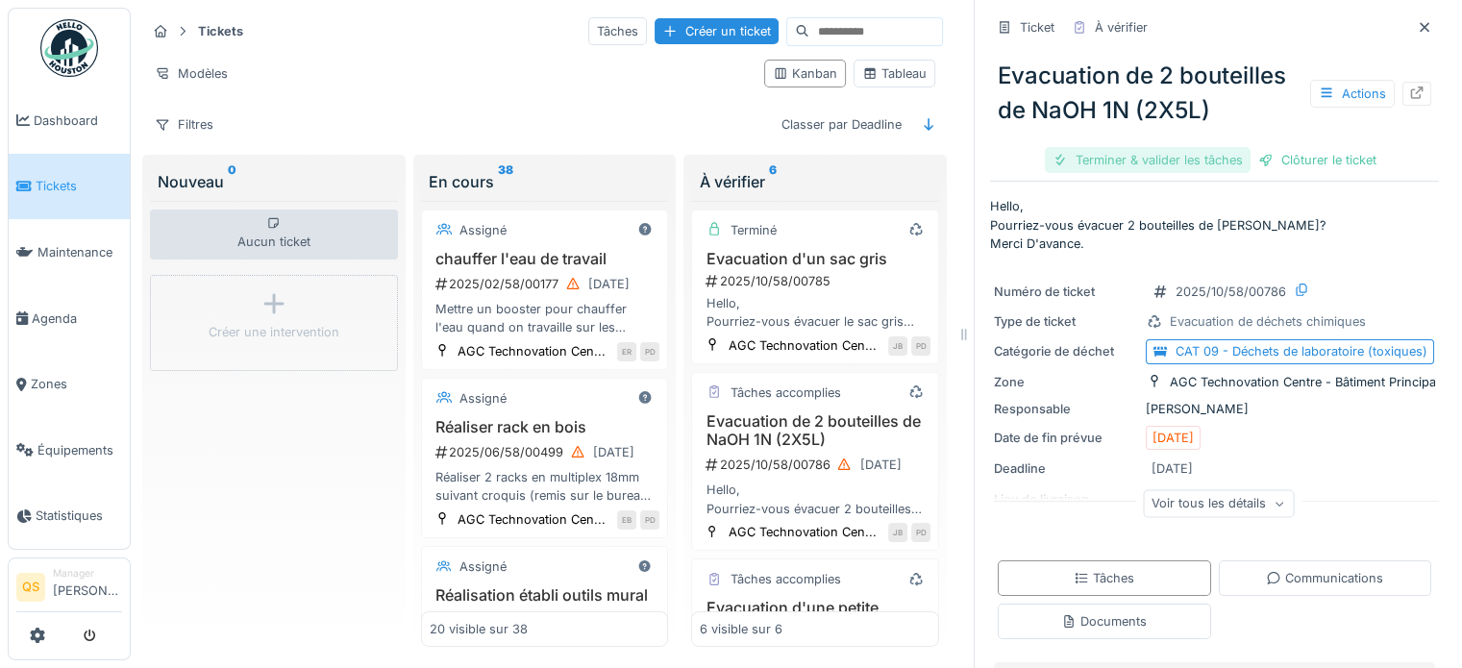
click at [1104, 168] on div "Terminer & valider les tâches" at bounding box center [1148, 160] width 206 height 26
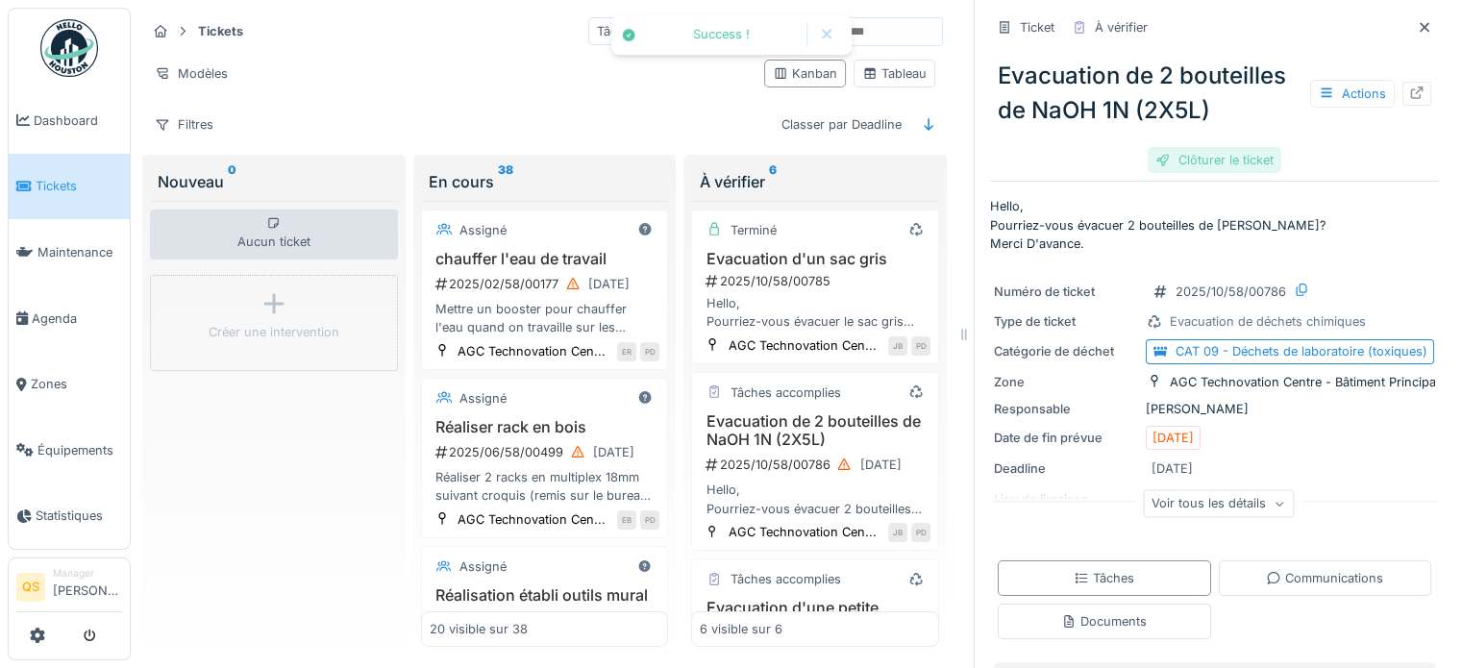
click at [1177, 157] on div "Clôturer le ticket" at bounding box center [1215, 160] width 134 height 26
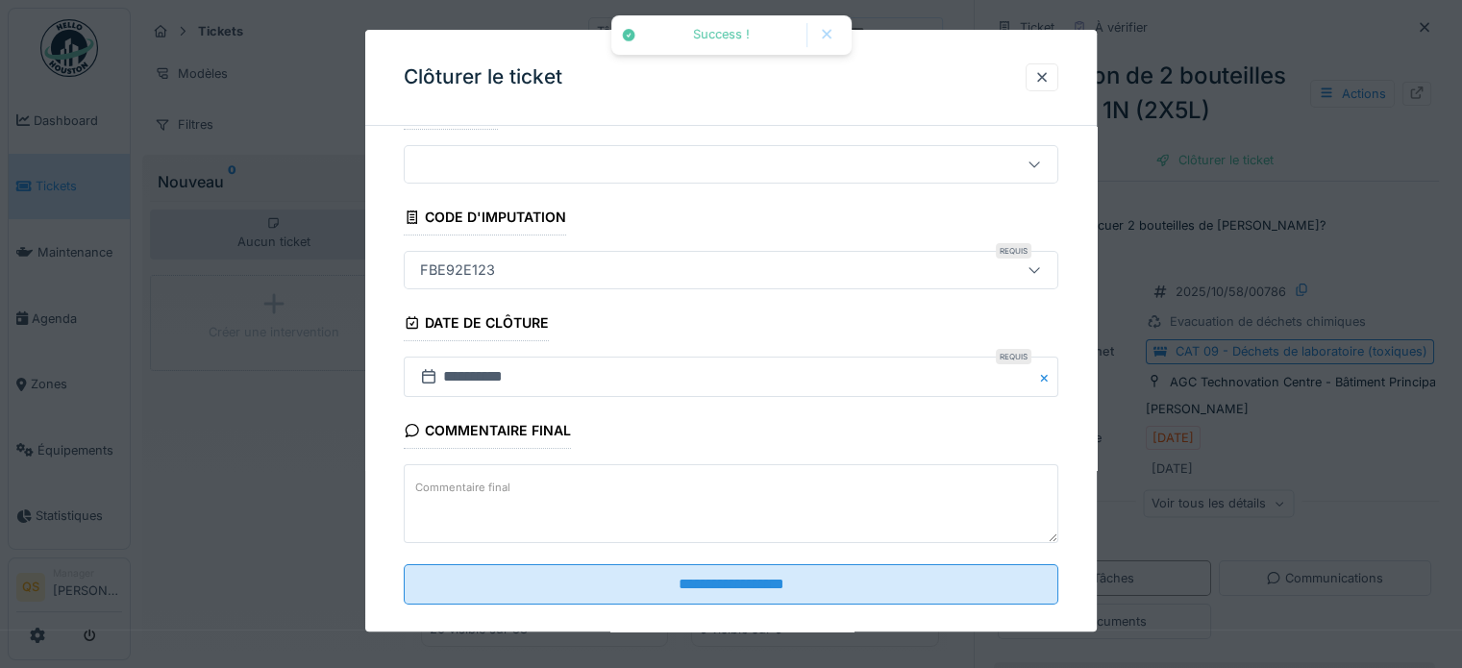
scroll to position [73, 0]
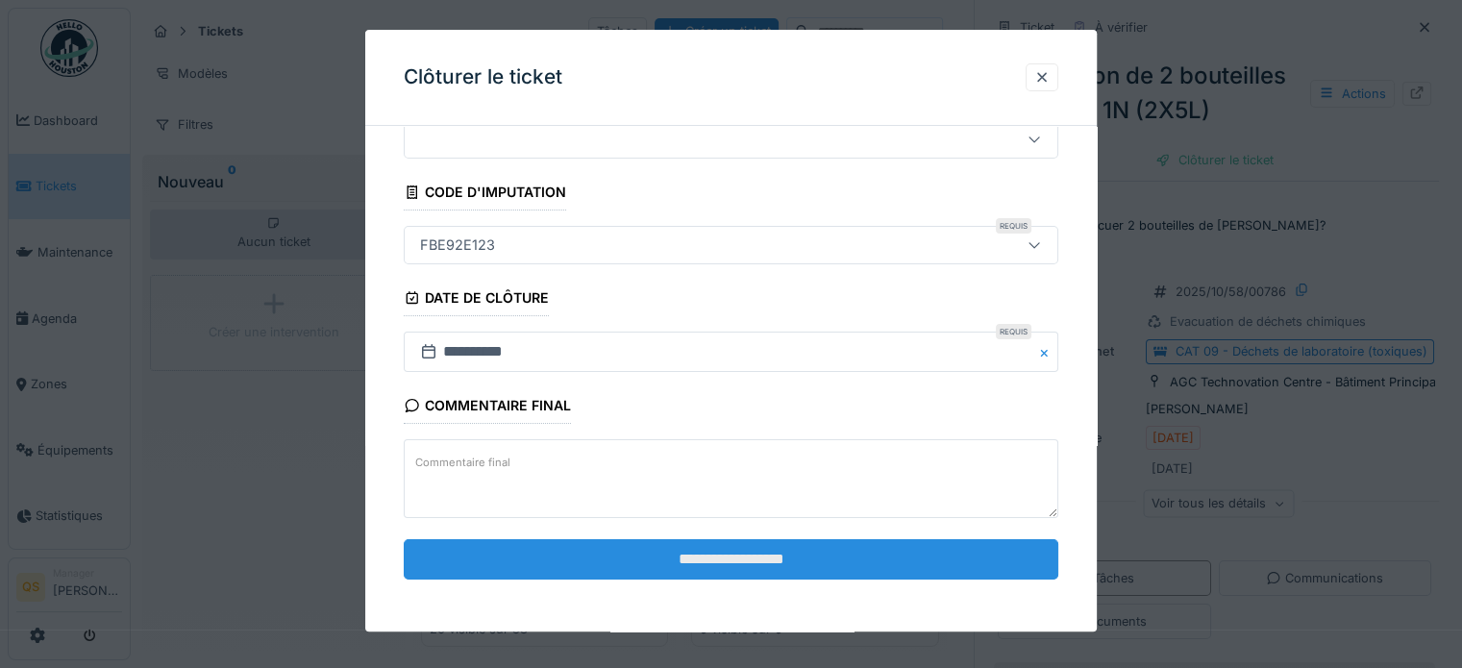
click at [838, 560] on input "**********" at bounding box center [731, 559] width 655 height 40
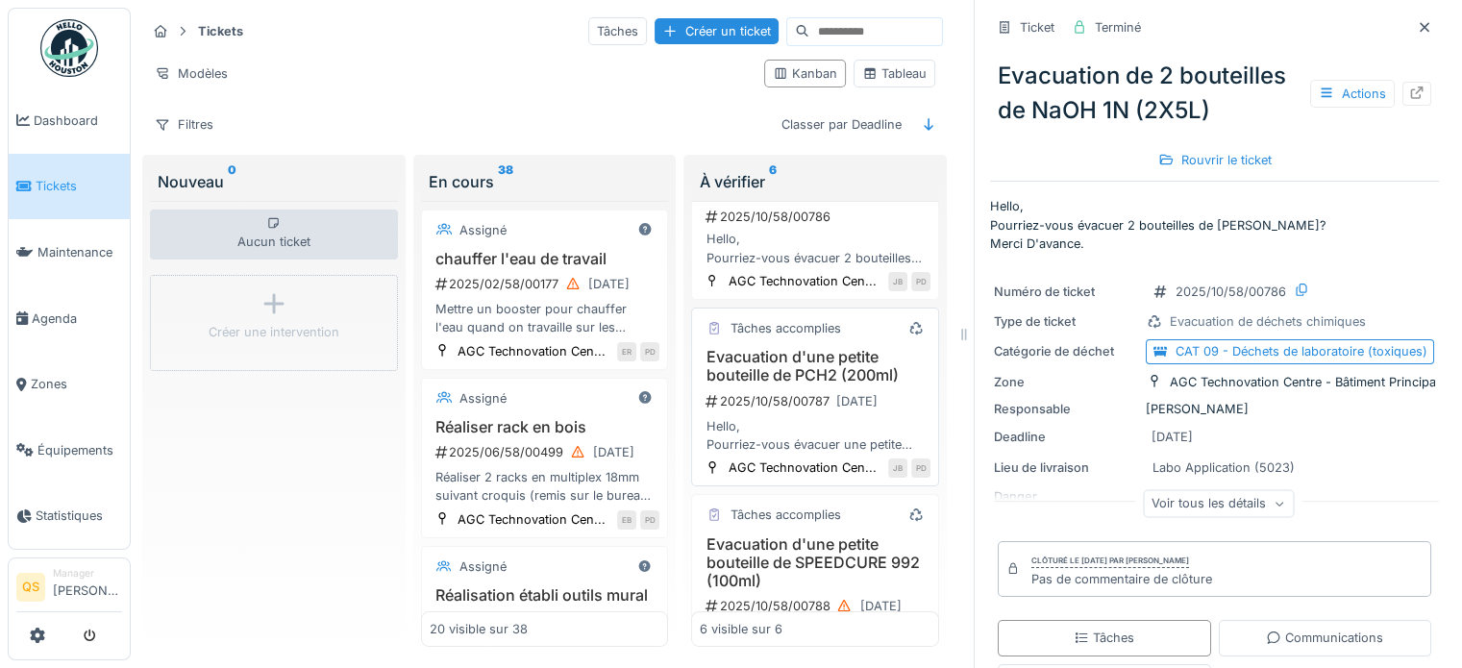
scroll to position [288, 0]
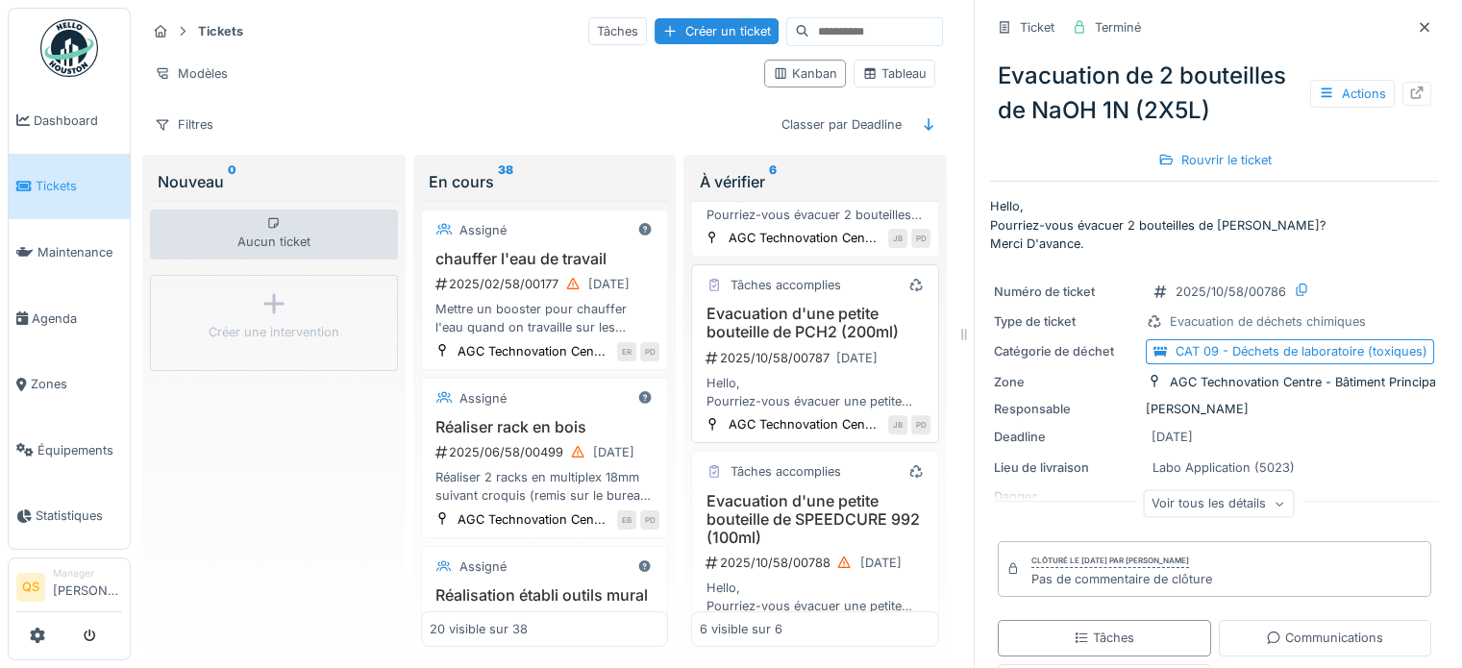
click at [803, 341] on h3 "Evacuation d'une petite bouteille de PCH2 (200ml)" at bounding box center [815, 323] width 231 height 37
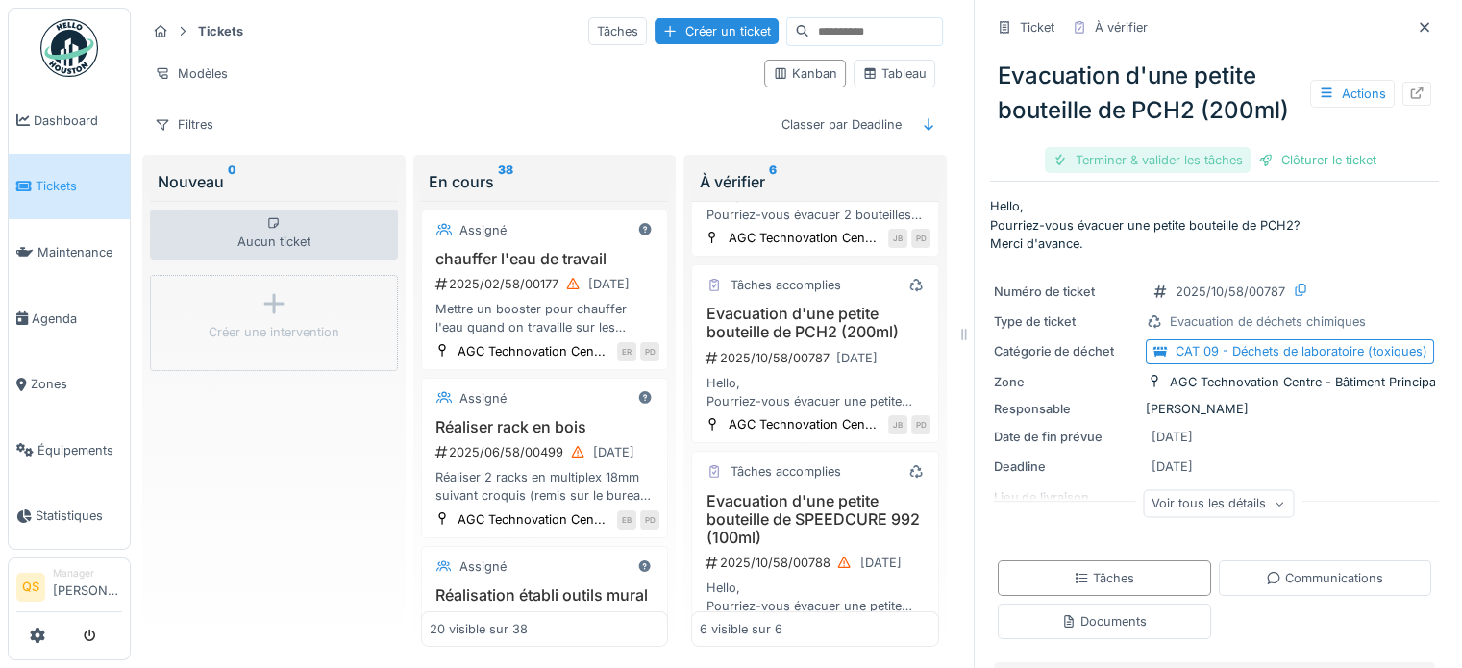
click at [1163, 156] on div "Terminer & valider les tâches" at bounding box center [1148, 160] width 206 height 26
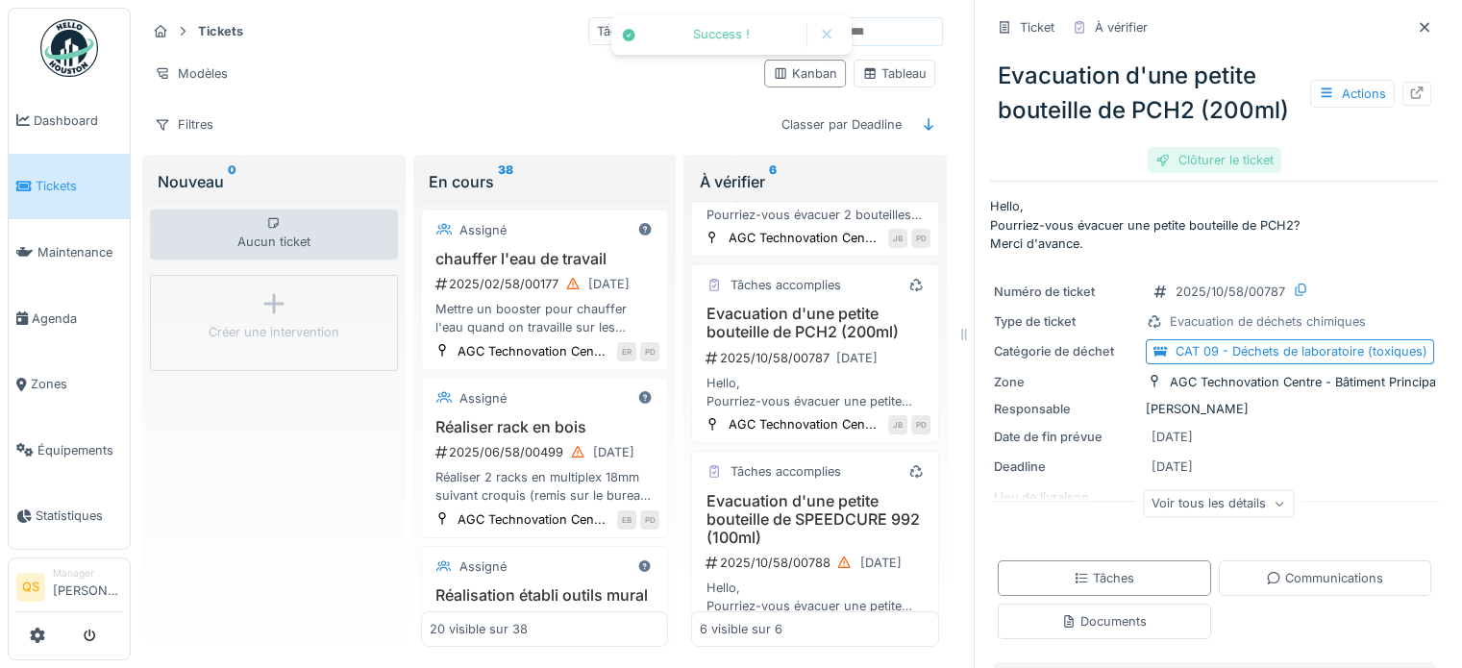
click at [1182, 167] on div "Clôturer le ticket" at bounding box center [1215, 160] width 134 height 26
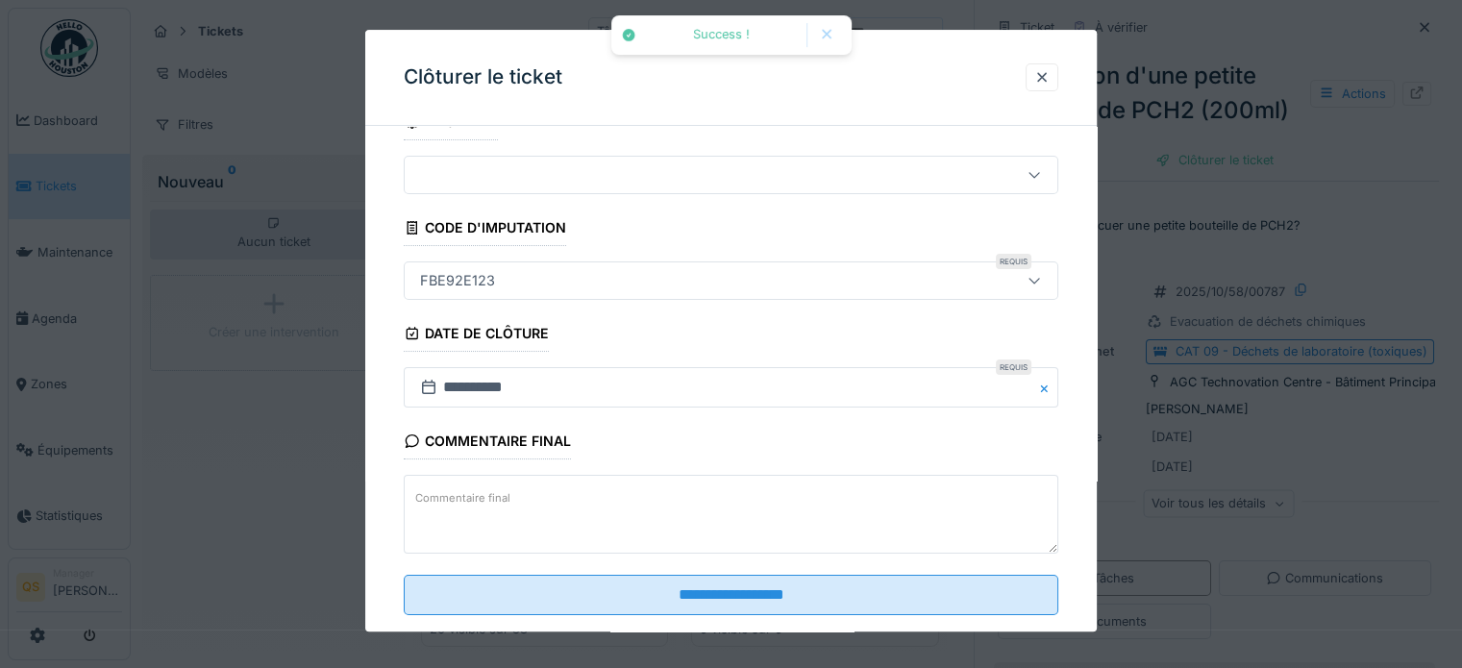
scroll to position [73, 0]
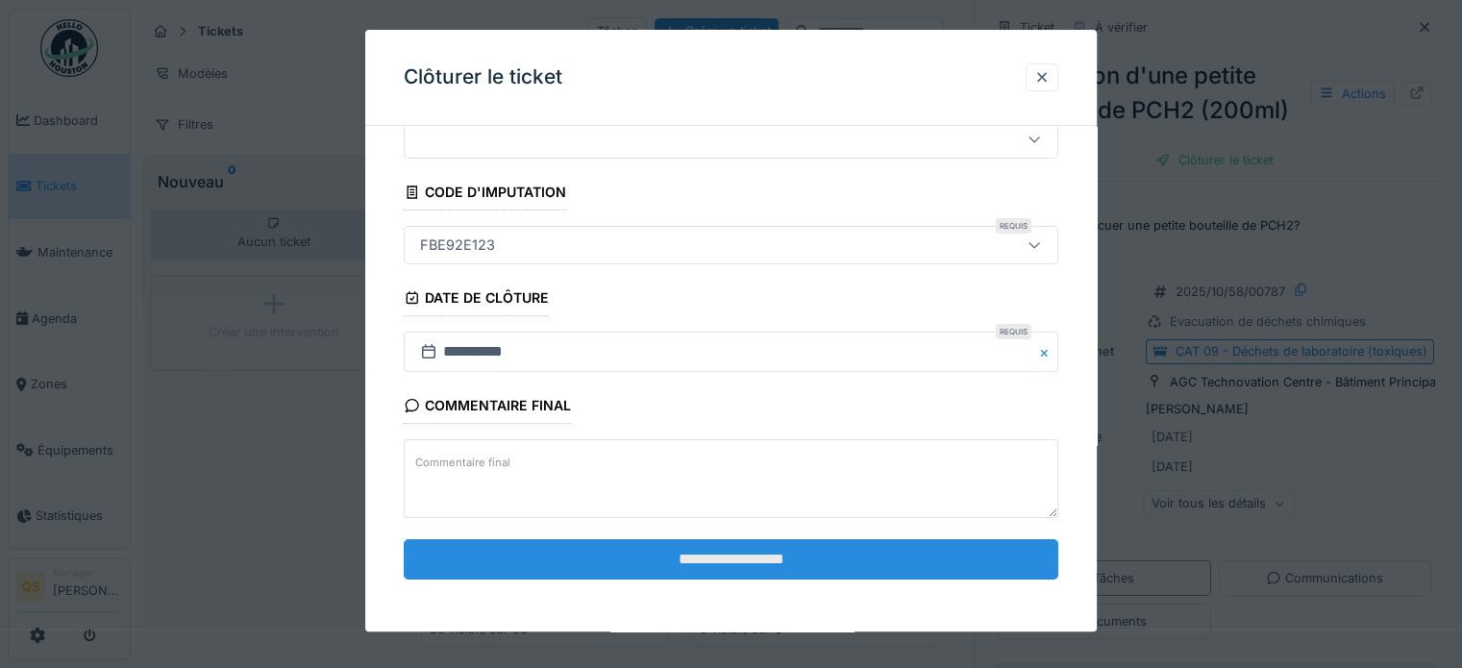
click at [821, 559] on input "**********" at bounding box center [731, 559] width 655 height 40
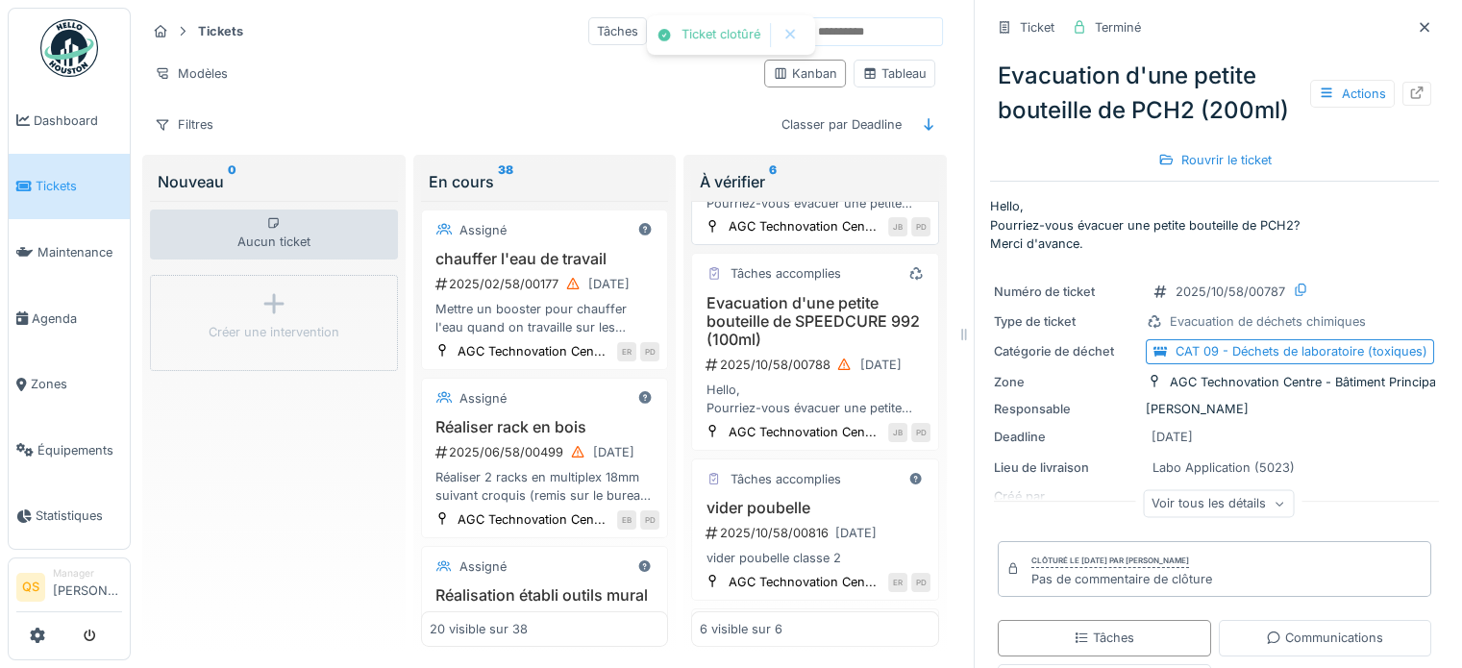
scroll to position [577, 0]
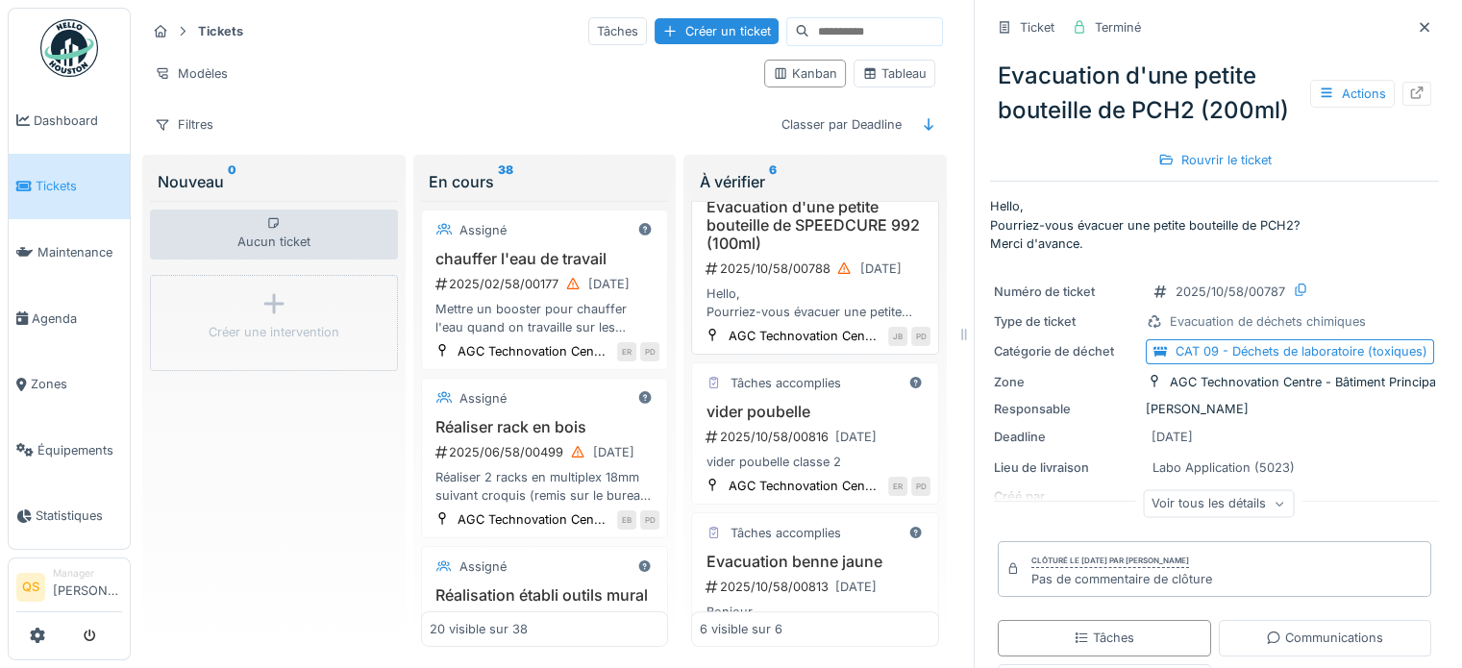
click at [803, 254] on h3 "Evacuation d'une petite bouteille de SPEEDCURE 992 (100ml)" at bounding box center [815, 226] width 231 height 56
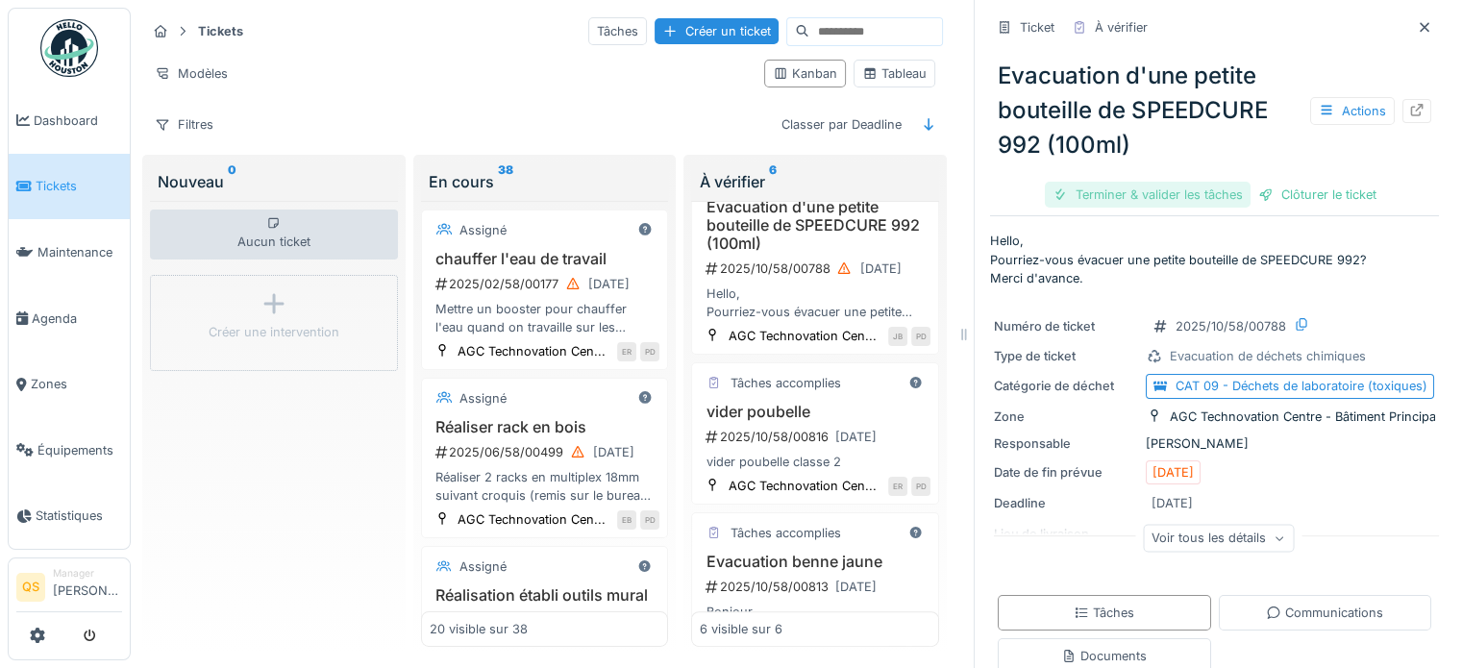
click at [1117, 188] on div "Terminer & valider les tâches" at bounding box center [1148, 195] width 206 height 26
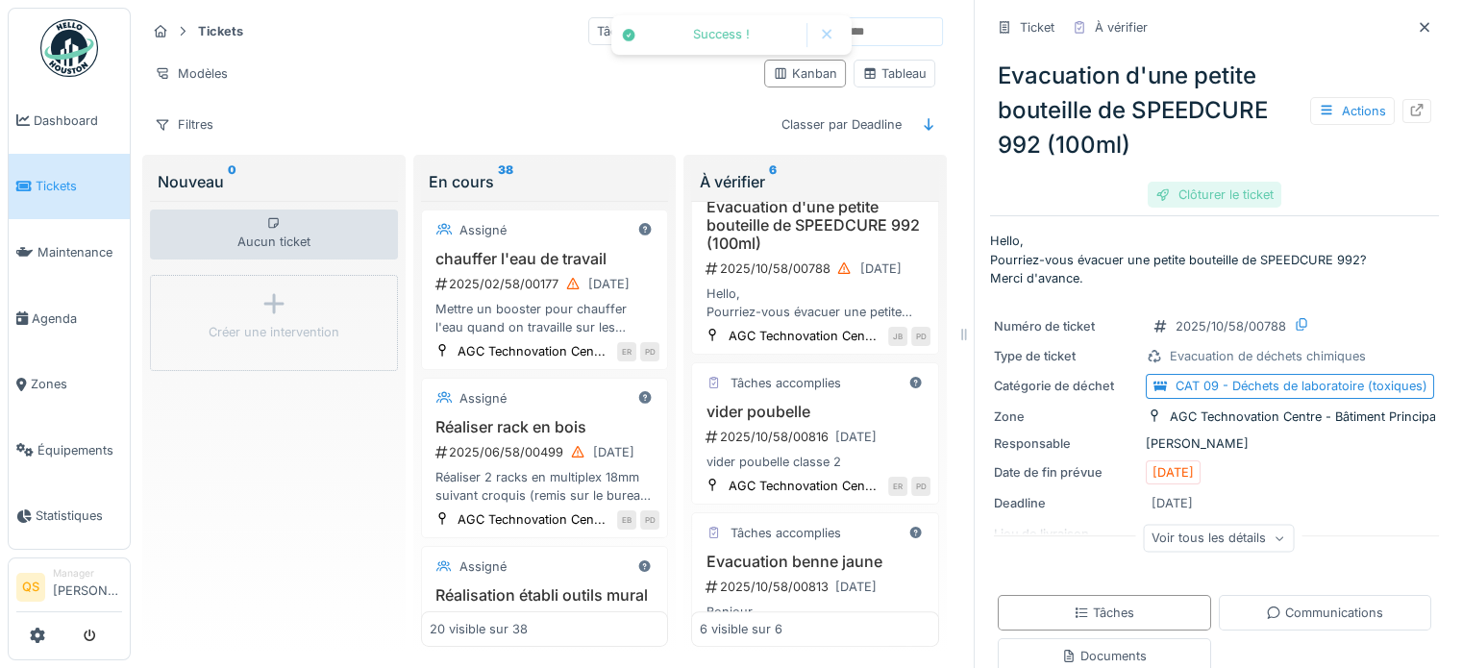
click at [1206, 202] on div "Clôturer le ticket" at bounding box center [1215, 195] width 134 height 26
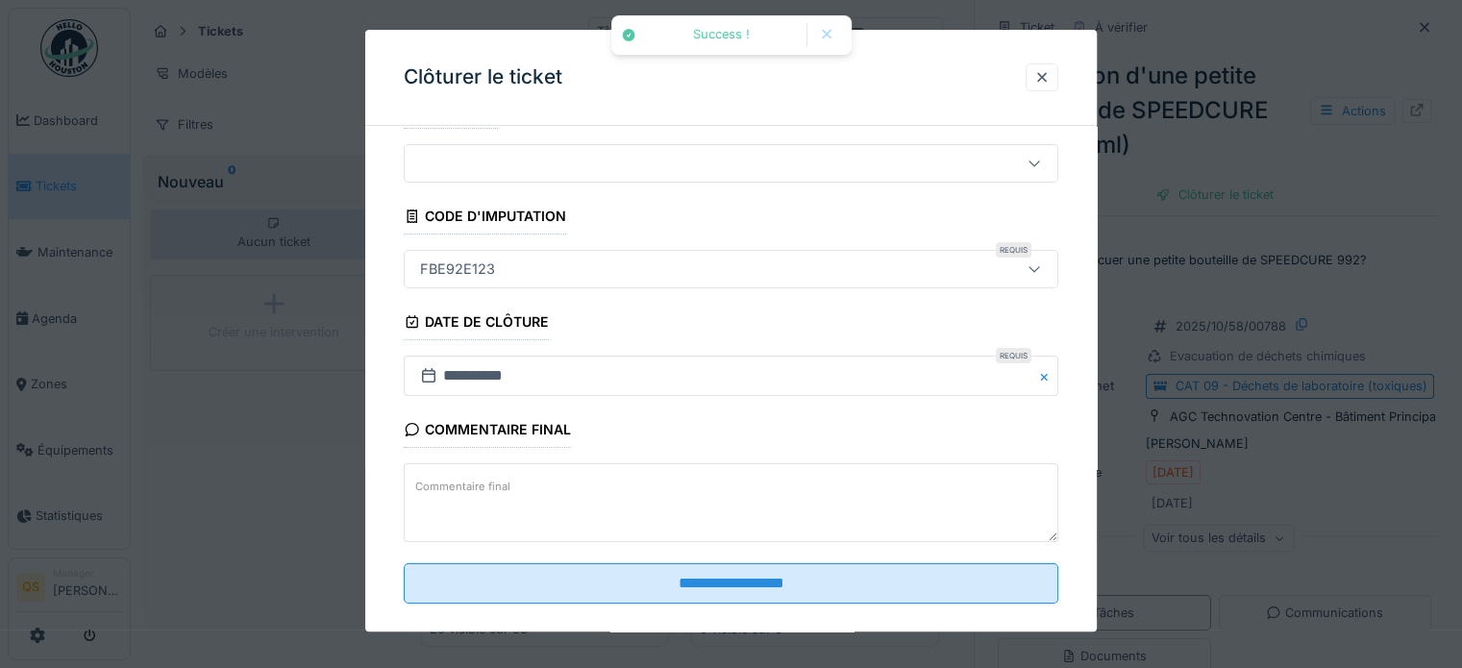
scroll to position [73, 0]
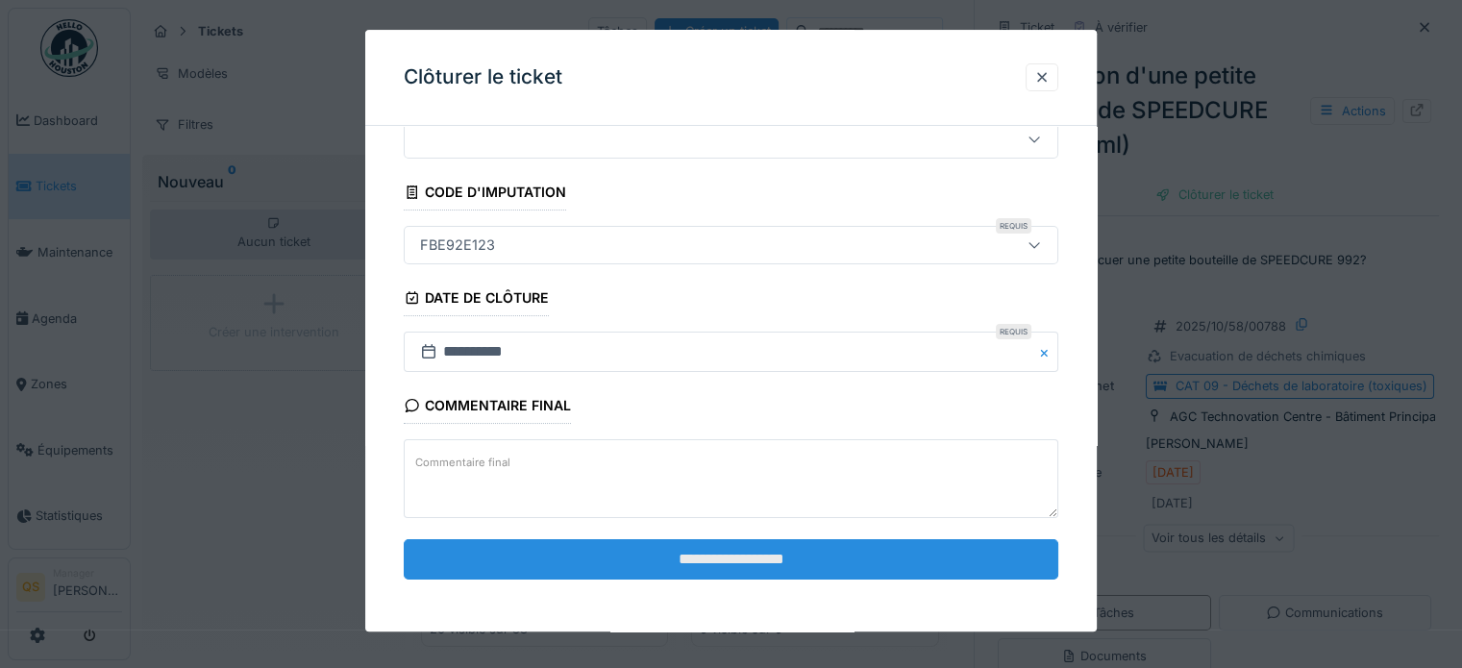
click at [695, 553] on input "**********" at bounding box center [731, 559] width 655 height 40
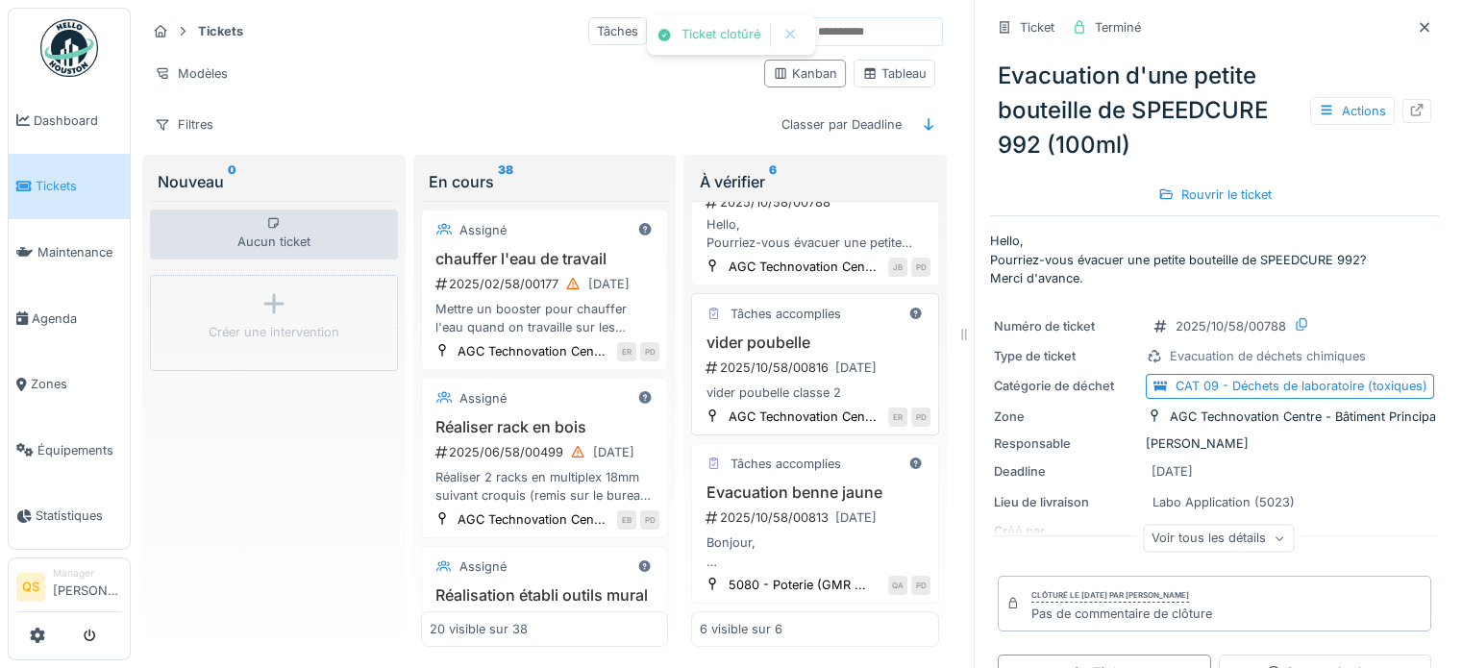
scroll to position [769, 0]
click at [802, 334] on h3 "vider poubelle" at bounding box center [815, 343] width 231 height 18
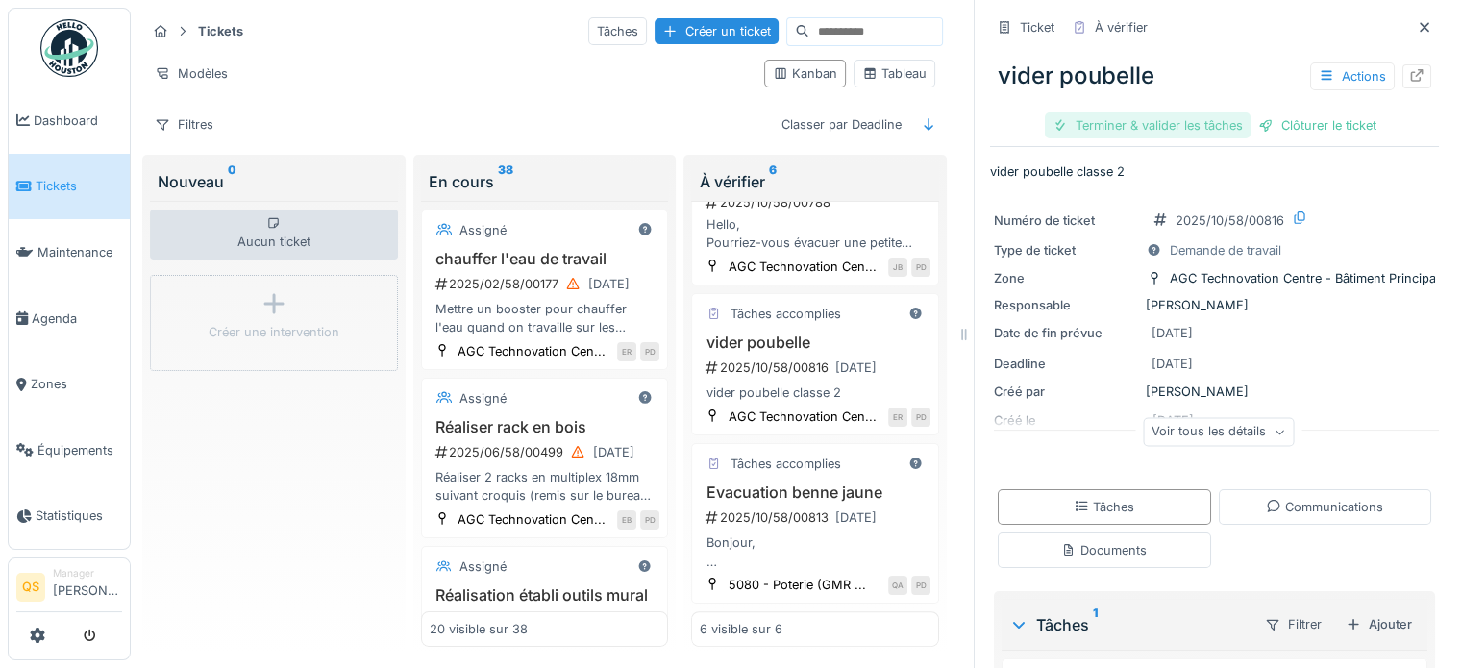
click at [1076, 119] on div "Terminer & valider les tâches" at bounding box center [1148, 125] width 206 height 26
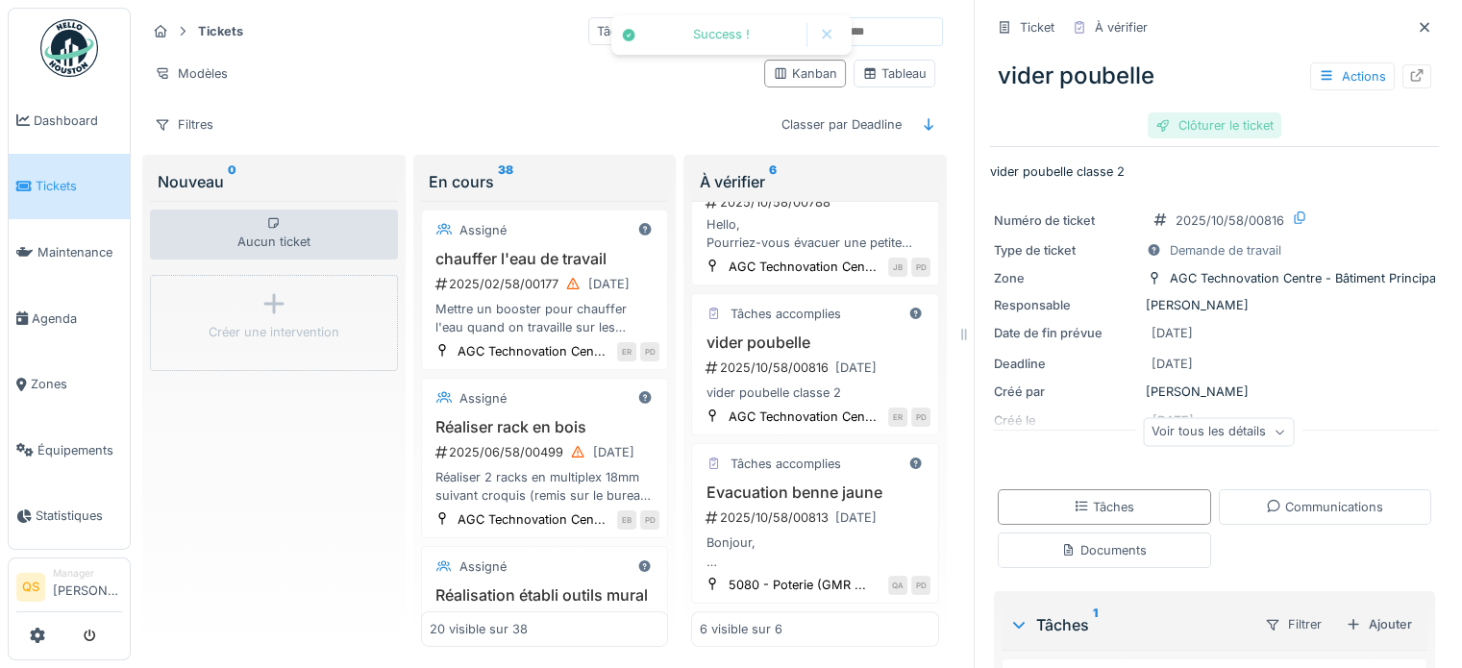
click at [1245, 122] on div "Clôturer le ticket" at bounding box center [1215, 125] width 134 height 26
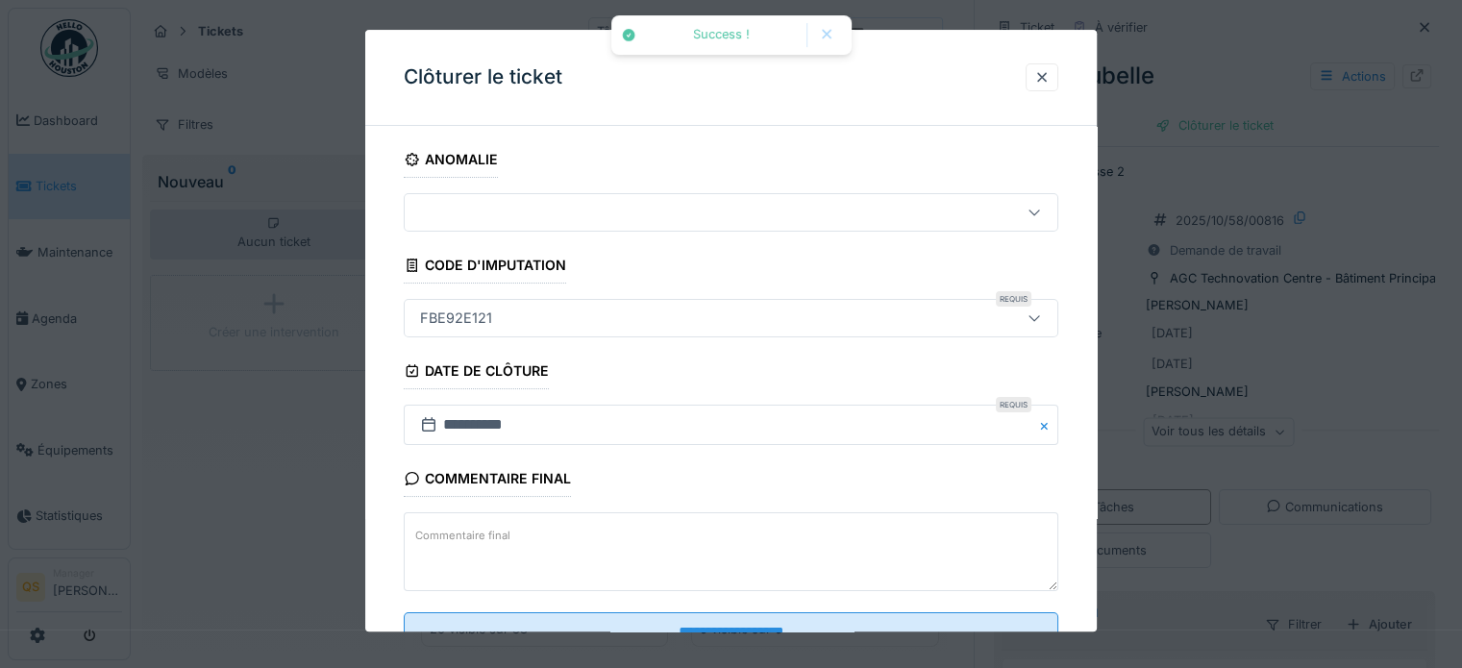
scroll to position [73, 0]
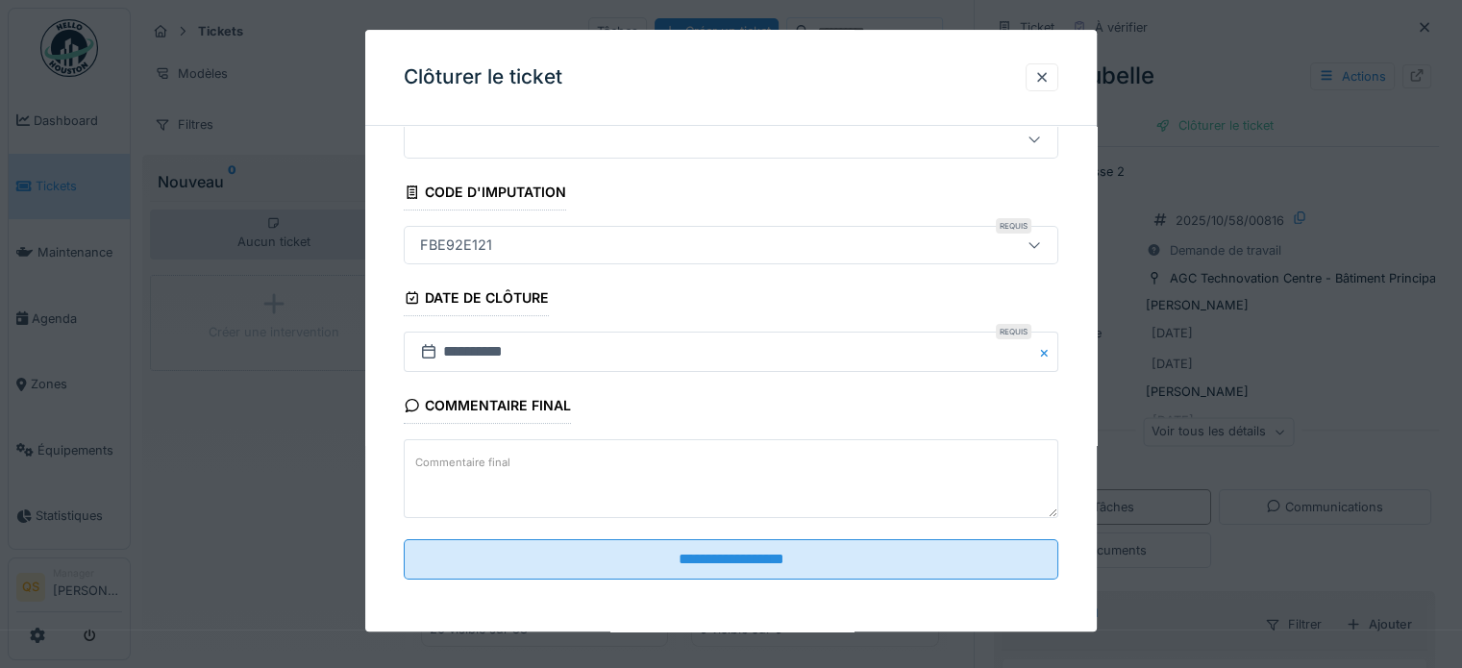
click at [683, 579] on fieldset "**********" at bounding box center [731, 331] width 655 height 527
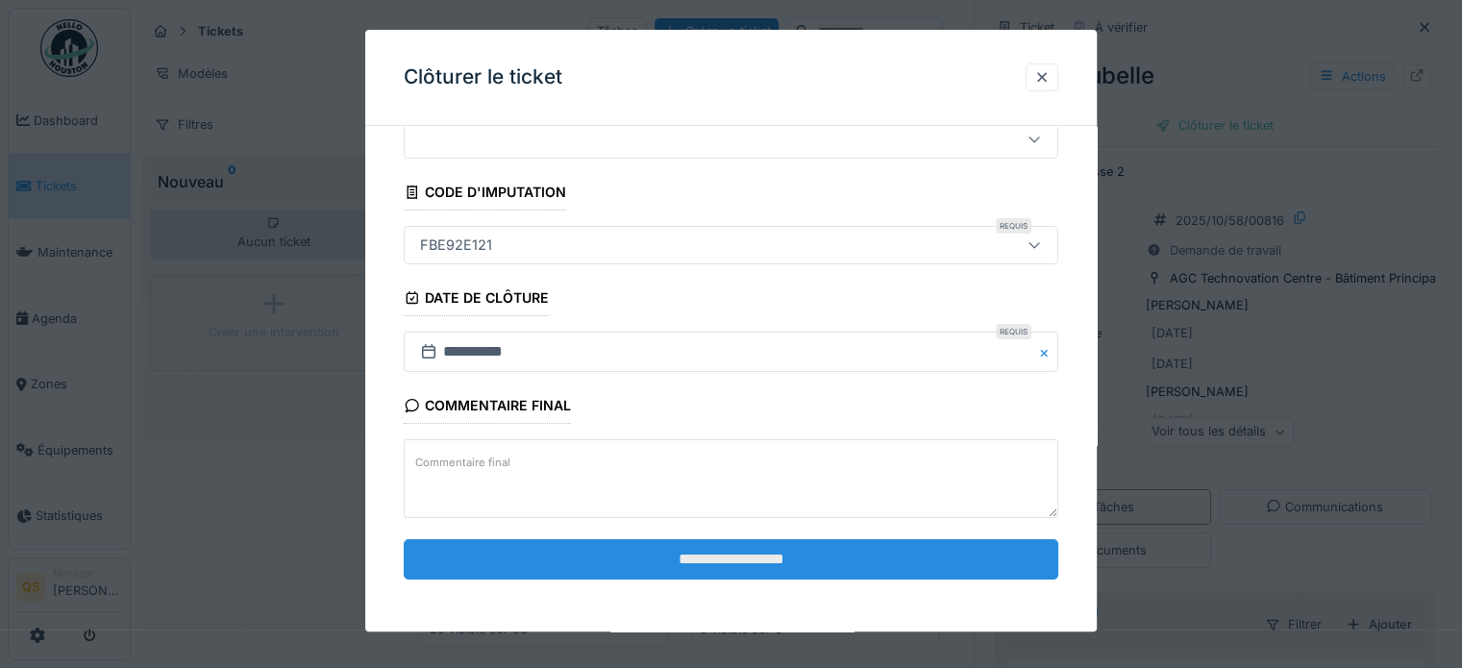
click at [693, 559] on input "**********" at bounding box center [731, 559] width 655 height 40
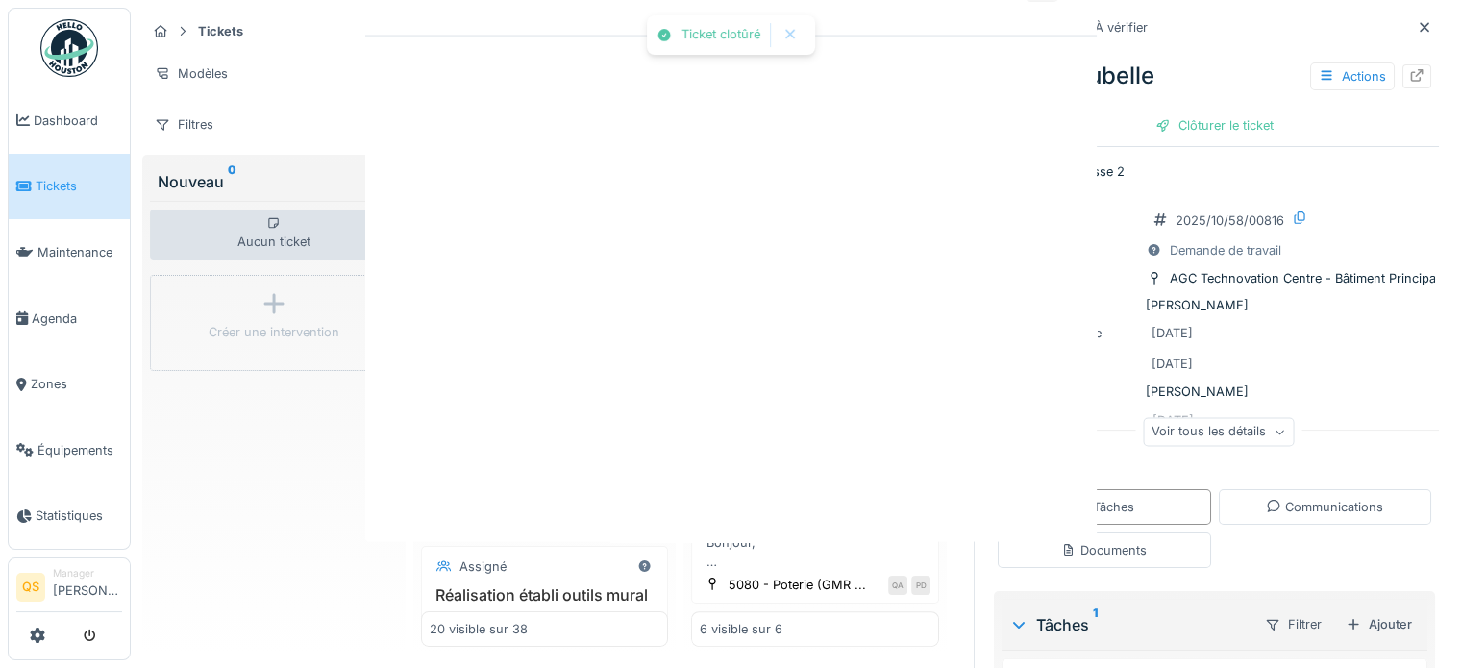
scroll to position [0, 0]
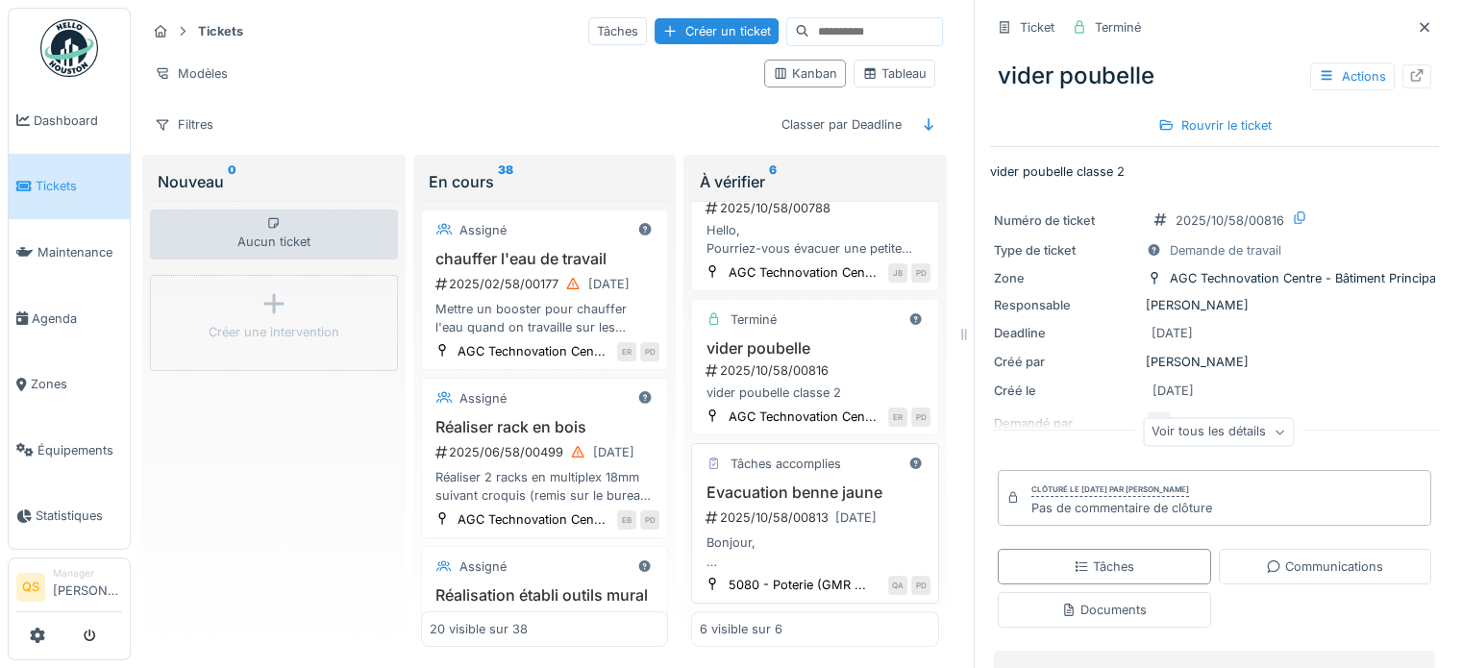
click at [752, 484] on h3 "Evacuation benne jaune" at bounding box center [815, 493] width 231 height 18
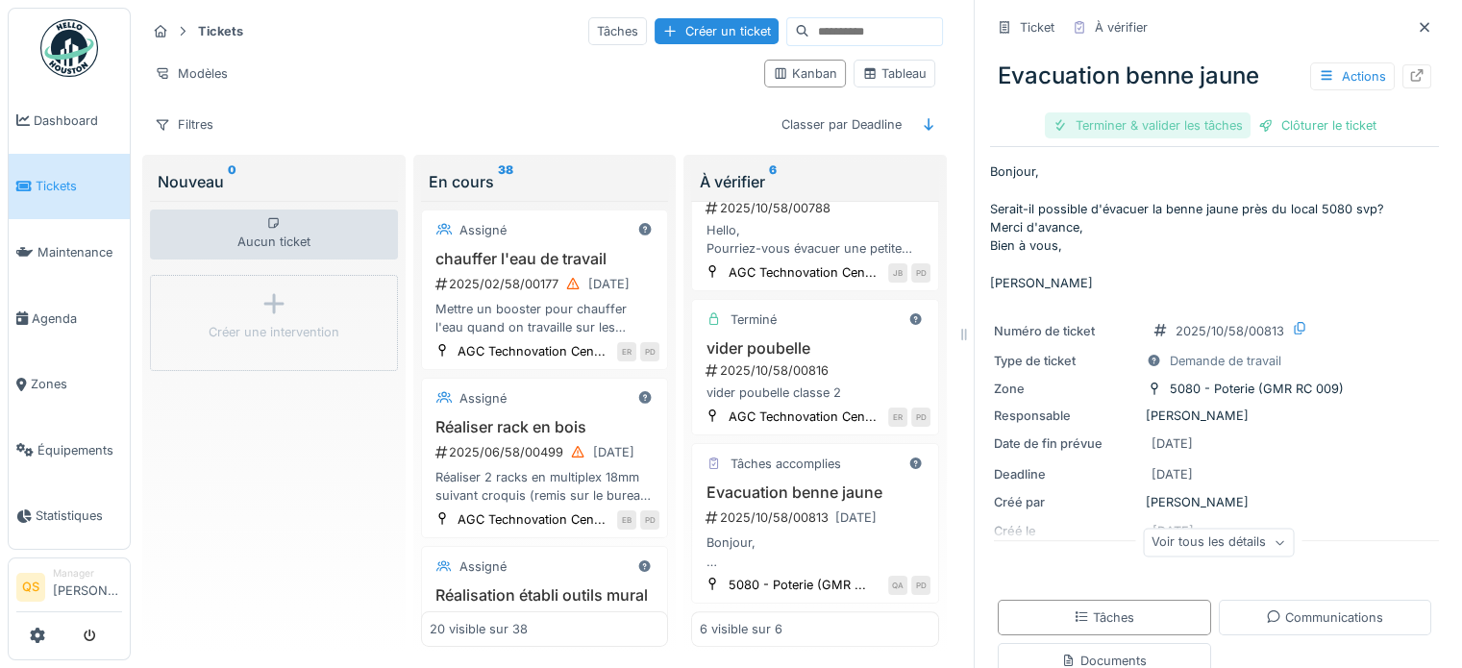
click at [1137, 133] on div "Terminer & valider les tâches" at bounding box center [1148, 125] width 206 height 26
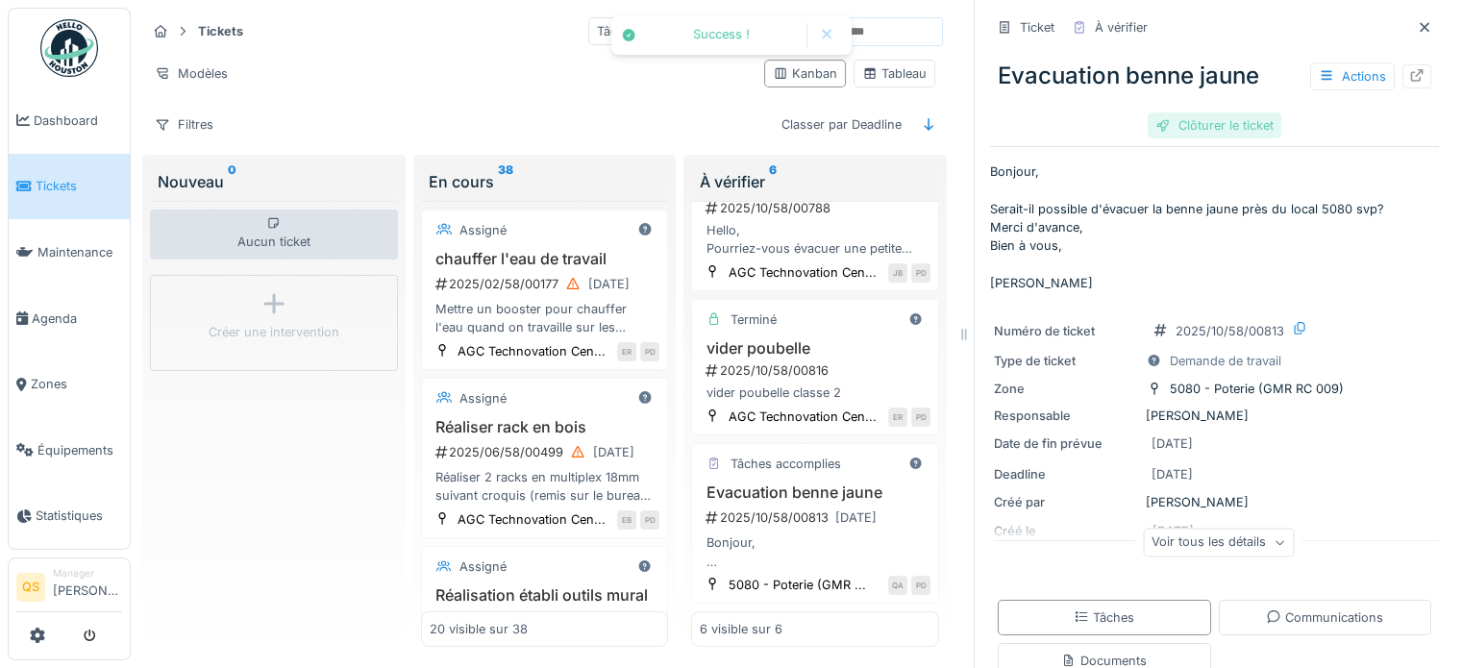
click at [1240, 132] on div "Clôturer le ticket" at bounding box center [1215, 125] width 134 height 26
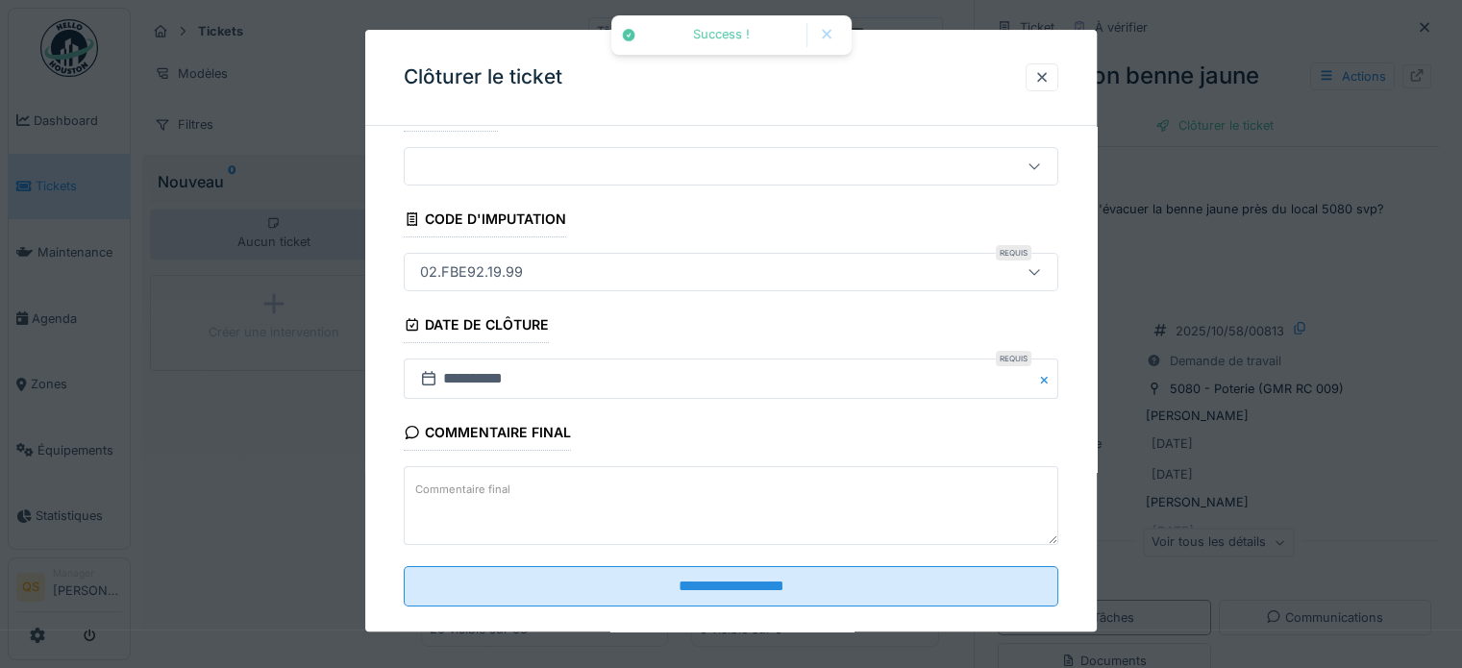
scroll to position [73, 0]
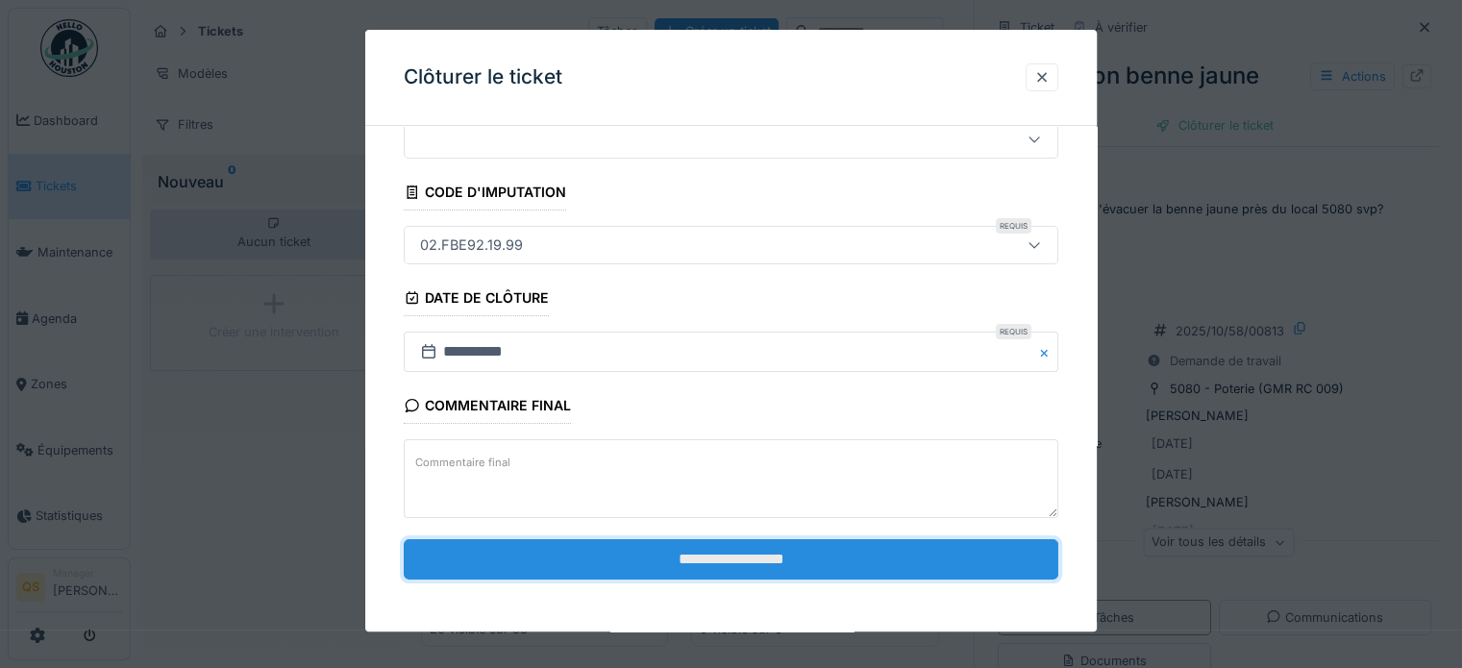
click at [832, 560] on input "**********" at bounding box center [731, 559] width 655 height 40
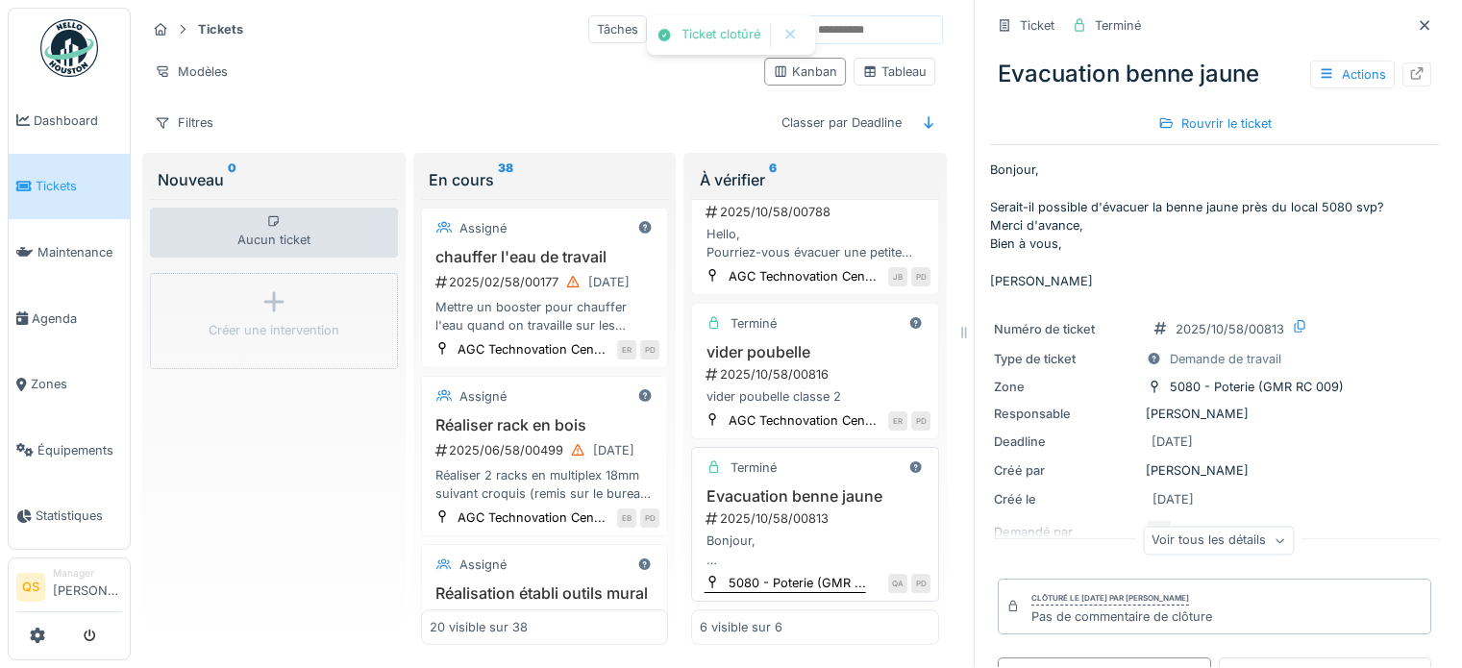
scroll to position [16, 0]
click at [43, 195] on link "Tickets" at bounding box center [69, 187] width 121 height 66
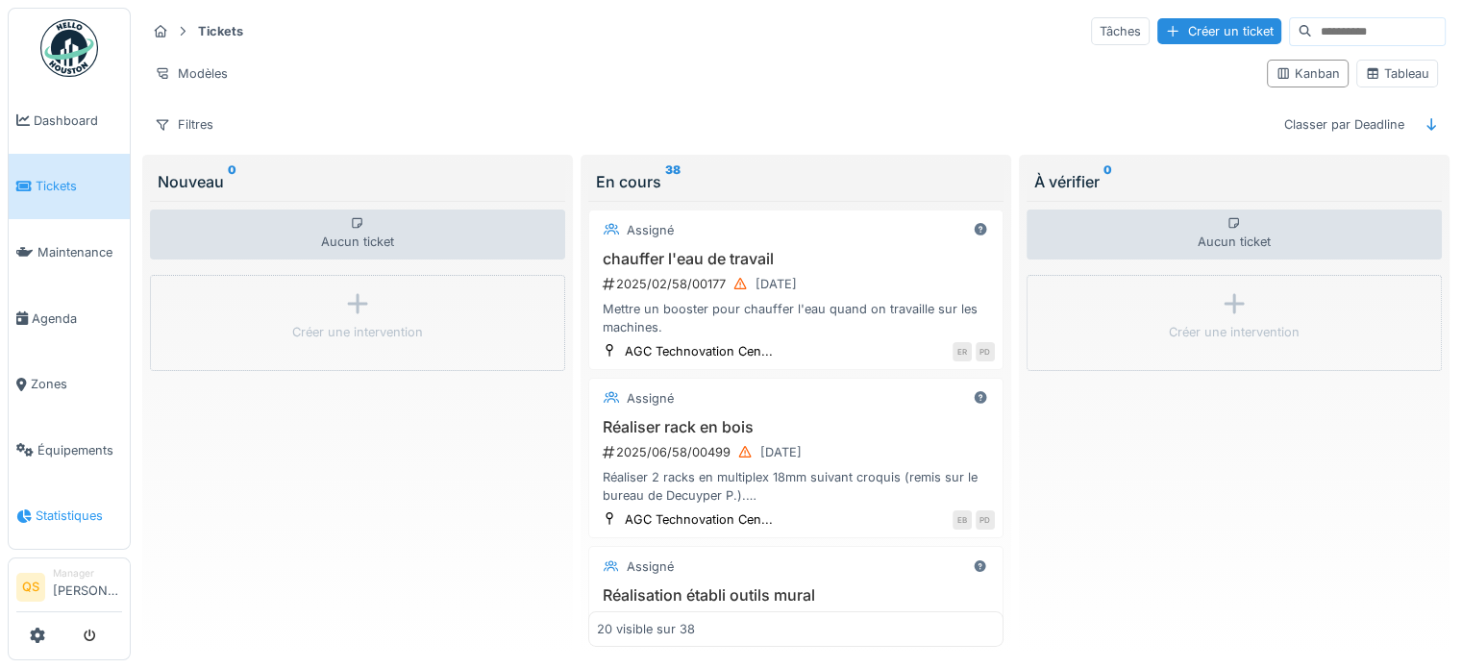
click at [68, 507] on span "Statistiques" at bounding box center [79, 516] width 87 height 18
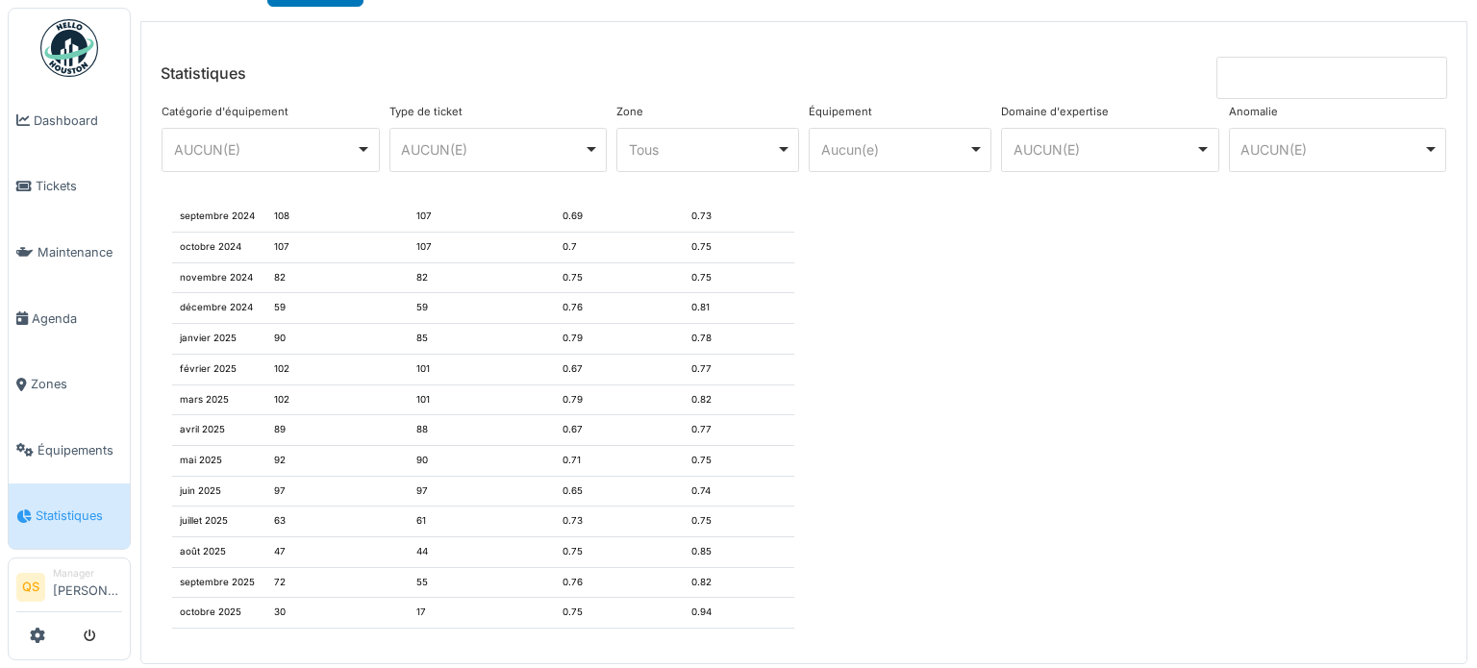
scroll to position [58, 0]
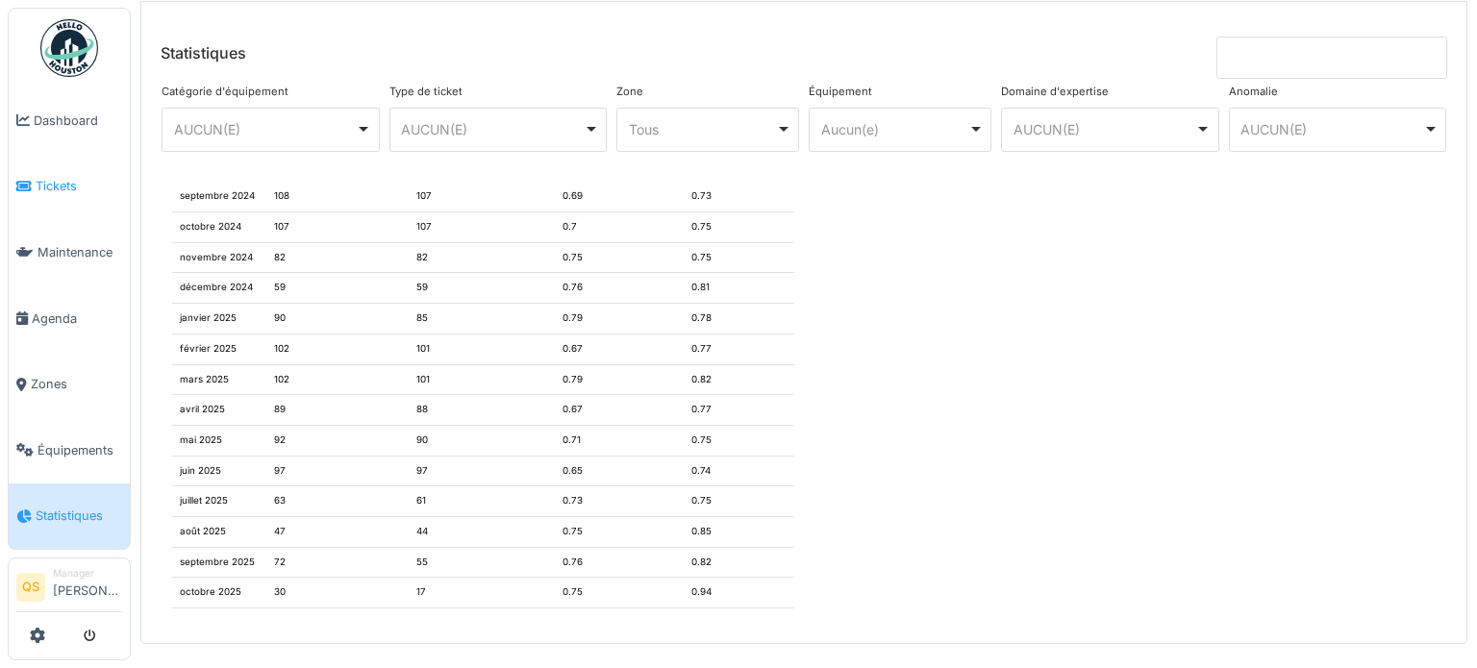
click at [48, 158] on link "Tickets" at bounding box center [69, 187] width 121 height 66
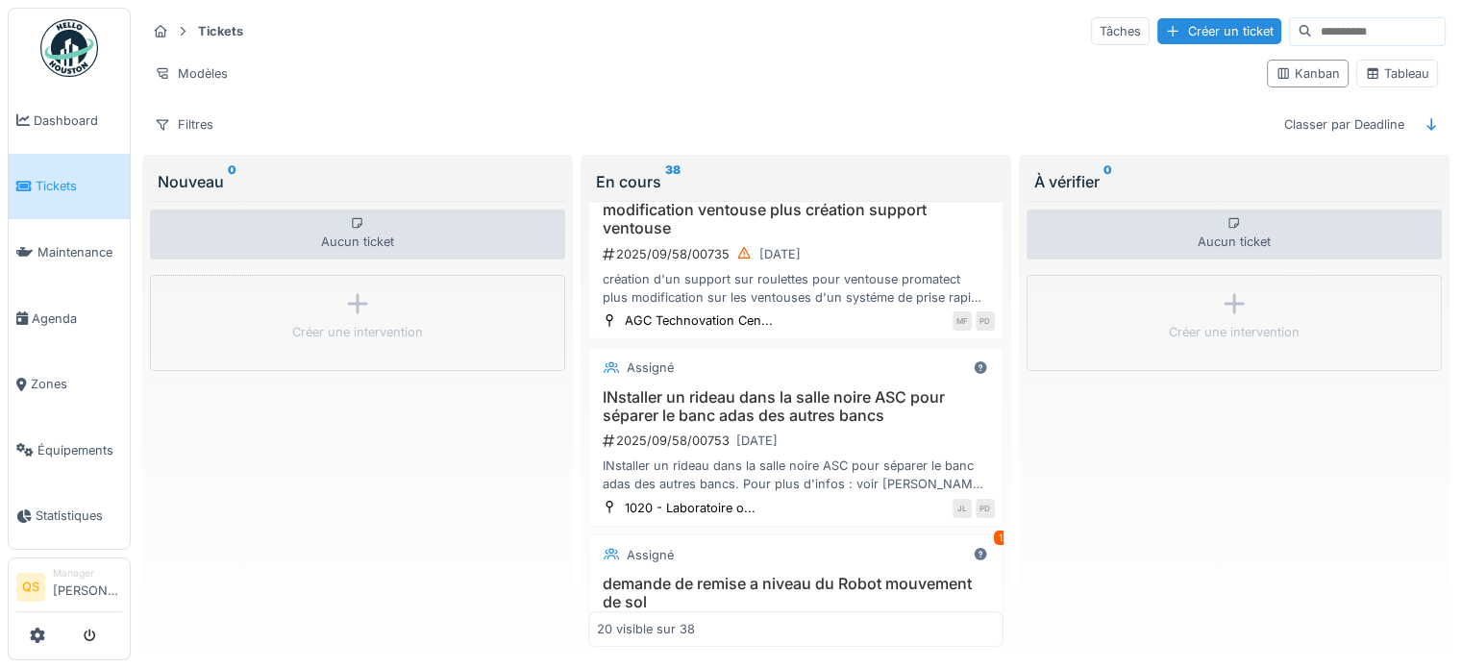
scroll to position [2115, 0]
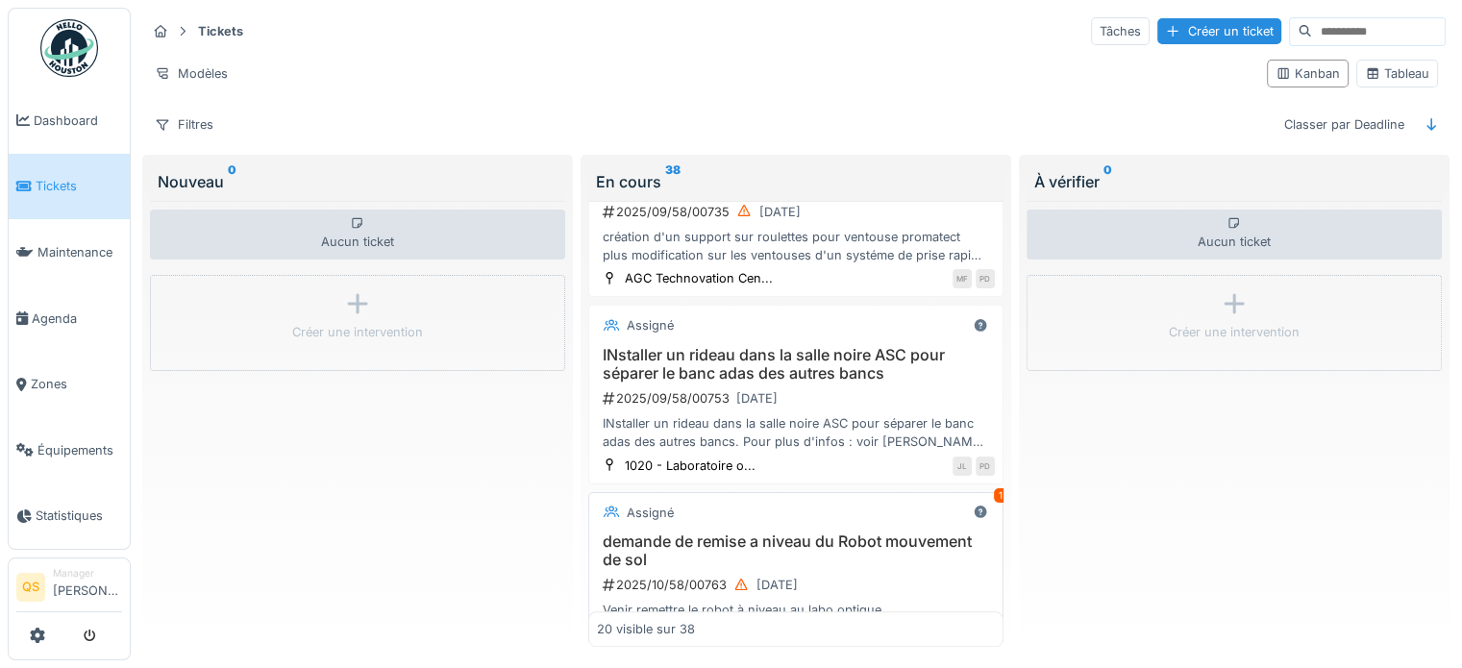
click at [881, 533] on h3 "demande de remise a niveau du Robot mouvement de sol" at bounding box center [796, 551] width 398 height 37
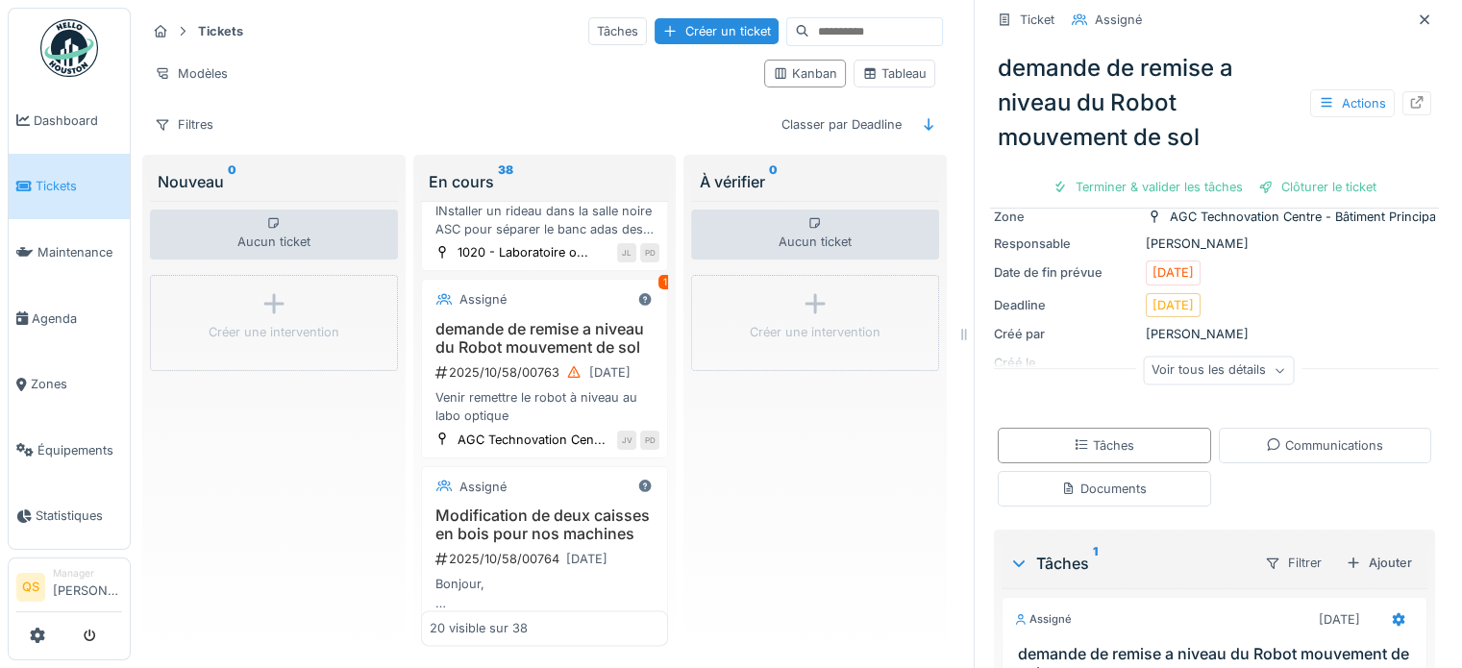
scroll to position [300, 0]
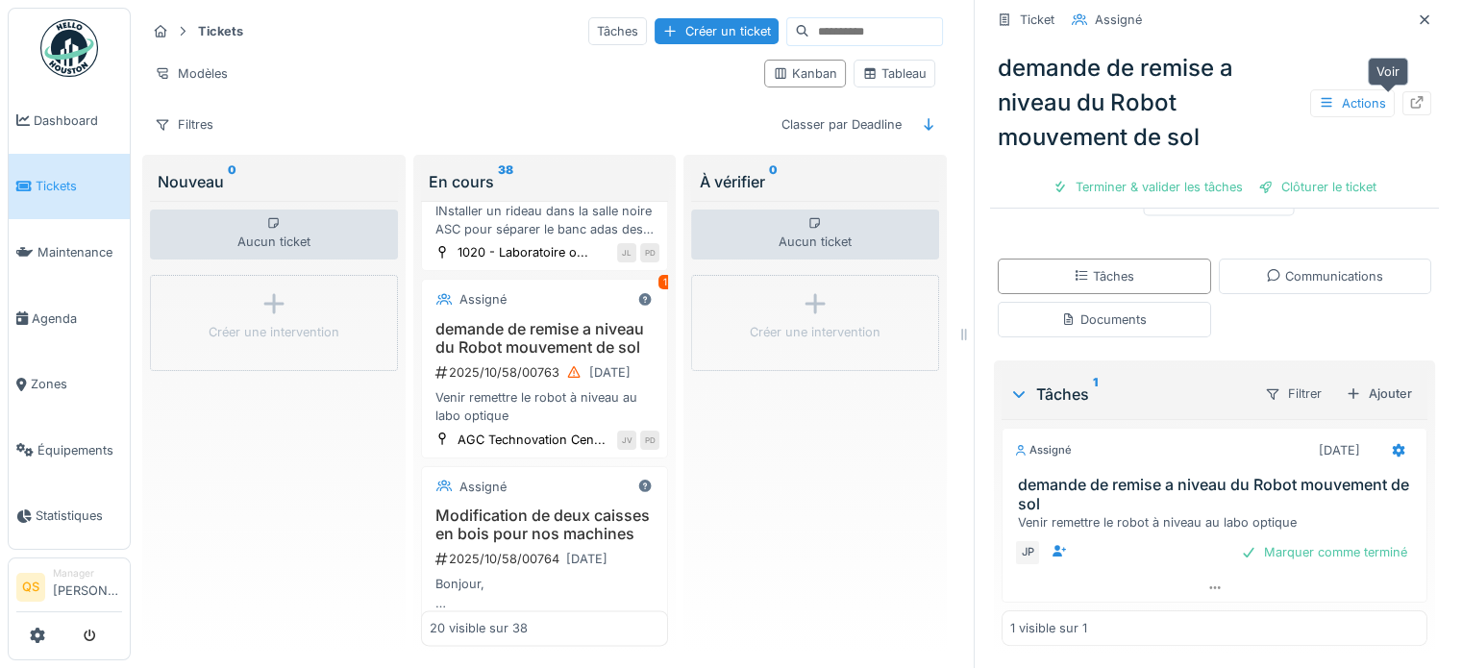
click at [1409, 105] on icon at bounding box center [1416, 102] width 15 height 12
click at [1417, 28] on div at bounding box center [1424, 20] width 15 height 18
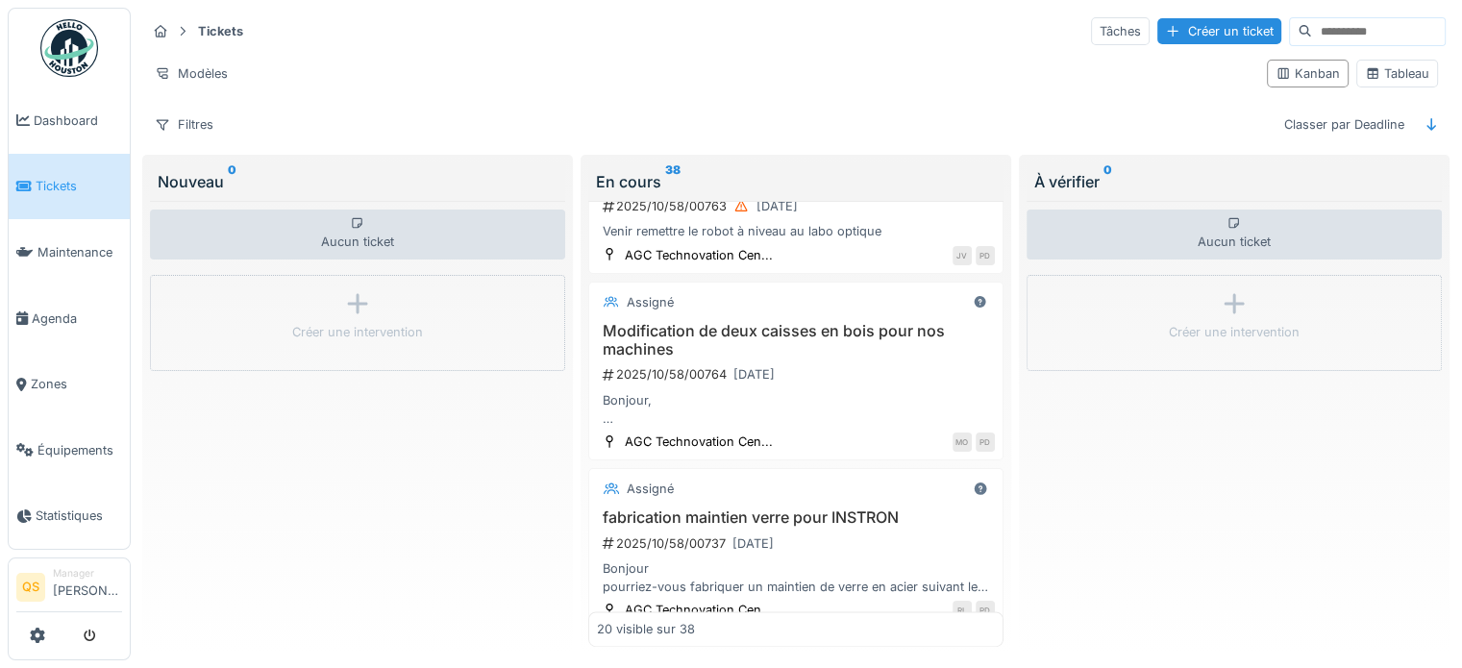
scroll to position [2115, 0]
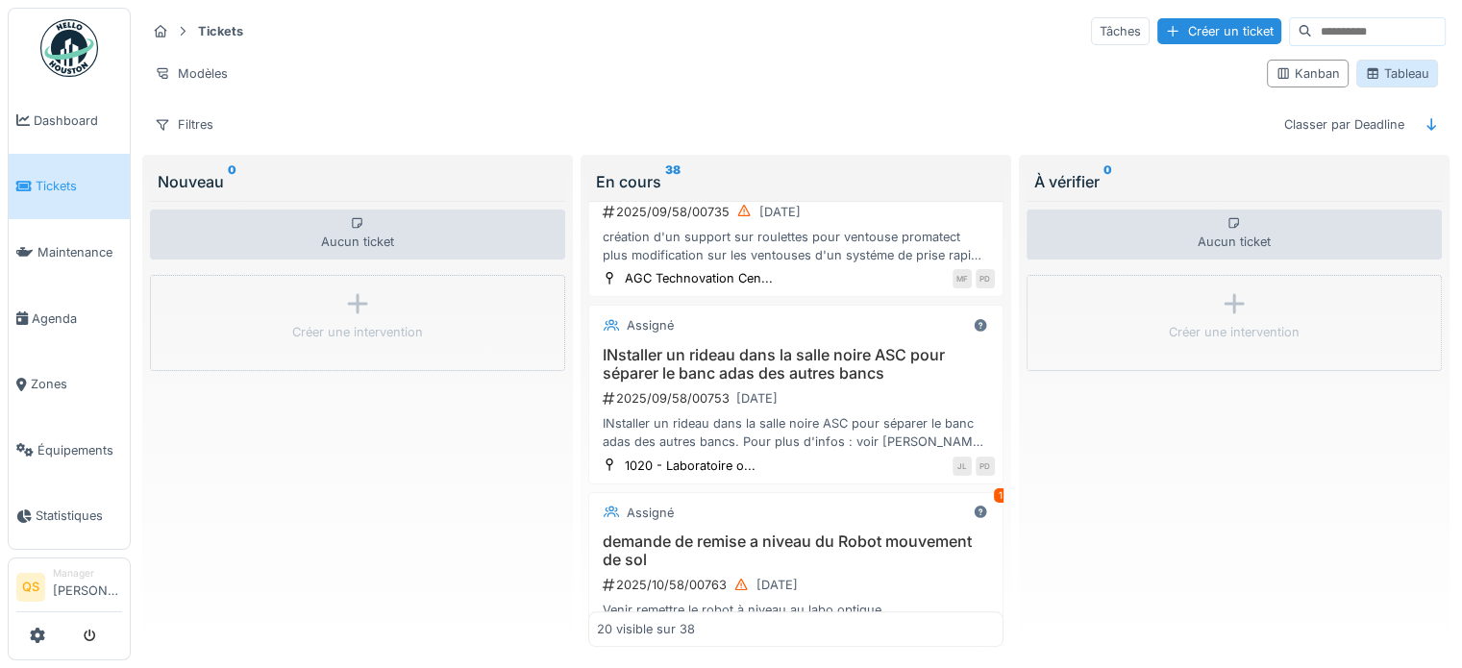
click at [1377, 80] on div "Tableau" at bounding box center [1397, 73] width 64 height 18
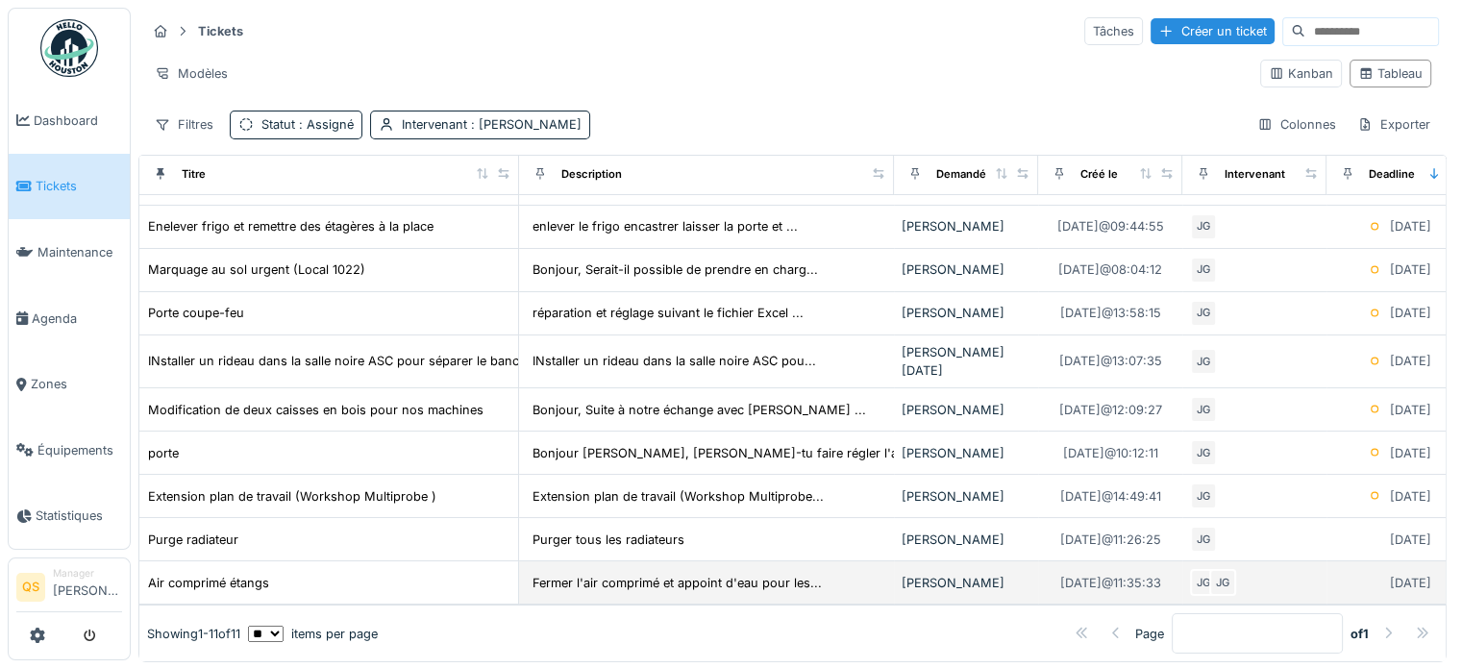
scroll to position [0, 0]
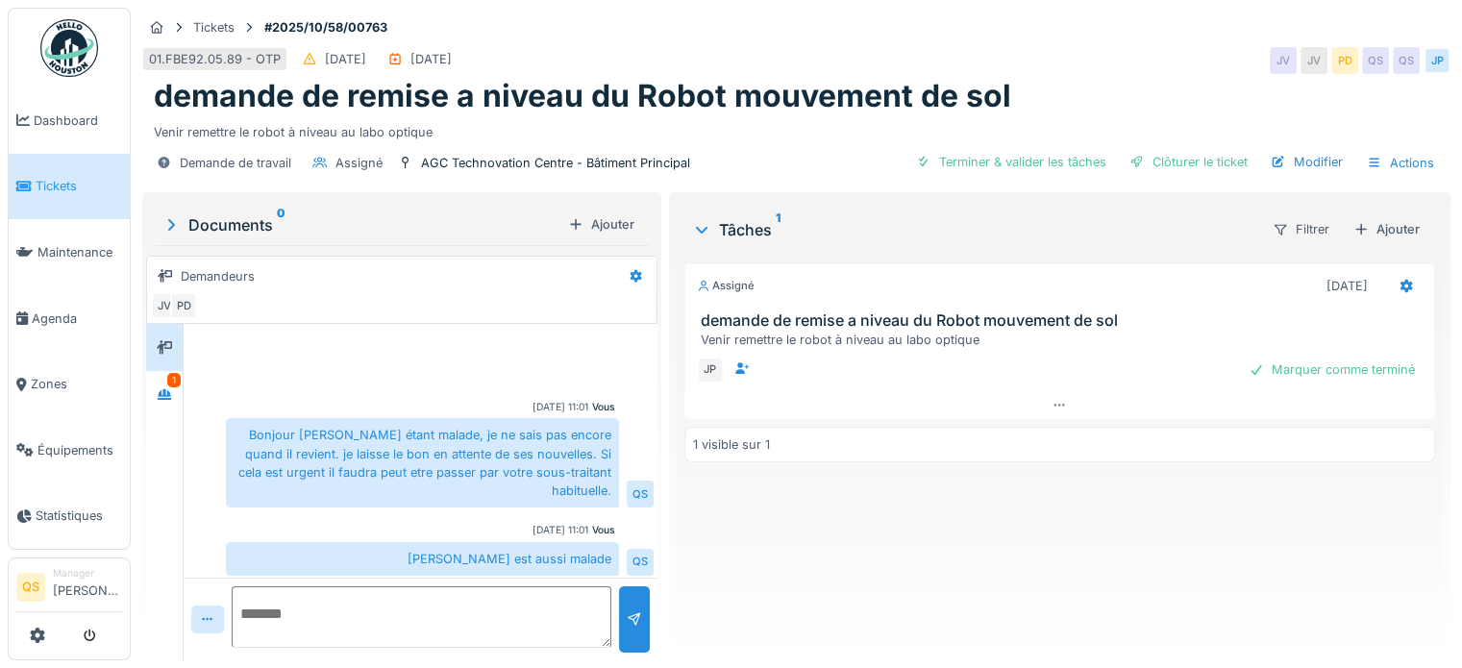
scroll to position [72, 0]
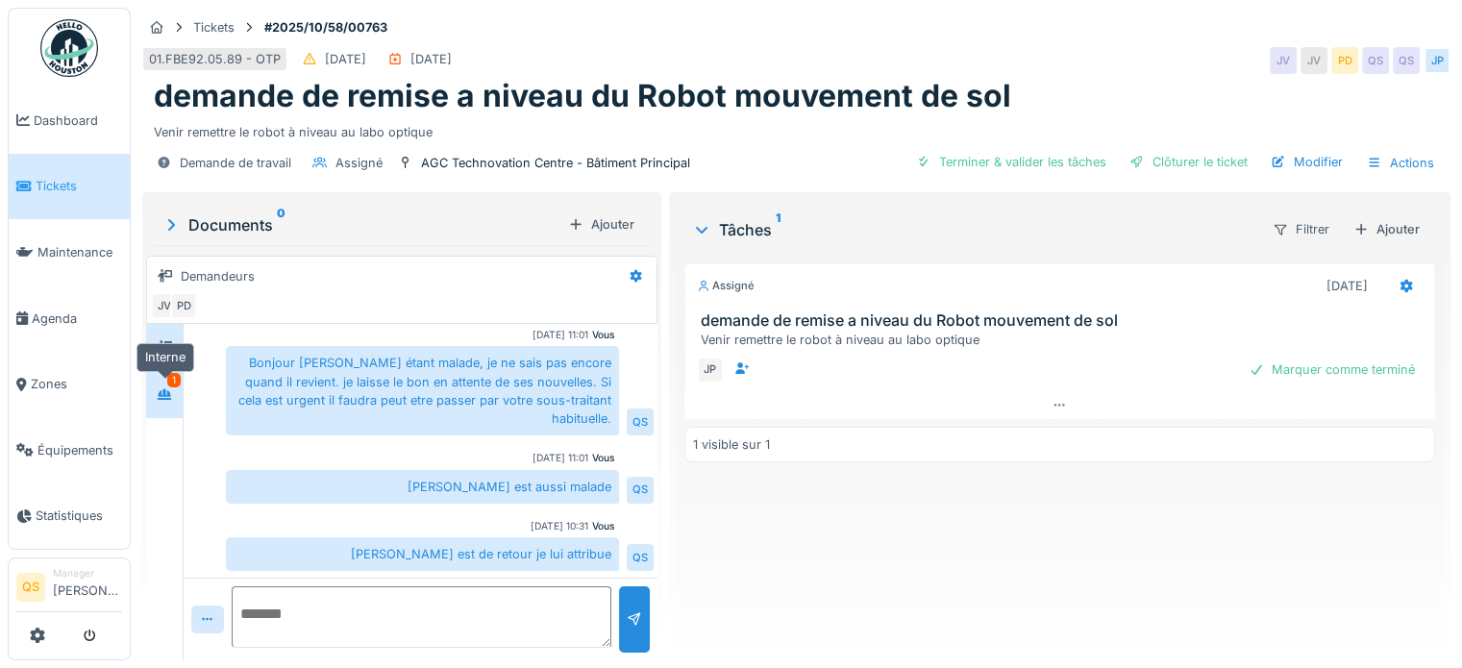
click at [164, 389] on icon at bounding box center [164, 394] width 13 height 11
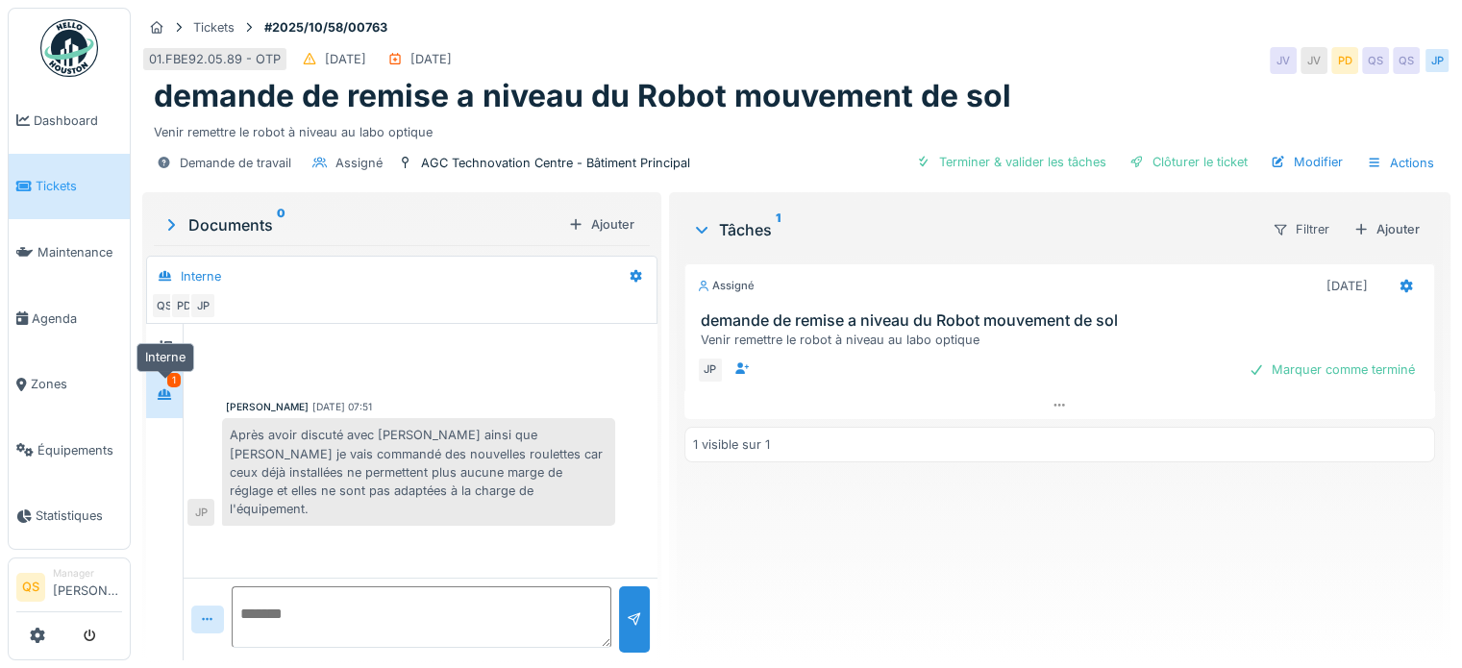
scroll to position [0, 0]
click at [345, 533] on div "Aucun message pour le moment … Soyez le premier ! [PERSON_NAME] [DATE] 07:51 Ap…" at bounding box center [421, 451] width 474 height 254
